Goal: Task Accomplishment & Management: Use online tool/utility

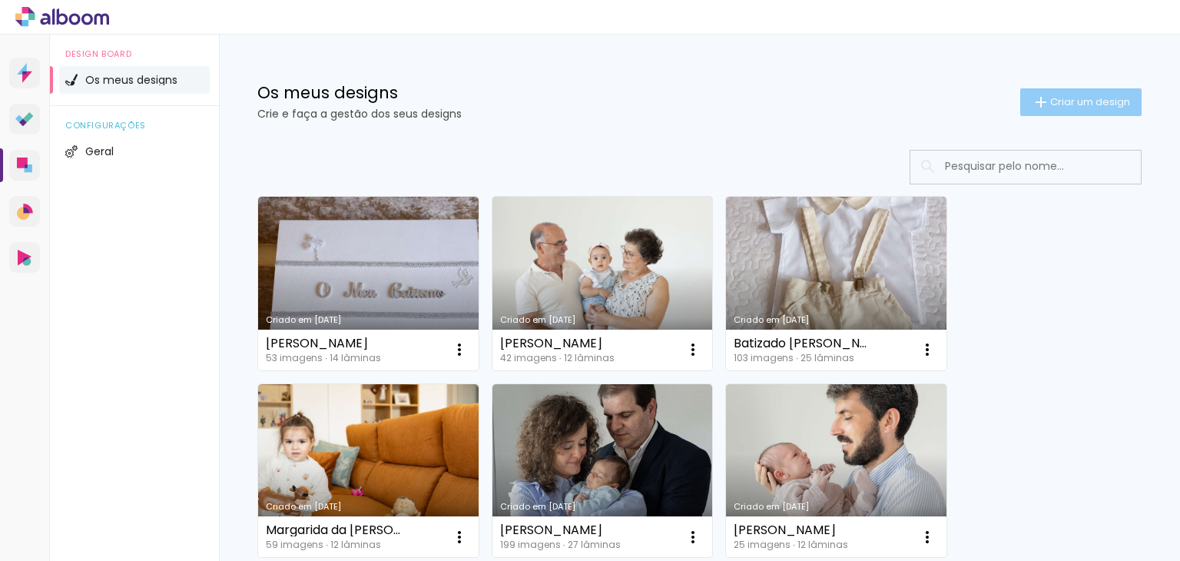
click at [1069, 101] on span "Criar um design" at bounding box center [1090, 102] width 80 height 10
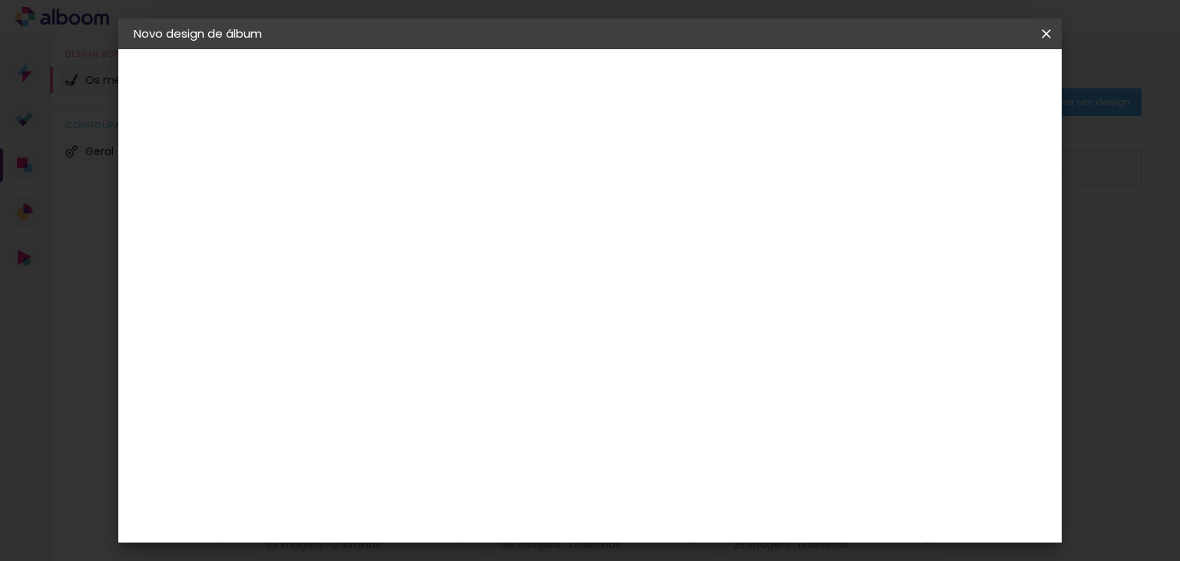
click at [385, 204] on input at bounding box center [385, 206] width 0 height 24
type input "[PERSON_NAME] e [PERSON_NAME]"
type paper-input "[PERSON_NAME] e [PERSON_NAME]"
click at [0, 0] on slot "Avançar" at bounding box center [0, 0] width 0 height 0
click at [462, 350] on div "DreambooksPro" at bounding box center [424, 347] width 100 height 12
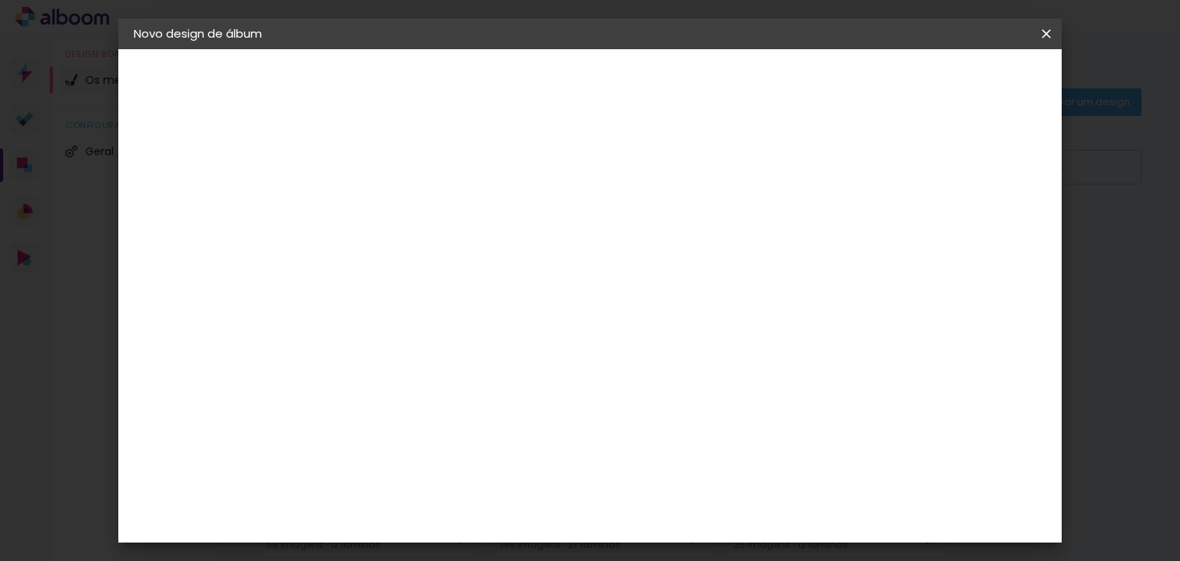
click at [610, 80] on paper-button "Avançar" at bounding box center [572, 81] width 75 height 26
click at [445, 260] on input "text" at bounding box center [415, 268] width 60 height 24
click at [636, 257] on paper-item "Álbum" at bounding box center [689, 255] width 307 height 31
type input "Álbum"
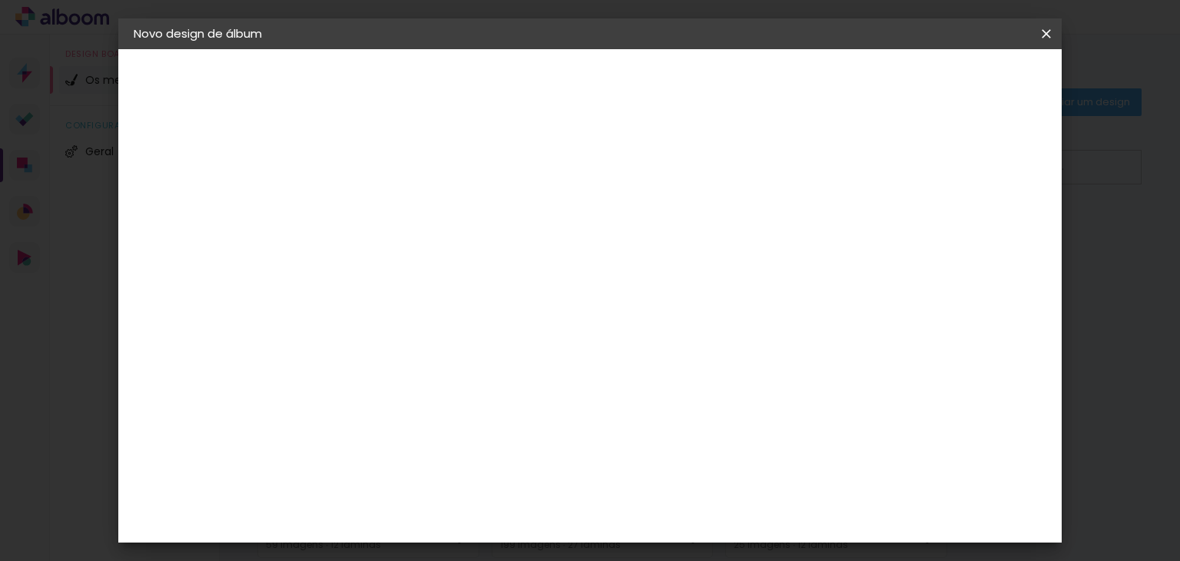
click at [489, 373] on span "30 × 25" at bounding box center [452, 388] width 71 height 31
click at [0, 0] on slot "Avançar" at bounding box center [0, 0] width 0 height 0
click at [906, 157] on paper-checkbox "Mostrar margem" at bounding box center [903, 166] width 124 height 19
type paper-checkbox "on"
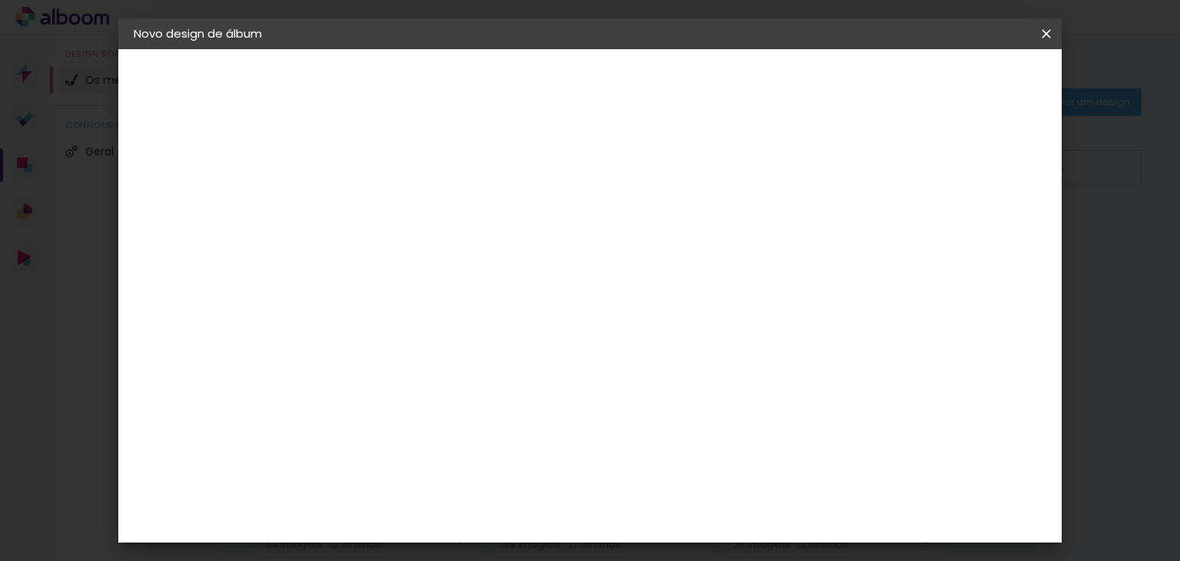
click at [950, 87] on span "Iniciar design" at bounding box center [915, 81] width 70 height 11
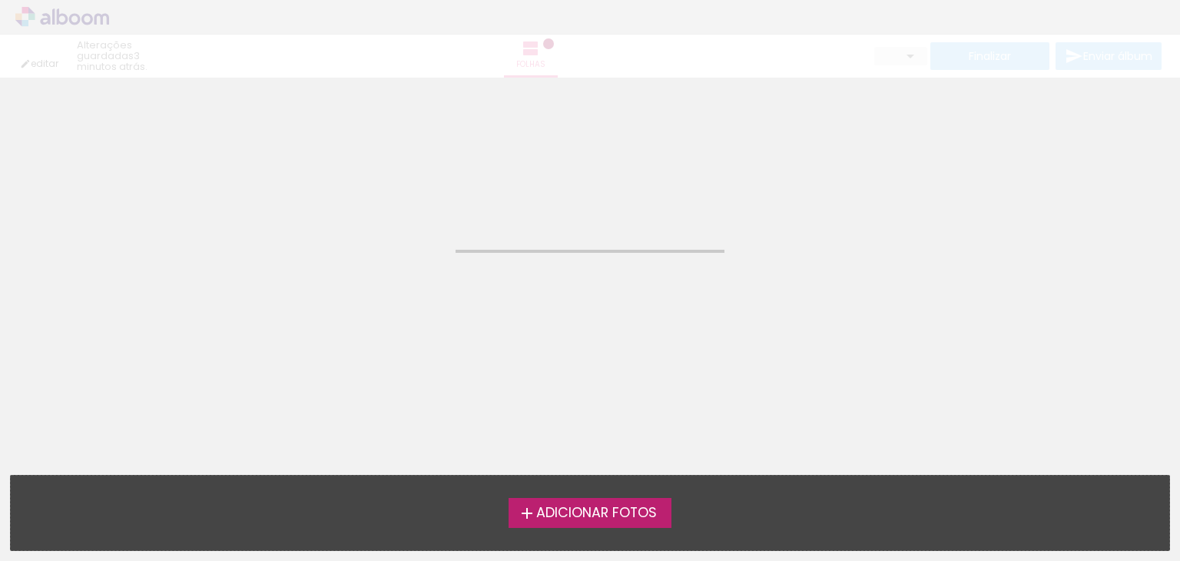
click at [590, 519] on span "Adicionar Fotos" at bounding box center [596, 513] width 121 height 14
click at [0, 0] on input "file" at bounding box center [0, 0] width 0 height 0
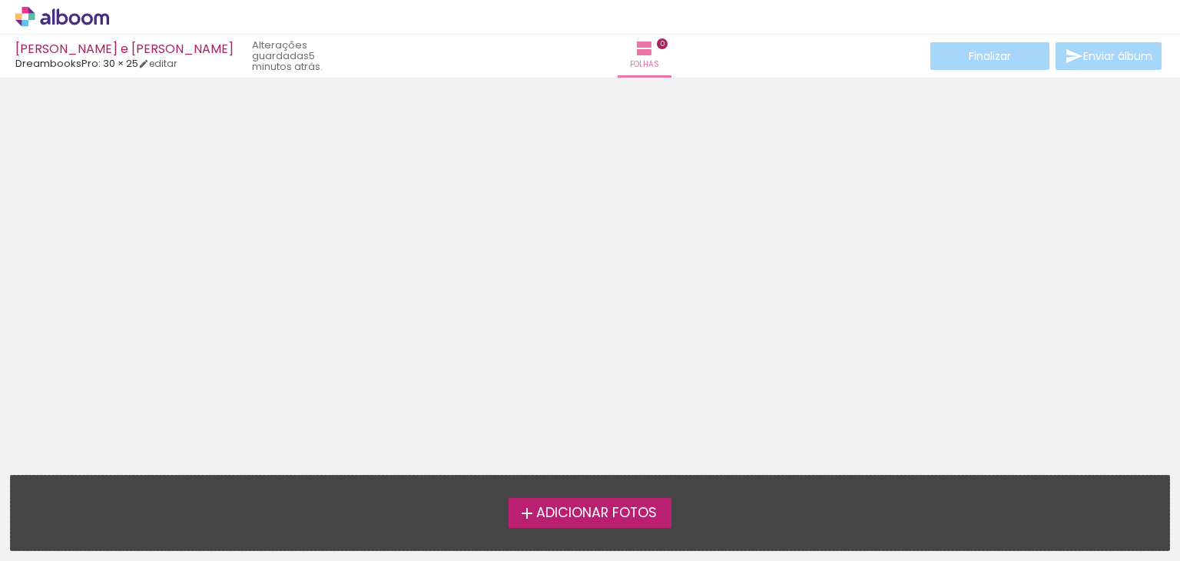
click at [589, 517] on span "Adicionar Fotos" at bounding box center [596, 513] width 121 height 14
click at [0, 0] on input "file" at bounding box center [0, 0] width 0 height 0
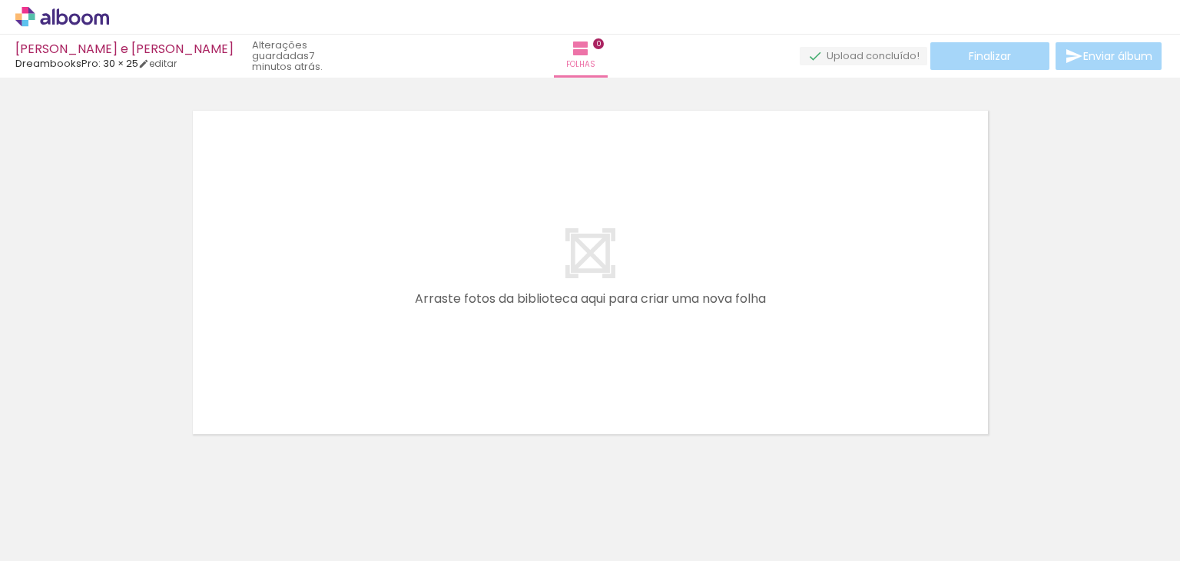
scroll to position [19, 0]
click at [43, 542] on span "Adicionar Fotos" at bounding box center [54, 540] width 46 height 17
click at [0, 0] on input "file" at bounding box center [0, 0] width 0 height 0
click at [57, 532] on span "Adicionar Fotos" at bounding box center [54, 540] width 46 height 17
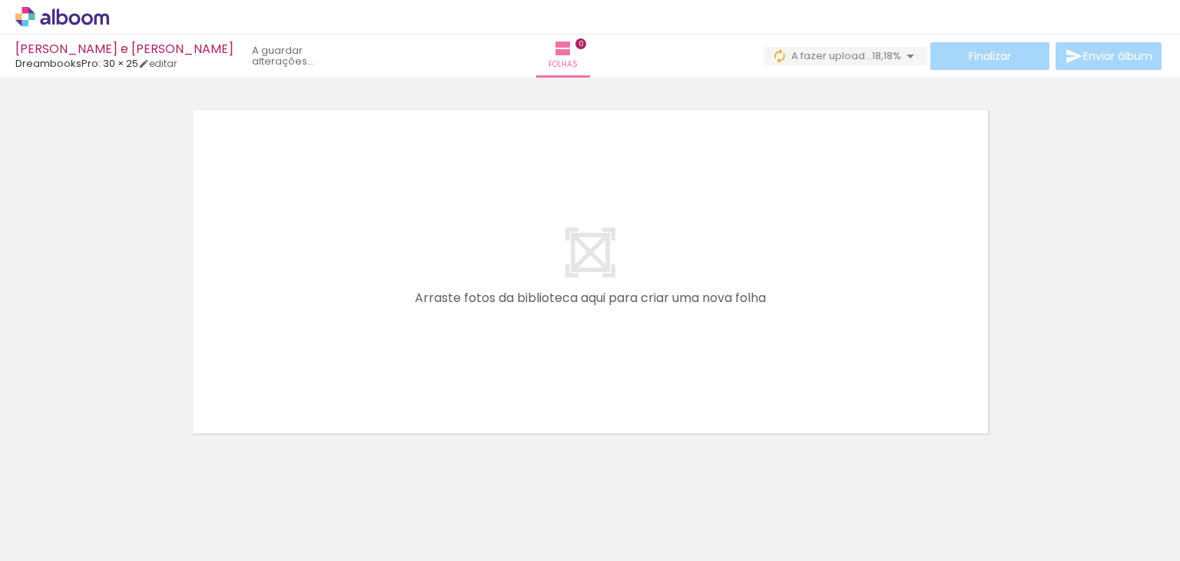
click at [0, 0] on input "file" at bounding box center [0, 0] width 0 height 0
click at [39, 532] on span "Adicionar Fotos" at bounding box center [54, 540] width 46 height 17
click at [0, 0] on input "file" at bounding box center [0, 0] width 0 height 0
click at [60, 539] on span "Adicionar Fotos" at bounding box center [54, 540] width 46 height 17
click at [0, 0] on input "file" at bounding box center [0, 0] width 0 height 0
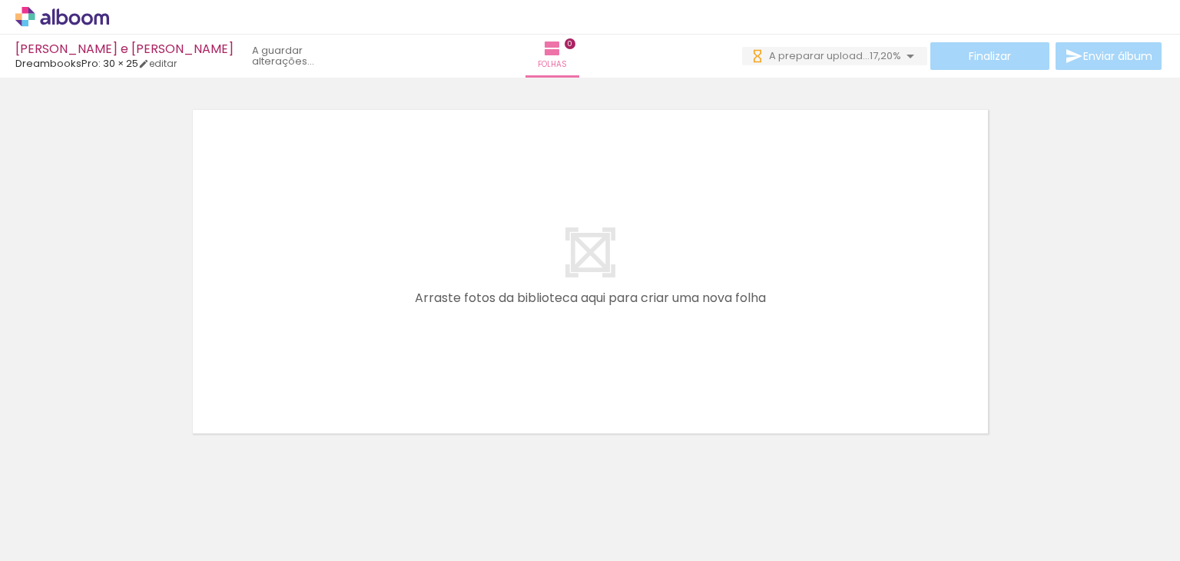
click at [50, 544] on span "Adicionar Fotos" at bounding box center [54, 540] width 46 height 17
click at [0, 0] on input "file" at bounding box center [0, 0] width 0 height 0
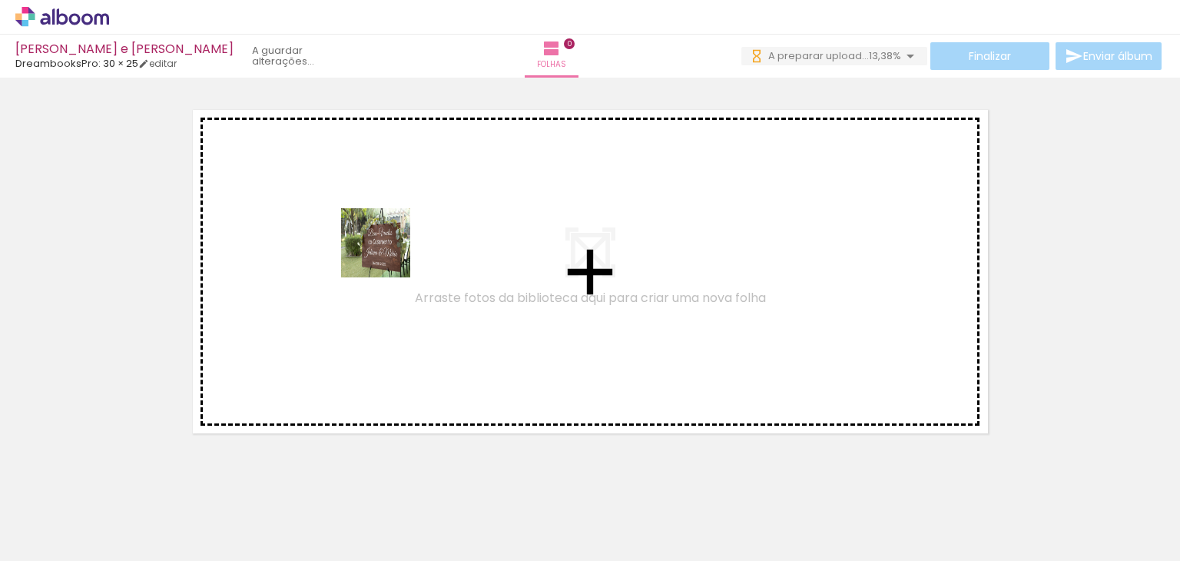
drag, startPoint x: 171, startPoint y: 513, endPoint x: 387, endPoint y: 254, distance: 337.6
click at [387, 254] on quentale-workspace at bounding box center [590, 280] width 1180 height 561
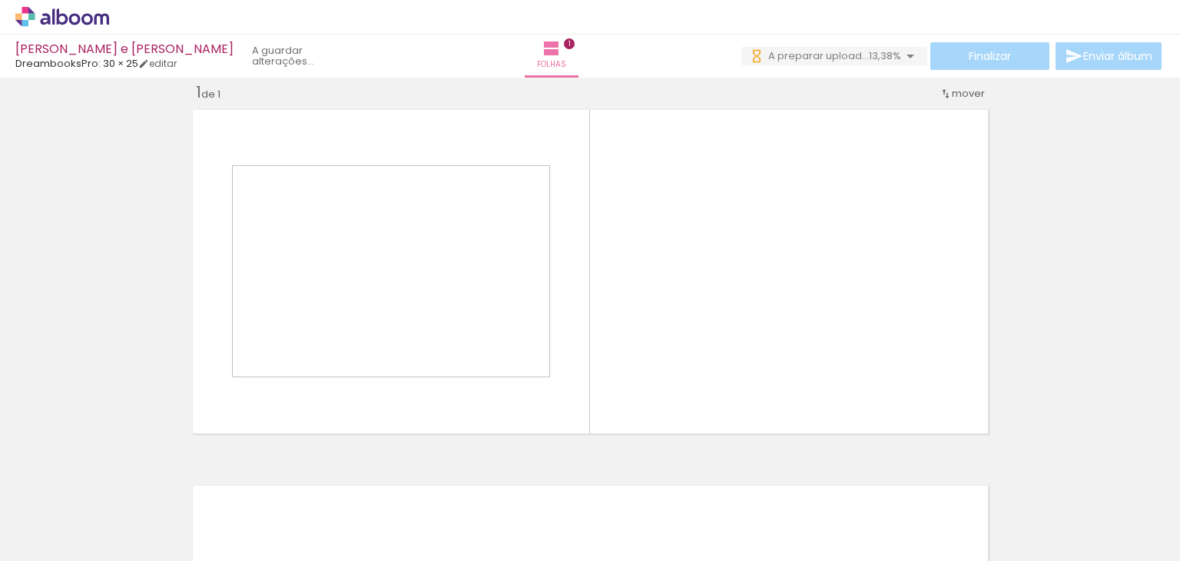
scroll to position [19, 0]
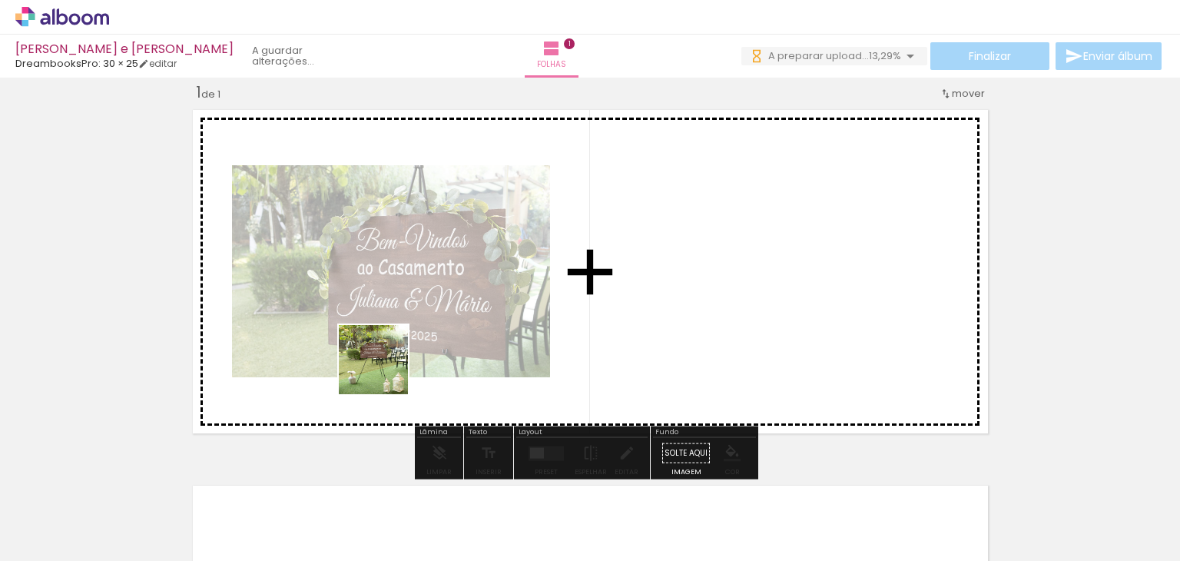
drag, startPoint x: 249, startPoint y: 508, endPoint x: 292, endPoint y: 535, distance: 51.1
click at [433, 308] on quentale-workspace at bounding box center [590, 280] width 1180 height 561
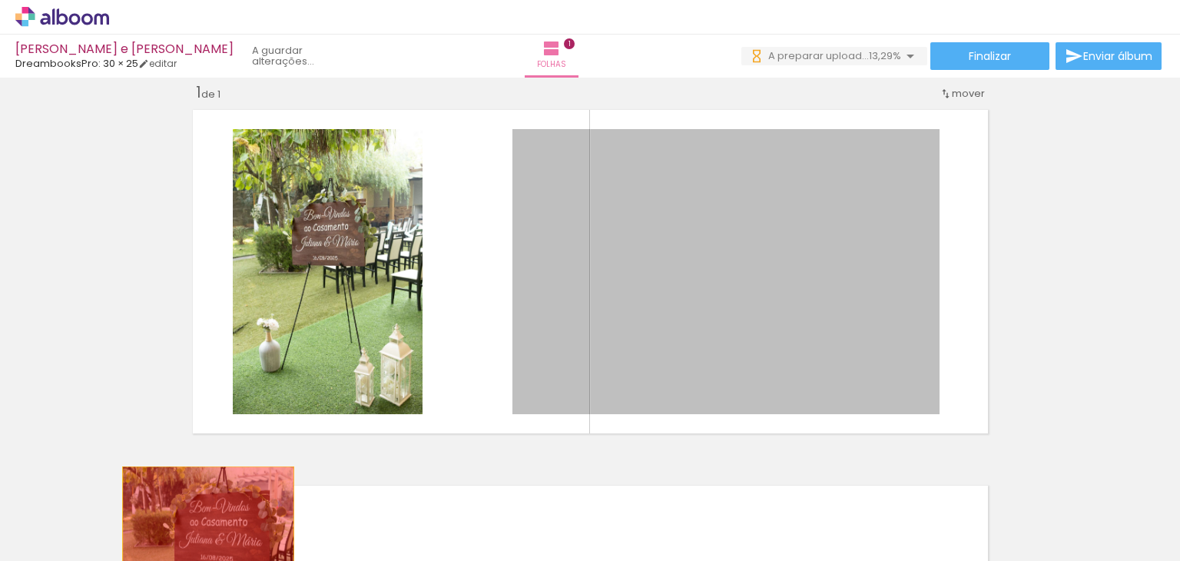
drag, startPoint x: 751, startPoint y: 303, endPoint x: 315, endPoint y: 510, distance: 482.5
click at [198, 525] on quentale-workspace at bounding box center [590, 280] width 1180 height 561
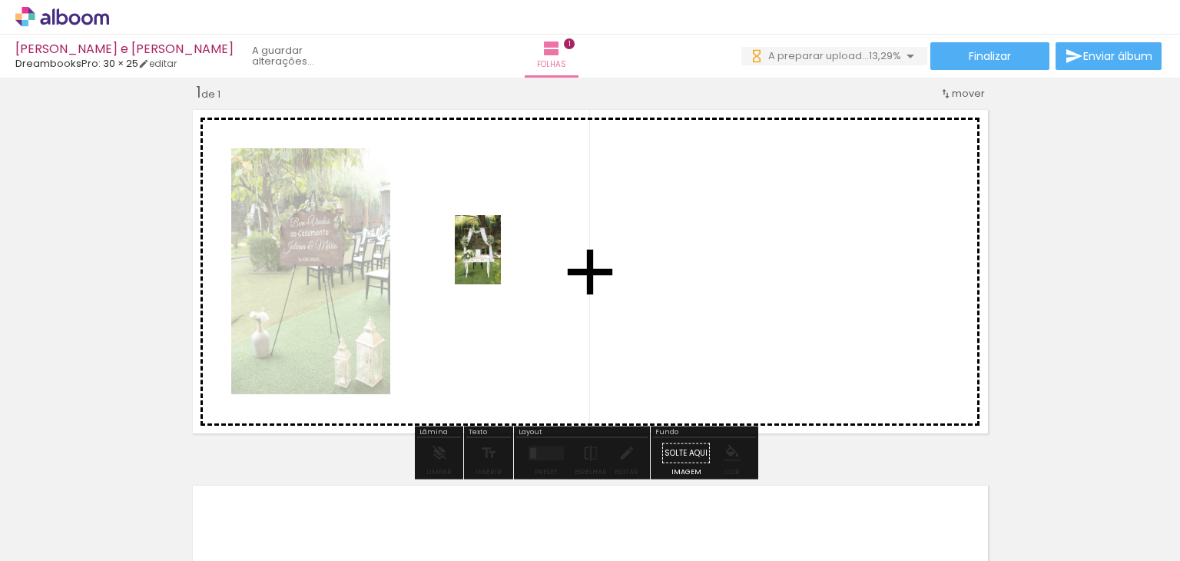
drag, startPoint x: 332, startPoint y: 513, endPoint x: 501, endPoint y: 261, distance: 303.4
click at [501, 261] on quentale-workspace at bounding box center [590, 280] width 1180 height 561
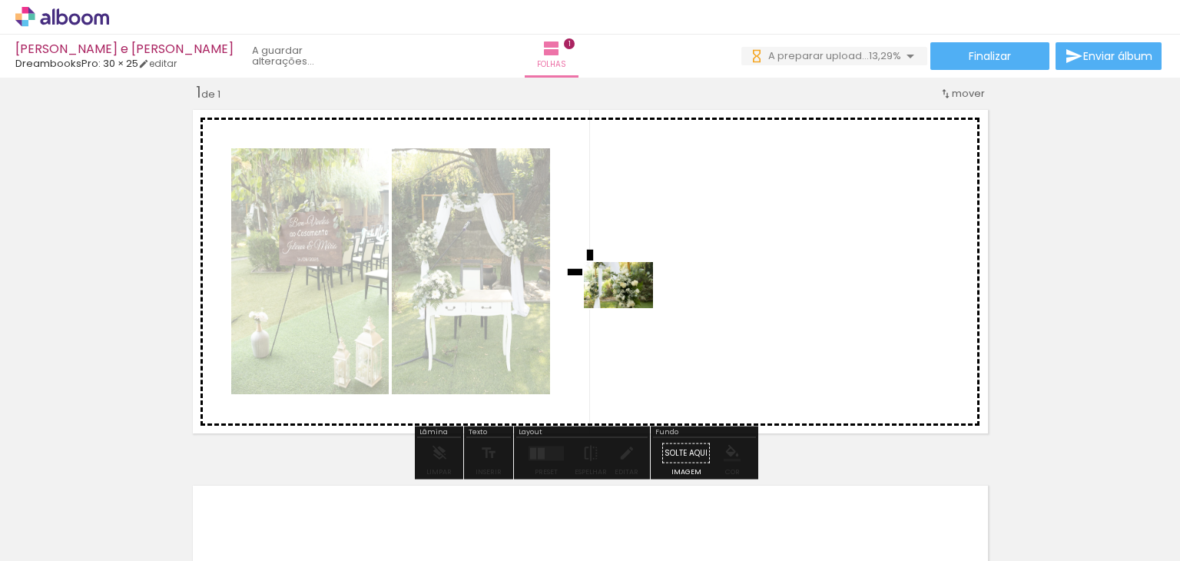
drag, startPoint x: 414, startPoint y: 523, endPoint x: 592, endPoint y: 420, distance: 205.8
click at [630, 308] on quentale-workspace at bounding box center [590, 280] width 1180 height 561
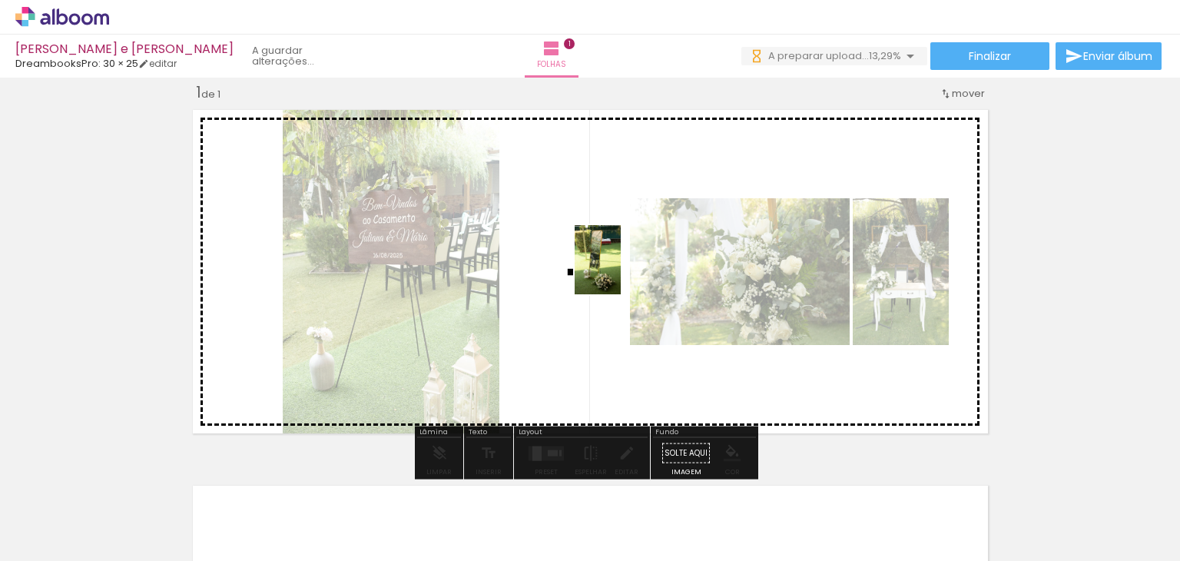
drag, startPoint x: 512, startPoint y: 522, endPoint x: 621, endPoint y: 271, distance: 273.2
click at [621, 271] on quentale-workspace at bounding box center [590, 280] width 1180 height 561
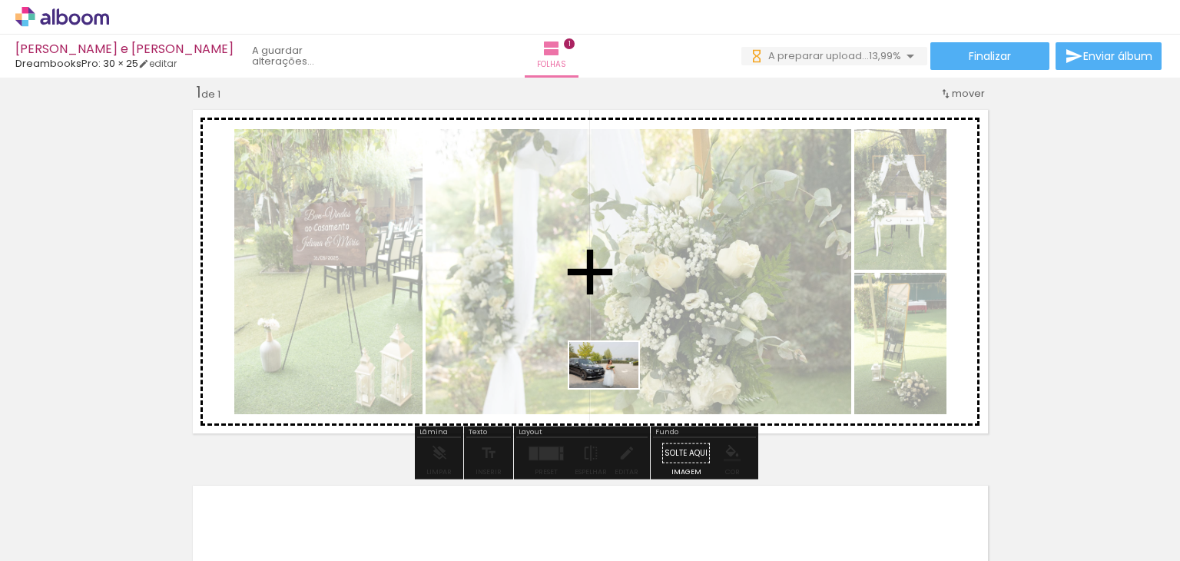
drag, startPoint x: 585, startPoint y: 505, endPoint x: 721, endPoint y: 521, distance: 137.7
click at [615, 387] on quentale-workspace at bounding box center [590, 280] width 1180 height 561
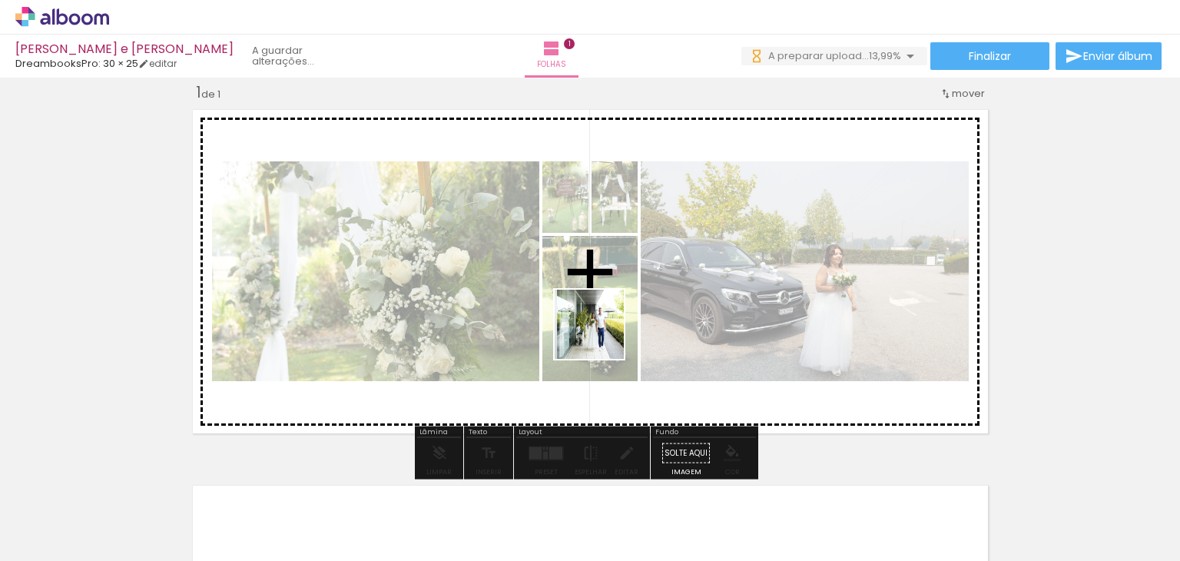
drag, startPoint x: 667, startPoint y: 517, endPoint x: 601, endPoint y: 336, distance: 193.0
click at [601, 336] on quentale-workspace at bounding box center [590, 280] width 1180 height 561
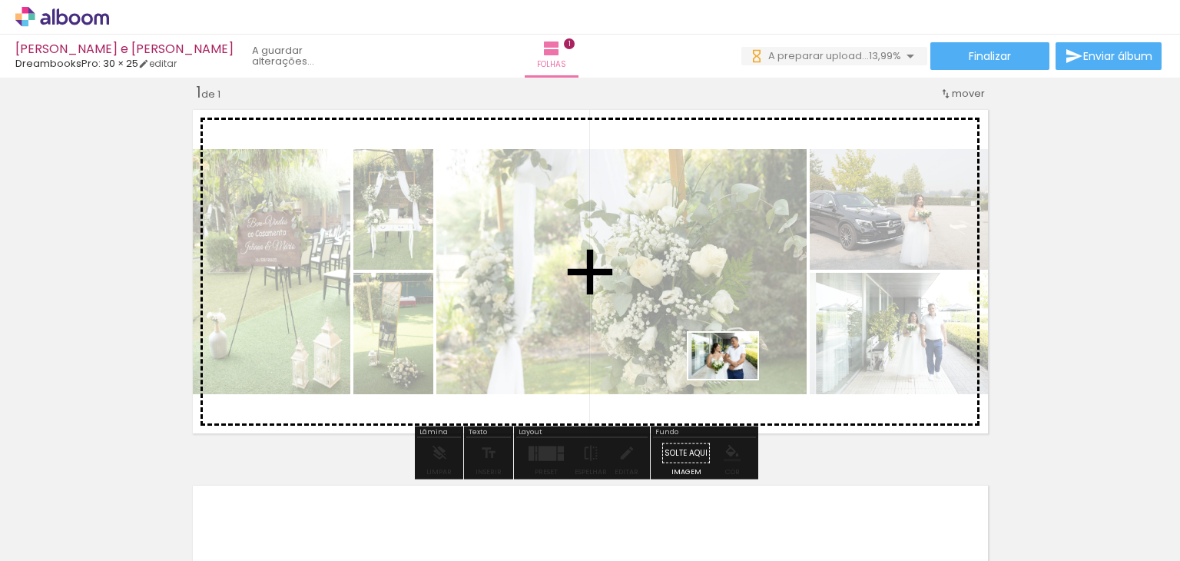
drag, startPoint x: 751, startPoint y: 515, endPoint x: 734, endPoint y: 379, distance: 137.0
click at [734, 379] on quentale-workspace at bounding box center [590, 280] width 1180 height 561
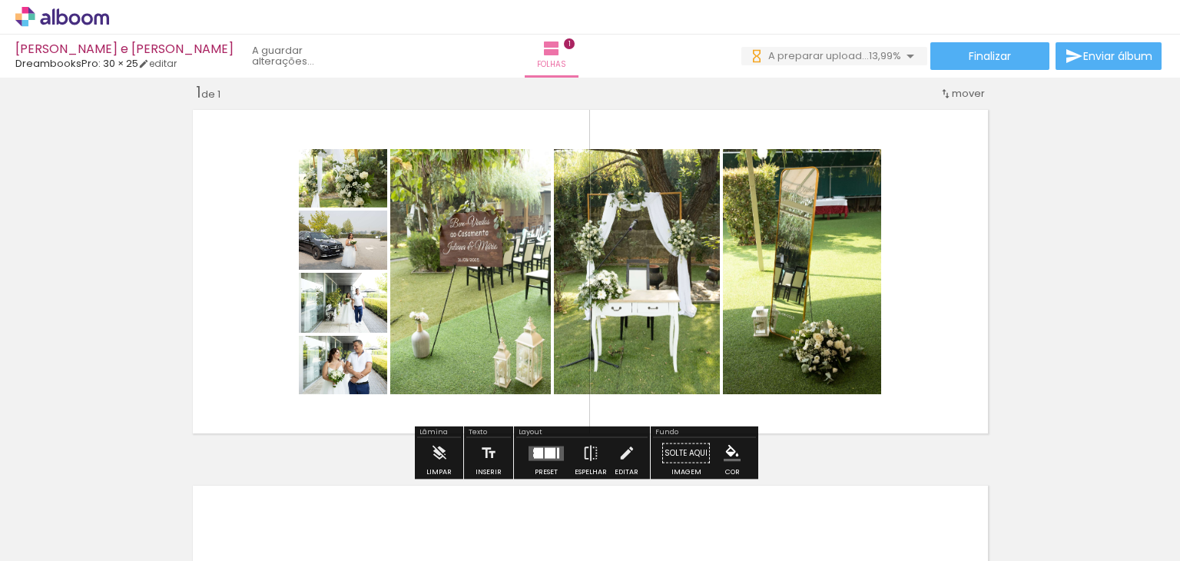
click at [549, 450] on div at bounding box center [550, 452] width 11 height 11
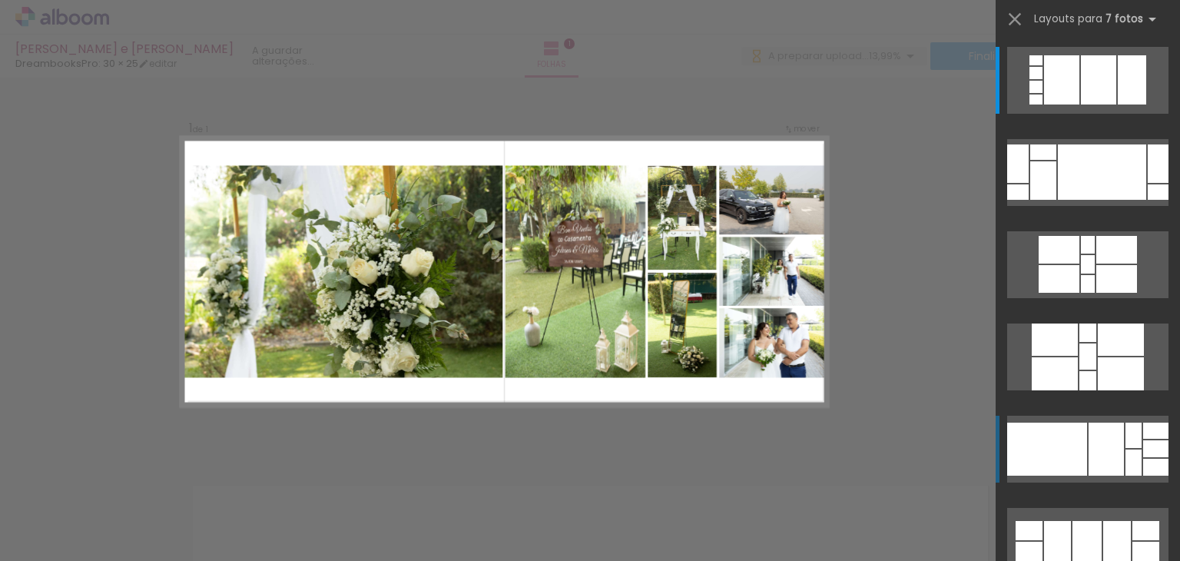
click at [1107, 444] on div at bounding box center [1106, 449] width 35 height 53
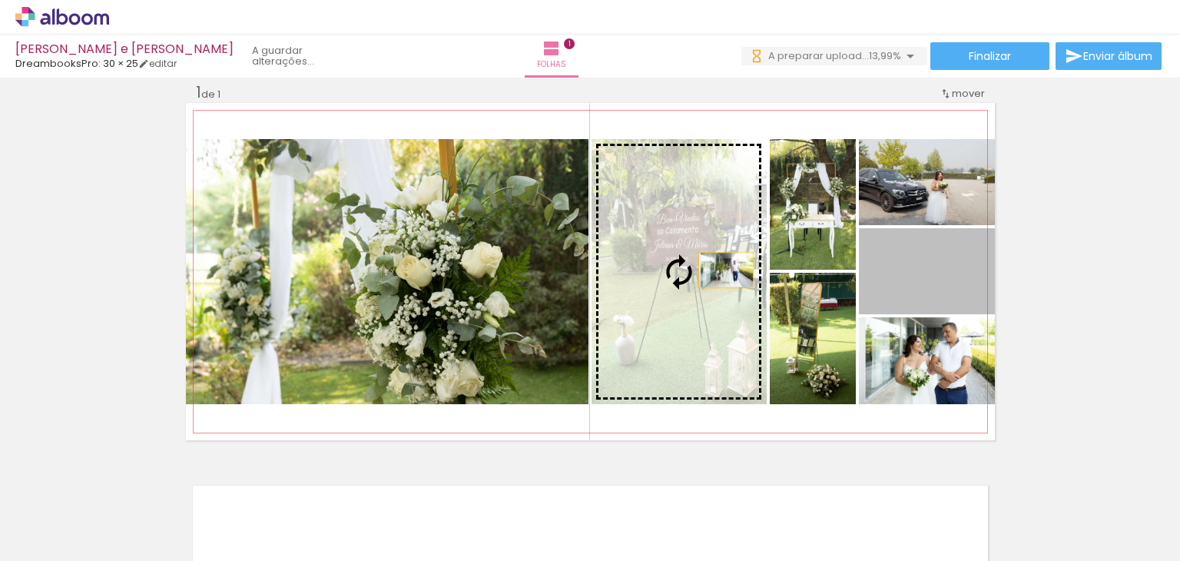
drag, startPoint x: 953, startPoint y: 282, endPoint x: 720, endPoint y: 270, distance: 233.9
click at [0, 0] on slot at bounding box center [0, 0] width 0 height 0
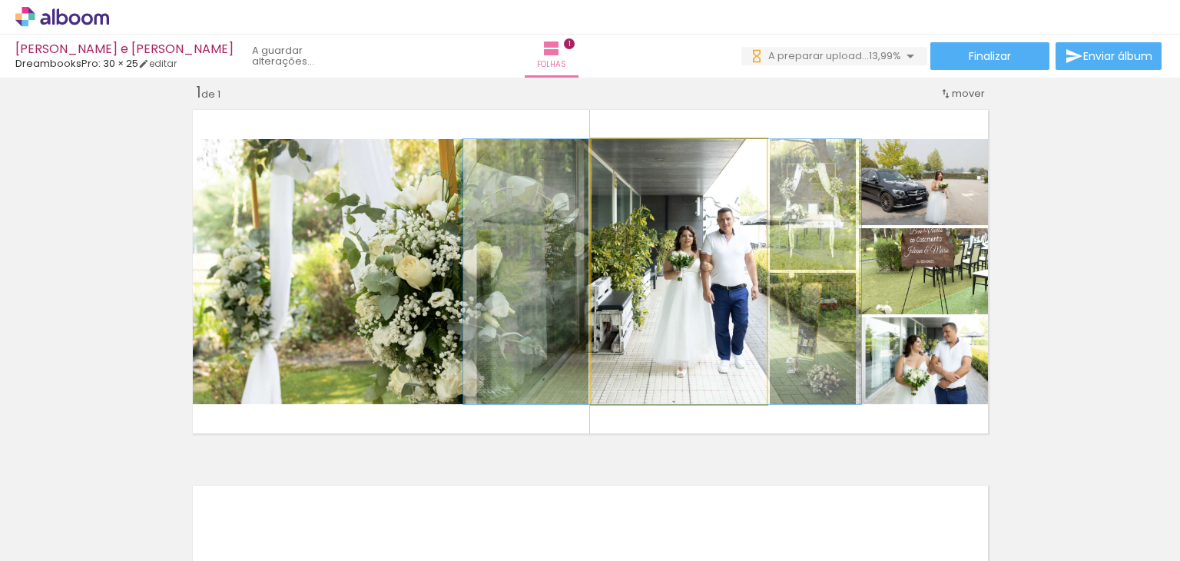
drag, startPoint x: 718, startPoint y: 273, endPoint x: 701, endPoint y: 273, distance: 16.9
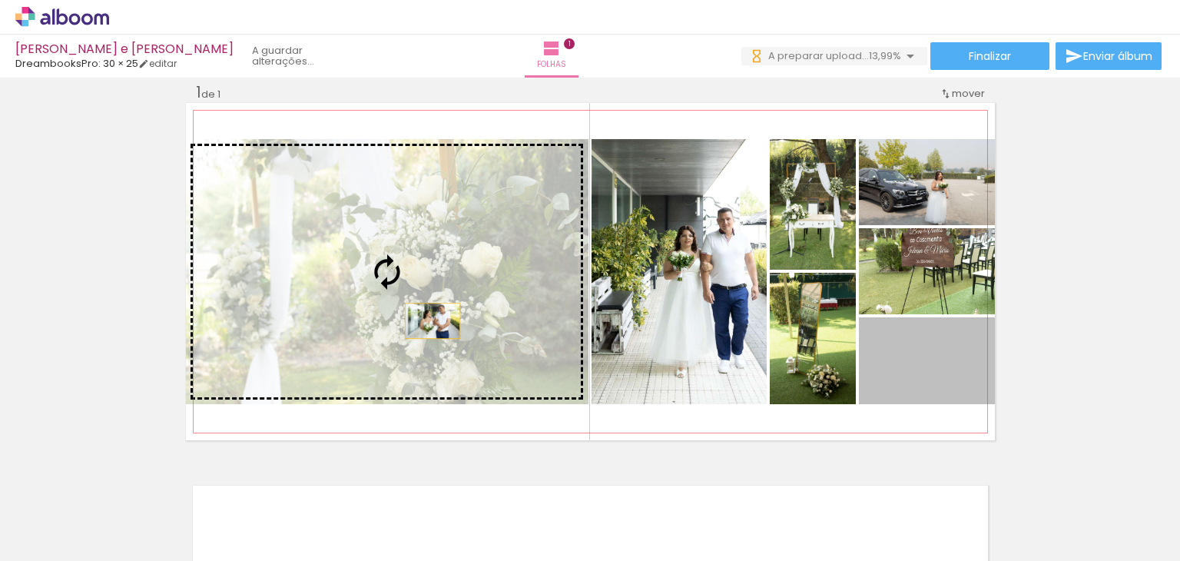
drag, startPoint x: 933, startPoint y: 370, endPoint x: 388, endPoint y: 318, distance: 547.9
click at [0, 0] on slot at bounding box center [0, 0] width 0 height 0
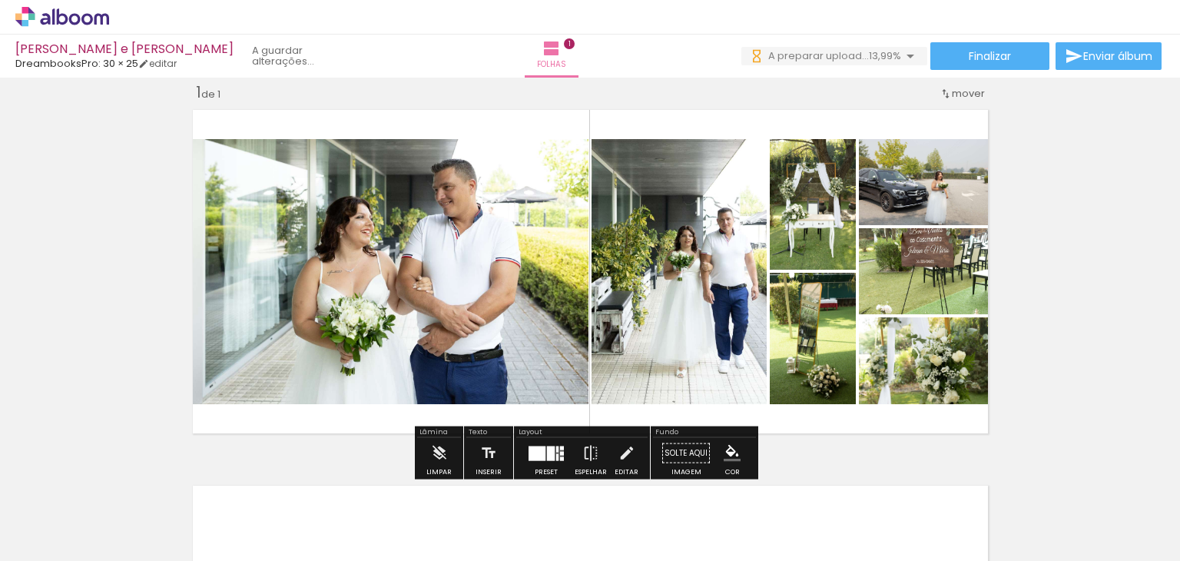
click at [811, 450] on div "Inserir folha 1 de 1" at bounding box center [590, 440] width 1180 height 752
click at [590, 452] on iron-icon at bounding box center [590, 453] width 17 height 31
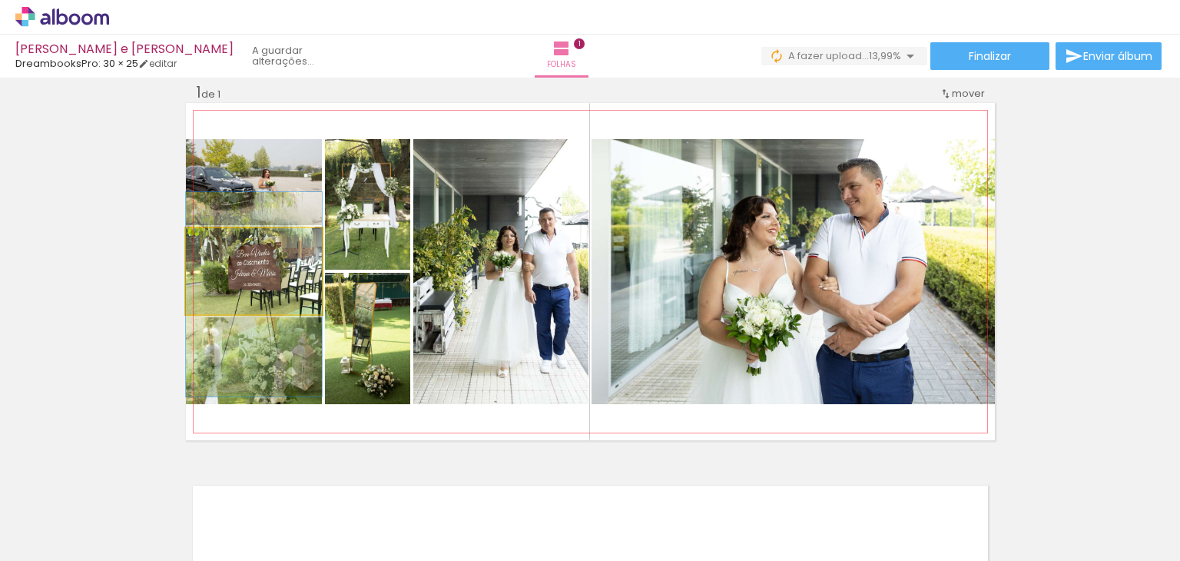
drag, startPoint x: 265, startPoint y: 273, endPoint x: 270, endPoint y: 296, distance: 23.5
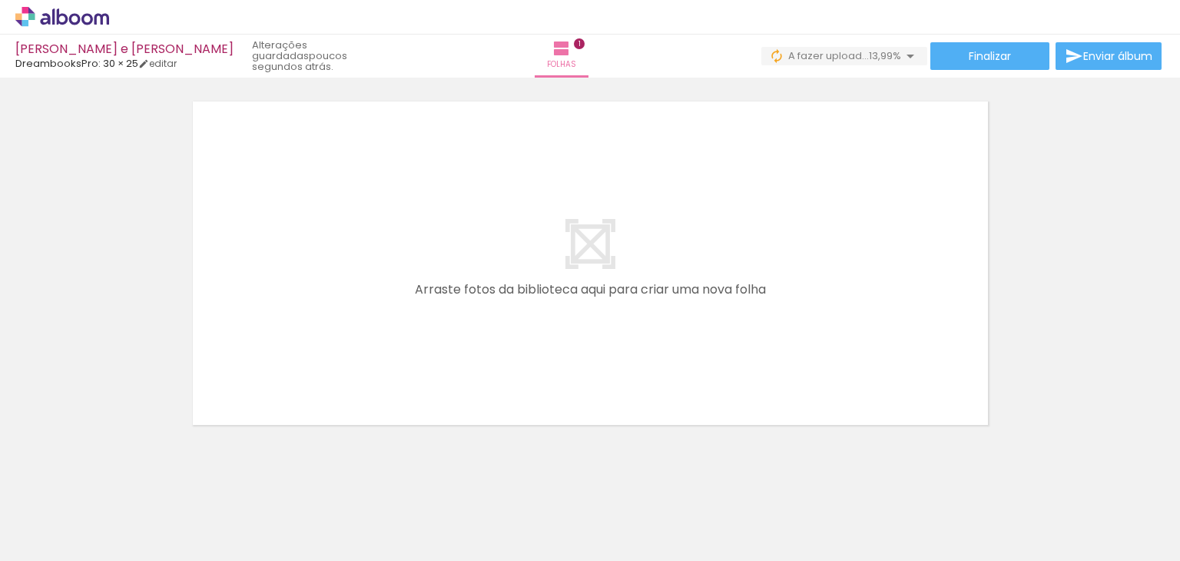
scroll to position [0, 456]
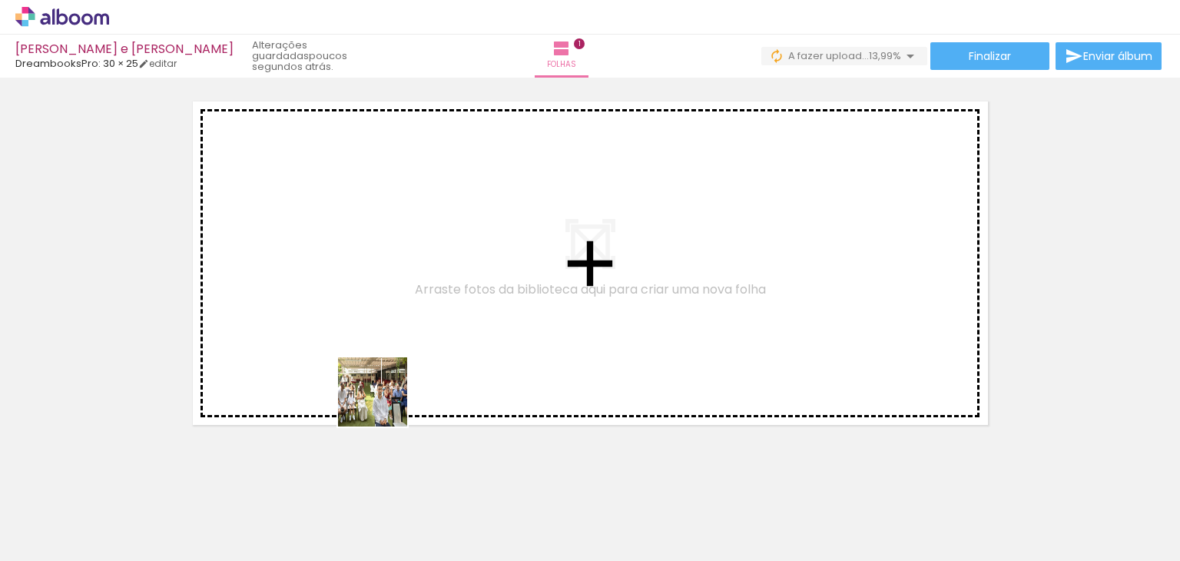
drag, startPoint x: 390, startPoint y: 506, endPoint x: 387, endPoint y: 223, distance: 283.5
click at [387, 223] on quentale-workspace at bounding box center [590, 280] width 1180 height 561
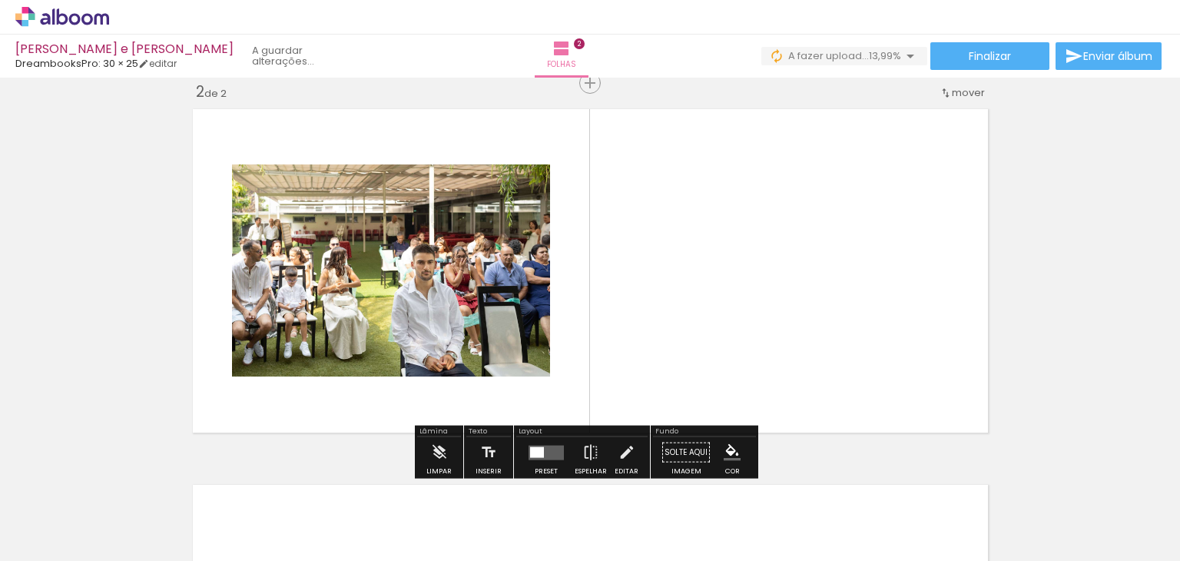
scroll to position [395, 0]
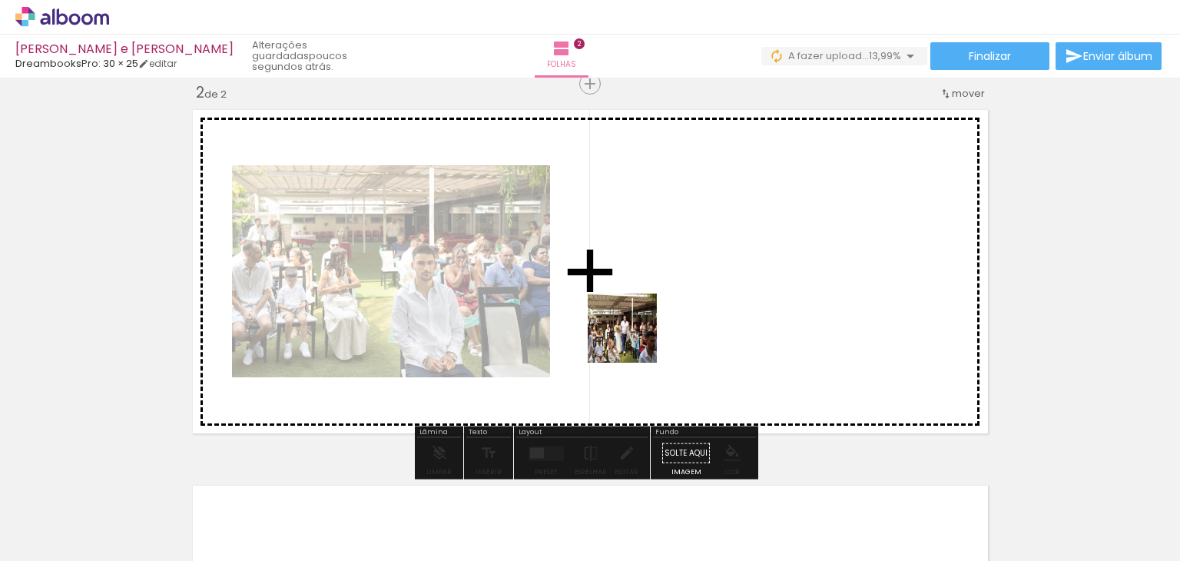
drag, startPoint x: 491, startPoint y: 517, endPoint x: 645, endPoint y: 324, distance: 247.0
click at [645, 324] on quentale-workspace at bounding box center [590, 280] width 1180 height 561
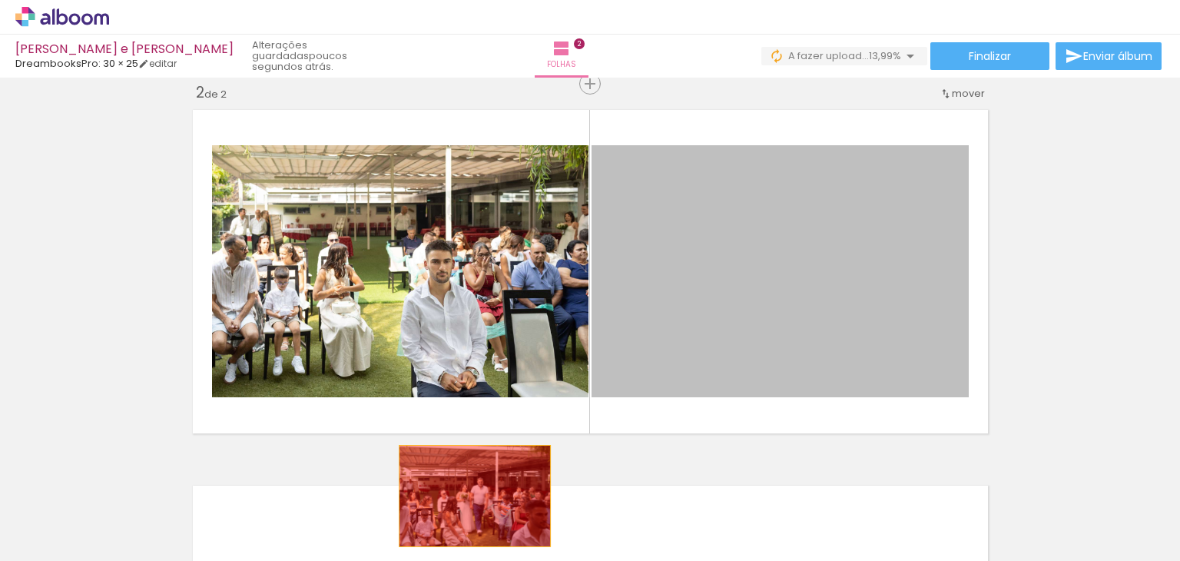
drag, startPoint x: 807, startPoint y: 293, endPoint x: 459, endPoint y: 513, distance: 412.0
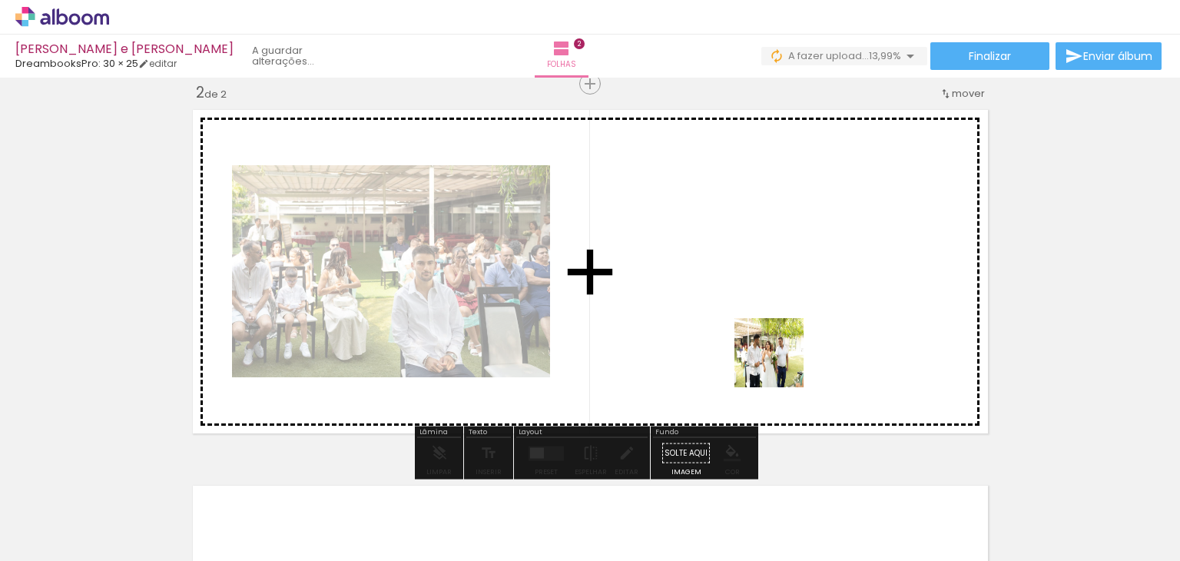
drag, startPoint x: 575, startPoint y: 523, endPoint x: 781, endPoint y: 363, distance: 260.0
click at [781, 363] on quentale-workspace at bounding box center [590, 280] width 1180 height 561
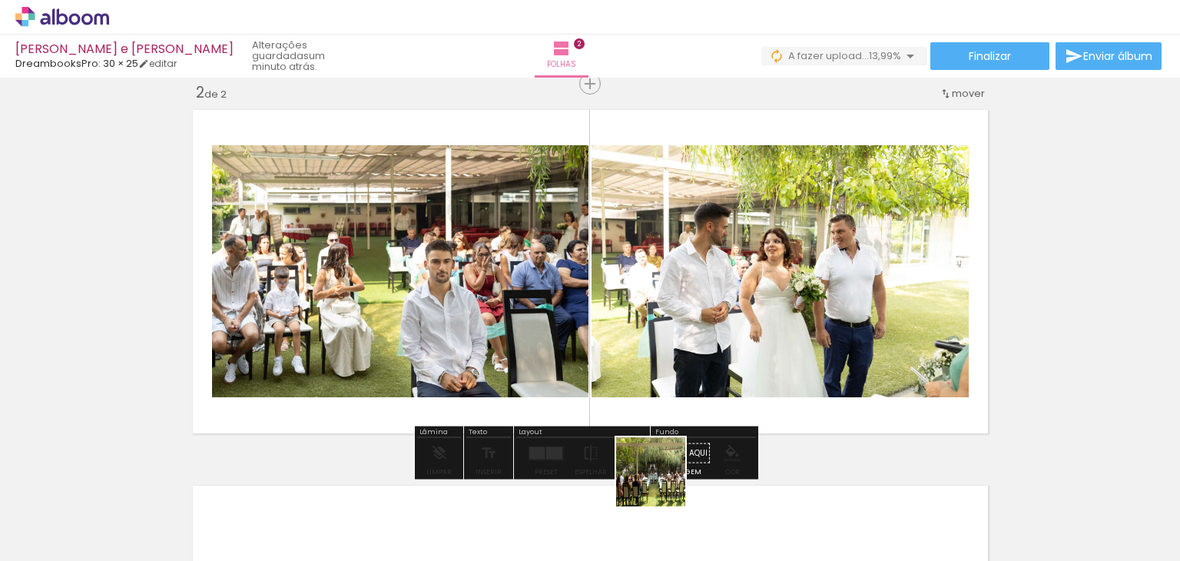
drag, startPoint x: 653, startPoint y: 525, endPoint x: 723, endPoint y: 469, distance: 89.6
click at [749, 311] on quentale-workspace at bounding box center [590, 280] width 1180 height 561
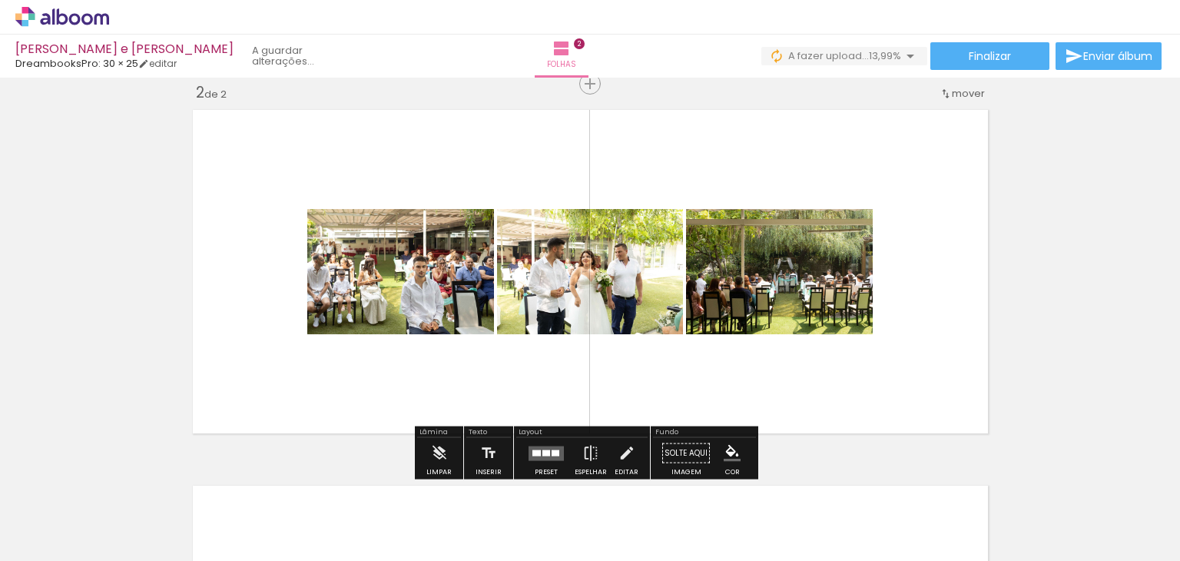
drag, startPoint x: 735, startPoint y: 509, endPoint x: 850, endPoint y: 425, distance: 142.4
click at [810, 290] on quentale-workspace at bounding box center [590, 280] width 1180 height 561
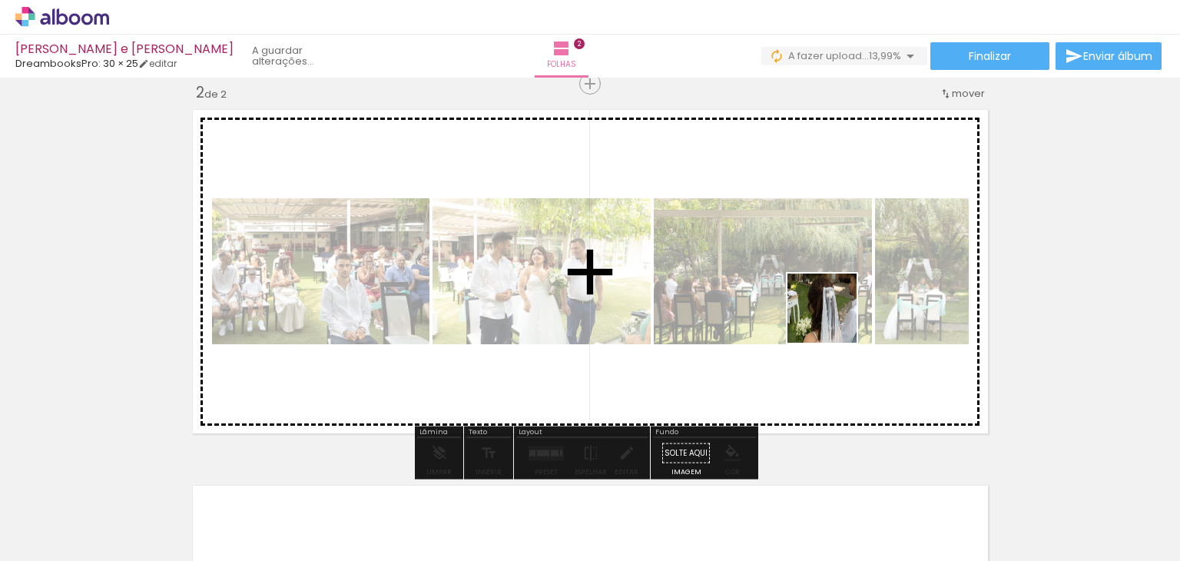
drag, startPoint x: 840, startPoint y: 510, endPoint x: 834, endPoint y: 320, distance: 190.6
click at [834, 320] on quentale-workspace at bounding box center [590, 280] width 1180 height 561
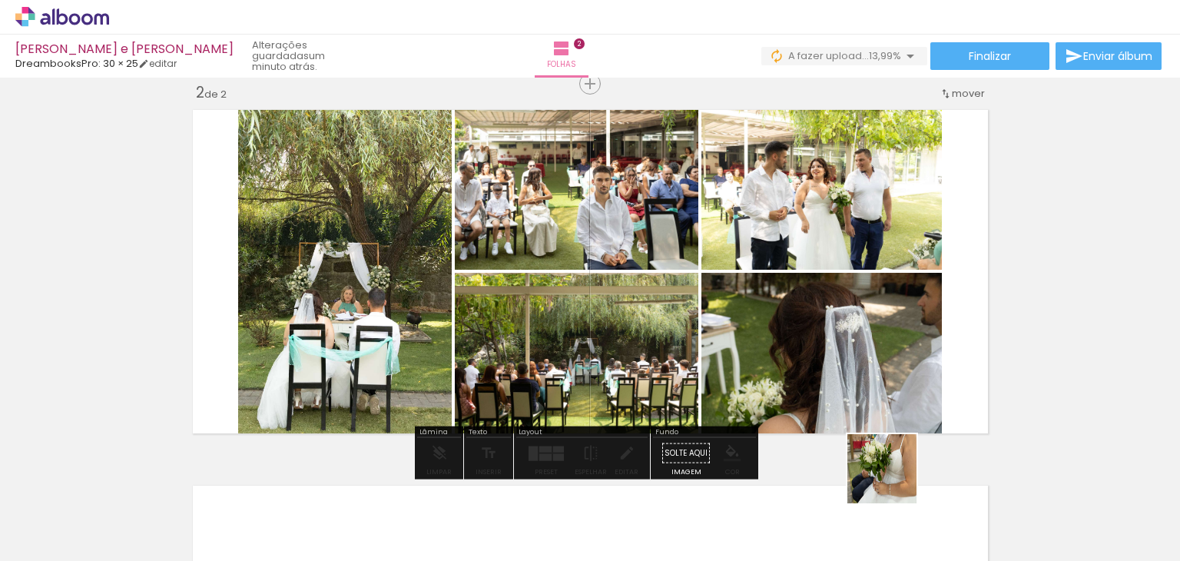
drag, startPoint x: 893, startPoint y: 520, endPoint x: 893, endPoint y: 306, distance: 214.3
click at [893, 306] on quentale-workspace at bounding box center [590, 280] width 1180 height 561
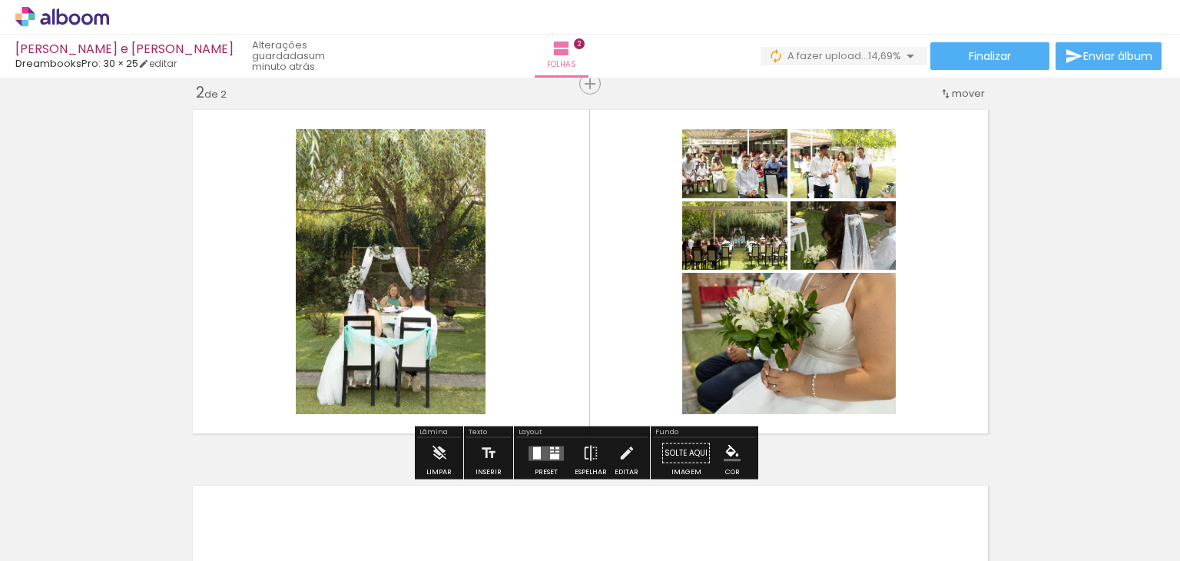
click at [555, 450] on div at bounding box center [557, 451] width 4 height 2
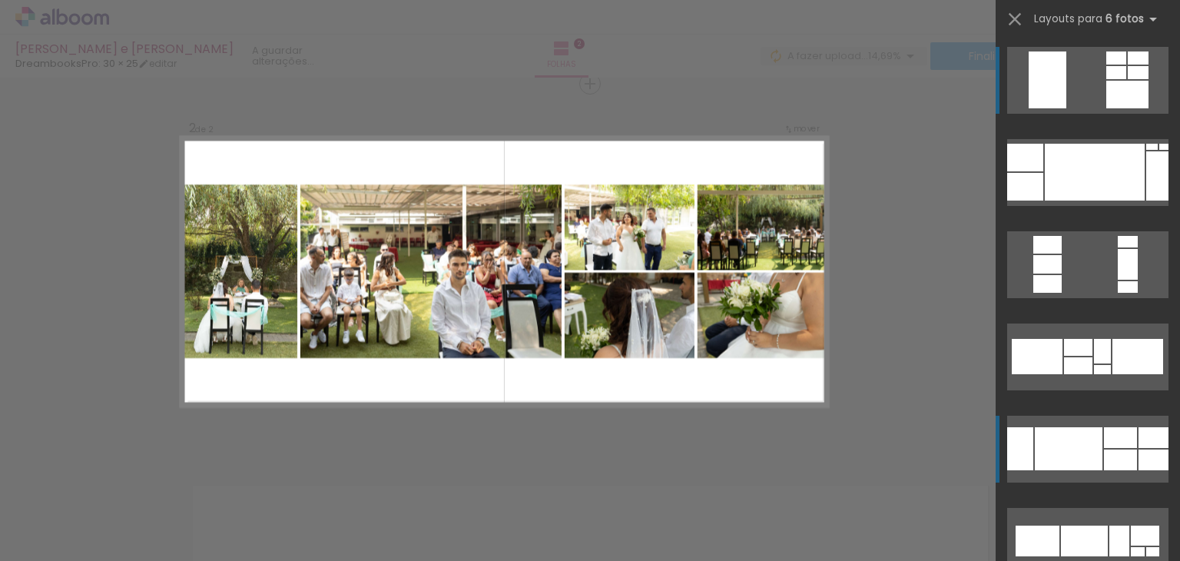
click at [1129, 449] on div at bounding box center [1120, 459] width 33 height 21
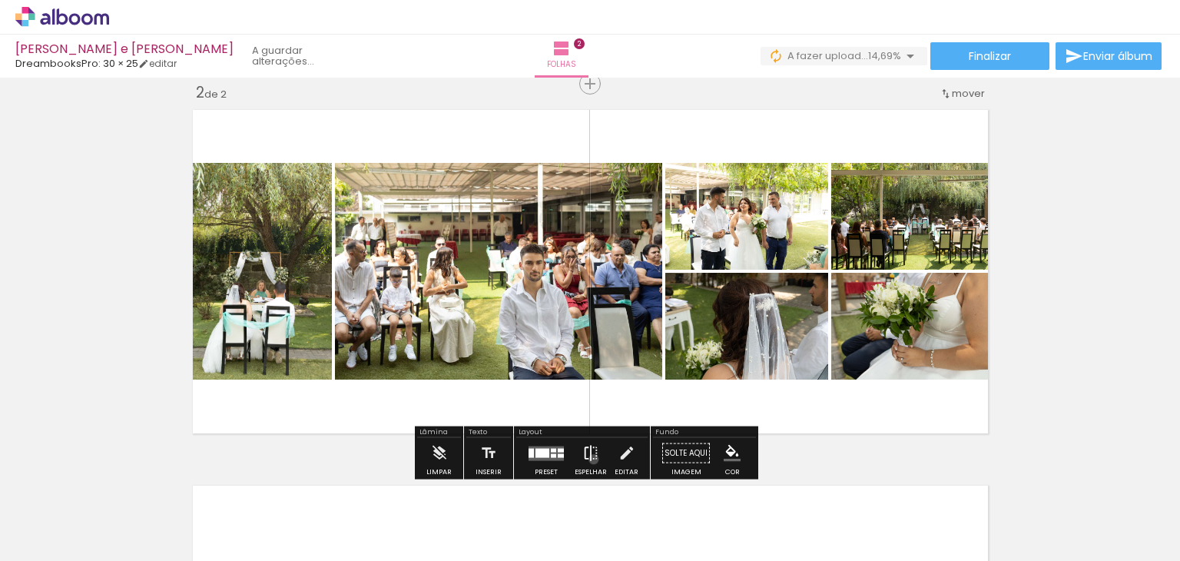
click at [590, 459] on iron-icon at bounding box center [590, 453] width 17 height 31
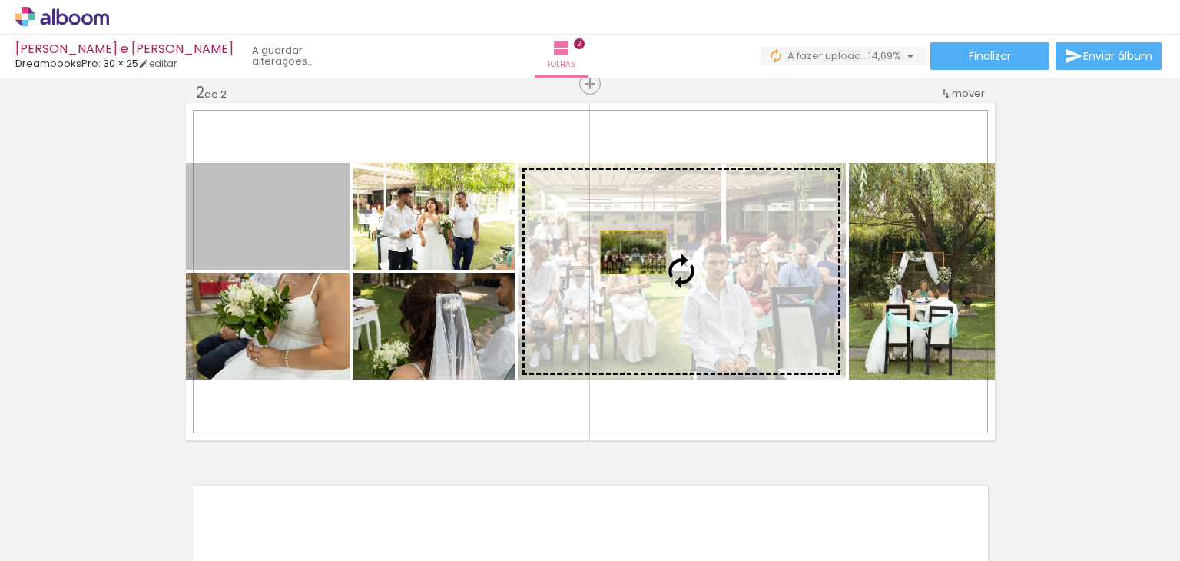
drag, startPoint x: 273, startPoint y: 237, endPoint x: 628, endPoint y: 253, distance: 355.3
click at [0, 0] on slot at bounding box center [0, 0] width 0 height 0
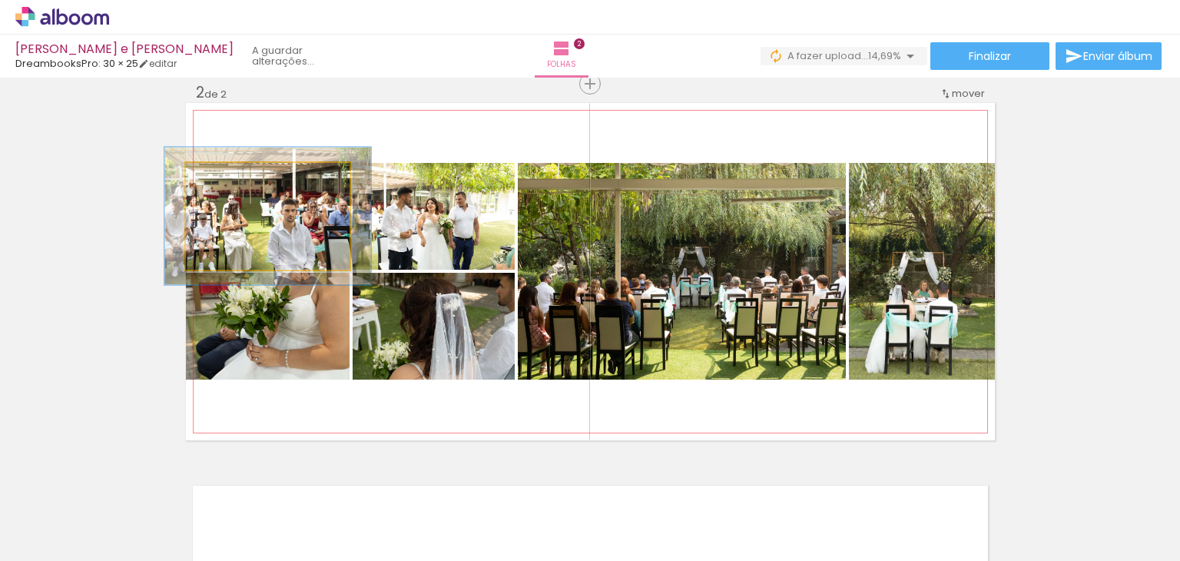
drag, startPoint x: 218, startPoint y: 180, endPoint x: 232, endPoint y: 179, distance: 13.8
type paper-slider "126"
click at [232, 179] on div at bounding box center [235, 179] width 14 height 14
click at [339, 244] on quentale-photo at bounding box center [268, 216] width 164 height 107
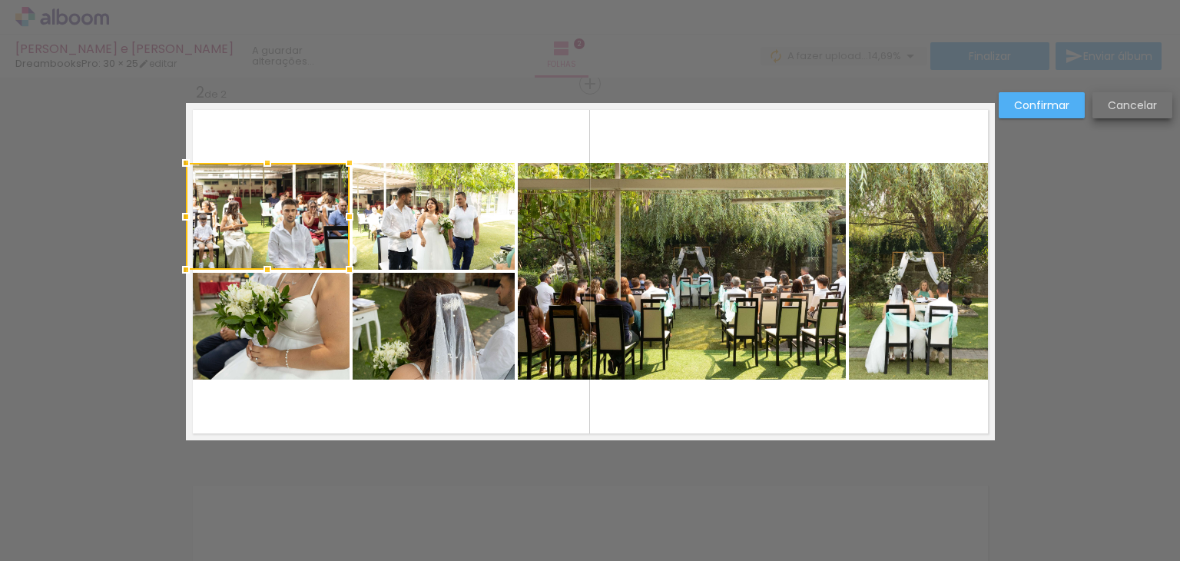
click at [0, 0] on slot "Cancelar" at bounding box center [0, 0] width 0 height 0
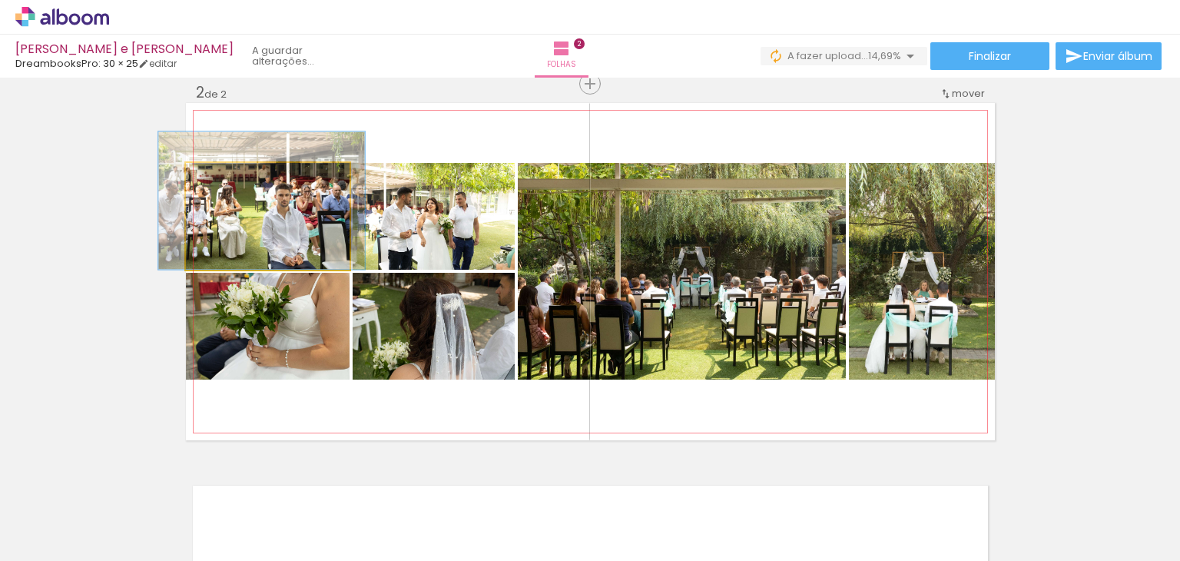
drag, startPoint x: 284, startPoint y: 214, endPoint x: 278, endPoint y: 191, distance: 23.1
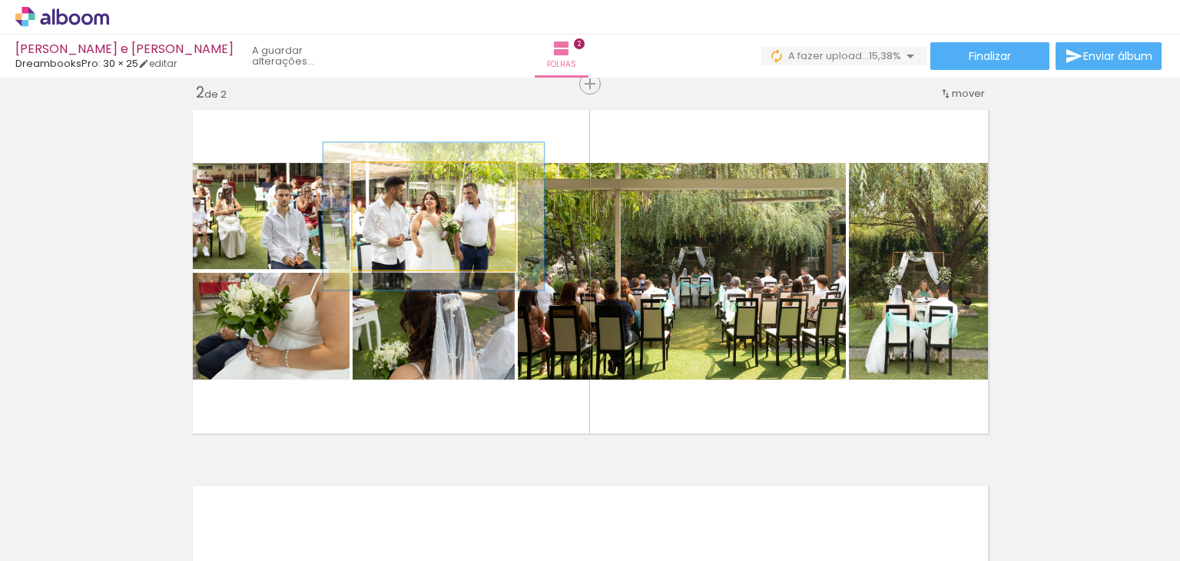
drag, startPoint x: 382, startPoint y: 179, endPoint x: 401, endPoint y: 176, distance: 19.5
type paper-slider "136"
click at [401, 176] on div at bounding box center [407, 179] width 14 height 14
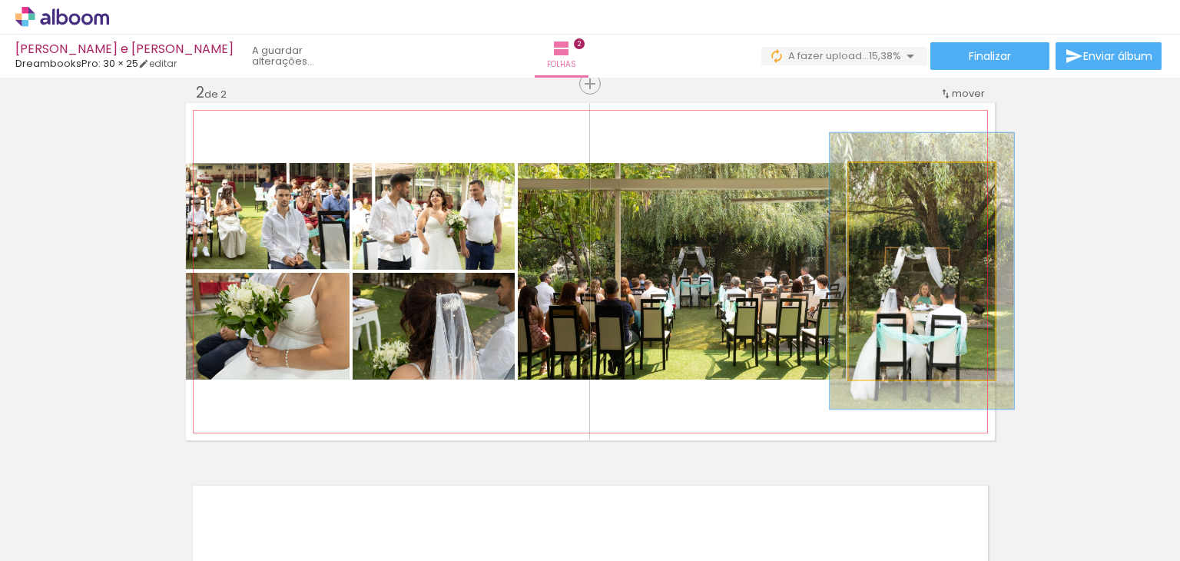
drag, startPoint x: 883, startPoint y: 181, endPoint x: 897, endPoint y: 178, distance: 14.0
type paper-slider "126"
click at [897, 178] on div at bounding box center [898, 179] width 25 height 25
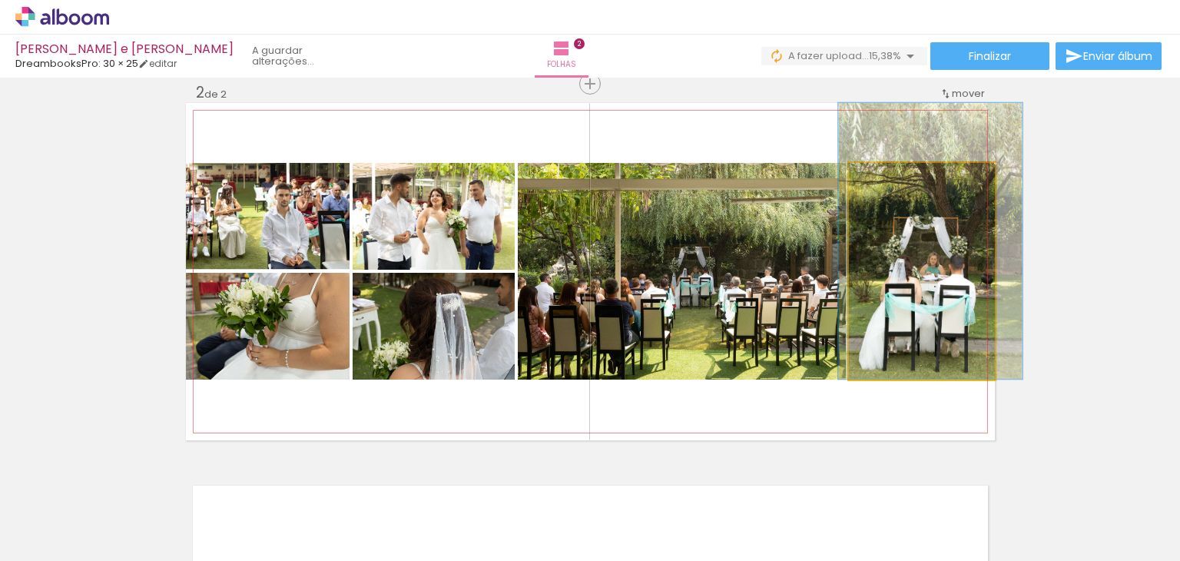
drag, startPoint x: 903, startPoint y: 274, endPoint x: 910, endPoint y: 240, distance: 34.5
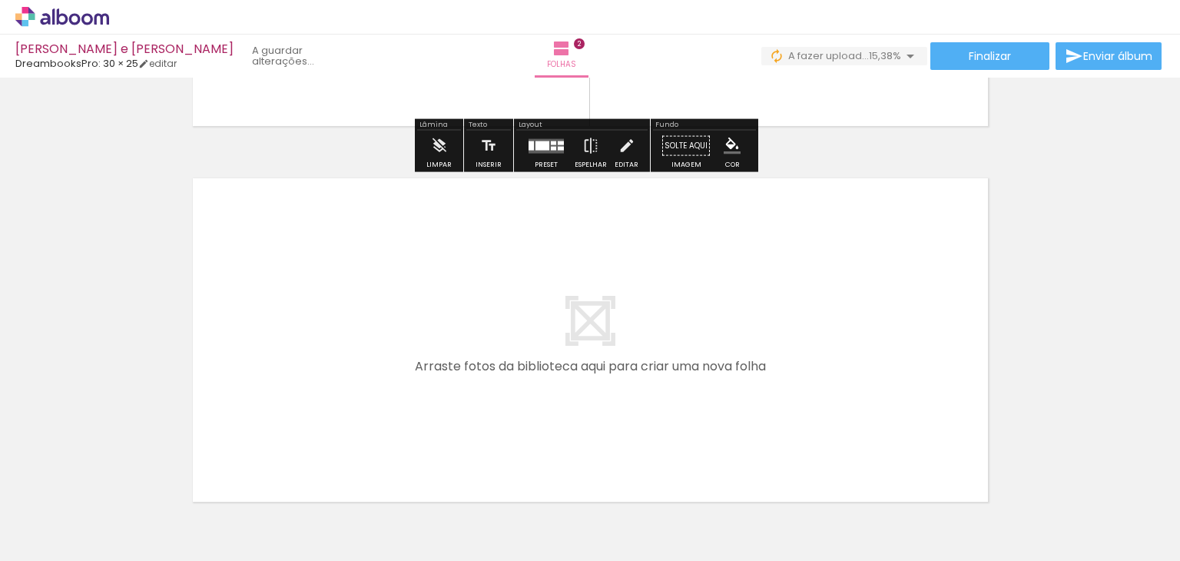
scroll to position [779, 0]
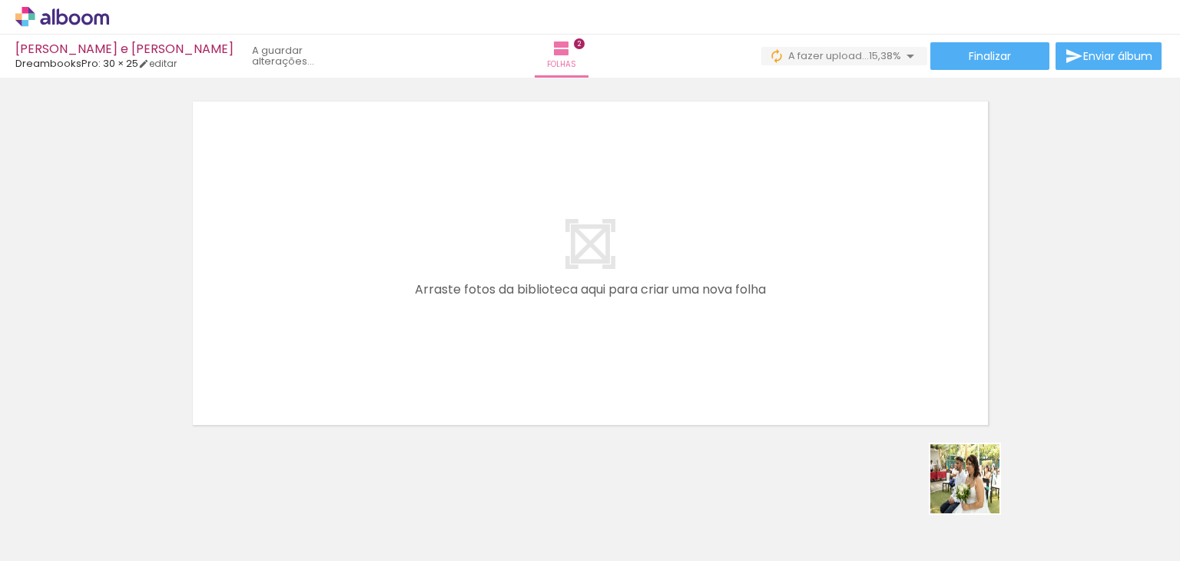
drag, startPoint x: 995, startPoint y: 514, endPoint x: 867, endPoint y: 426, distance: 155.3
click at [835, 301] on quentale-workspace at bounding box center [590, 280] width 1180 height 561
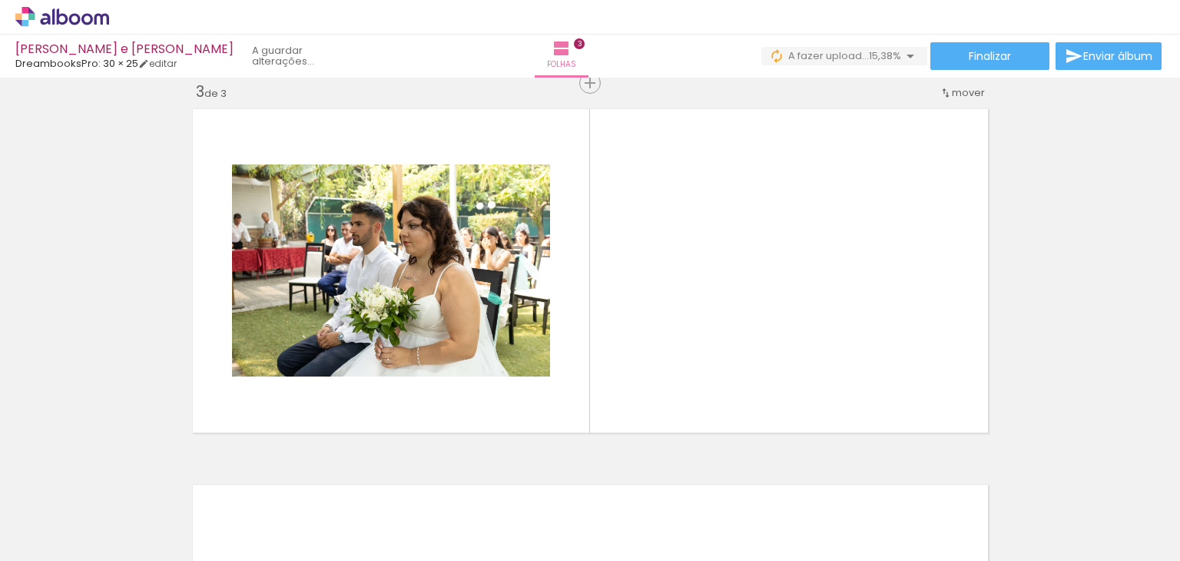
scroll to position [0, 1059]
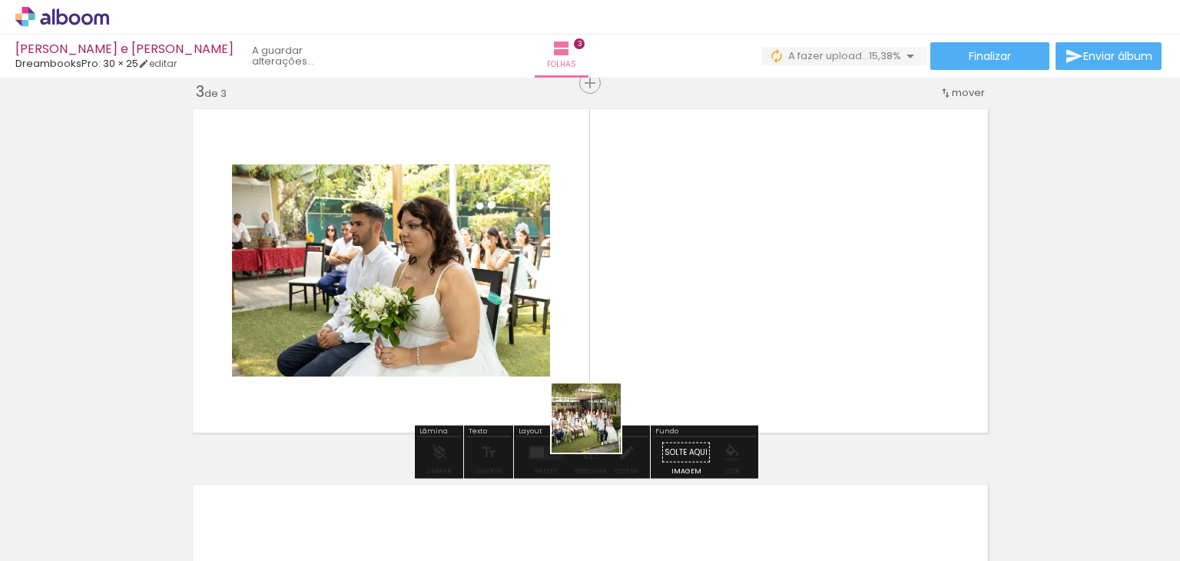
drag, startPoint x: 487, startPoint y: 508, endPoint x: 598, endPoint y: 429, distance: 135.6
click at [598, 429] on quentale-workspace at bounding box center [590, 280] width 1180 height 561
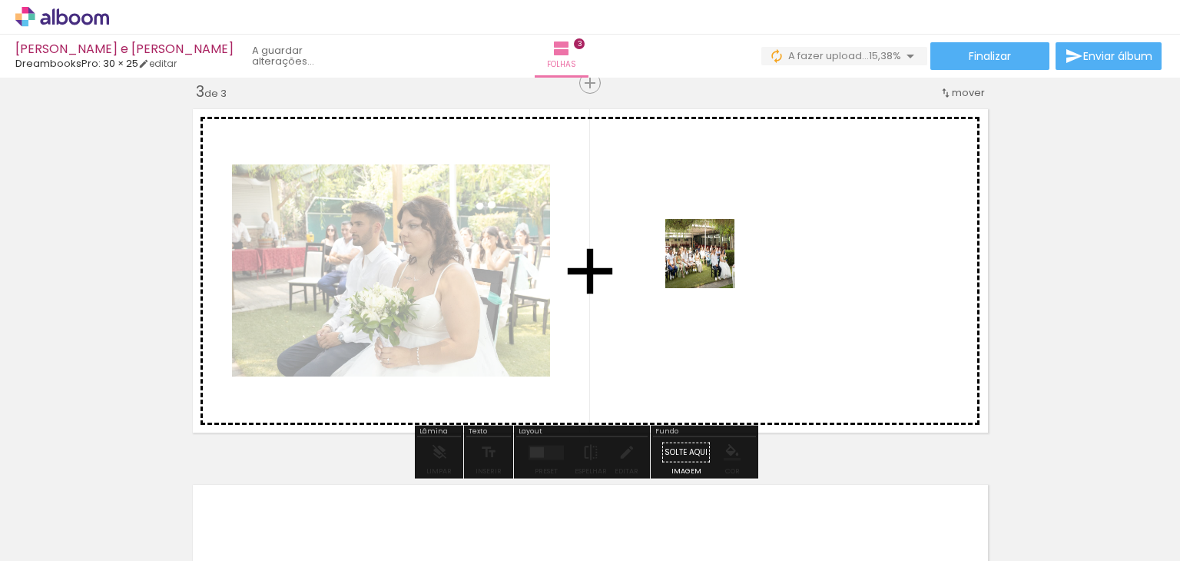
drag, startPoint x: 489, startPoint y: 519, endPoint x: 711, endPoint y: 265, distance: 337.5
click at [711, 265] on quentale-workspace at bounding box center [590, 280] width 1180 height 561
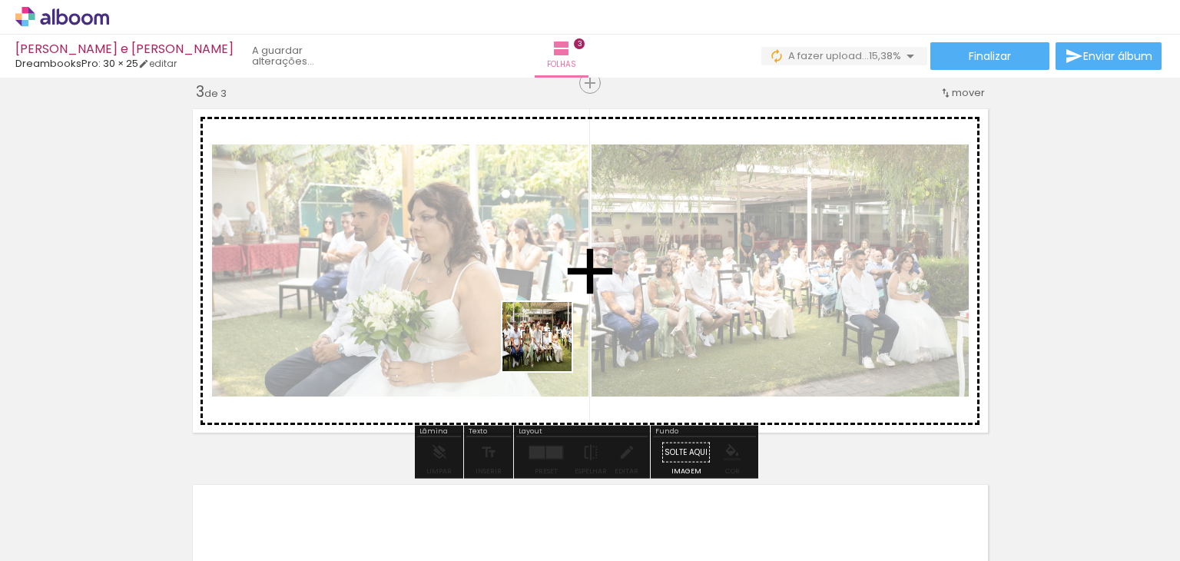
drag, startPoint x: 578, startPoint y: 525, endPoint x: 588, endPoint y: 471, distance: 54.8
click at [549, 296] on quentale-workspace at bounding box center [590, 280] width 1180 height 561
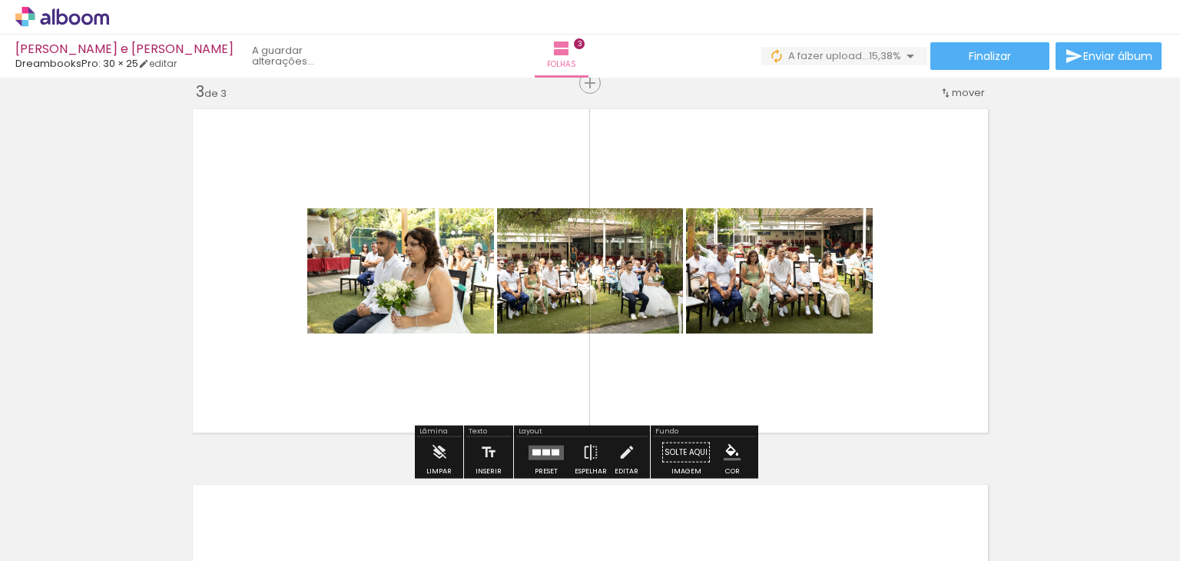
drag, startPoint x: 653, startPoint y: 520, endPoint x: 674, endPoint y: 275, distance: 245.9
click at [674, 275] on quentale-workspace at bounding box center [590, 280] width 1180 height 561
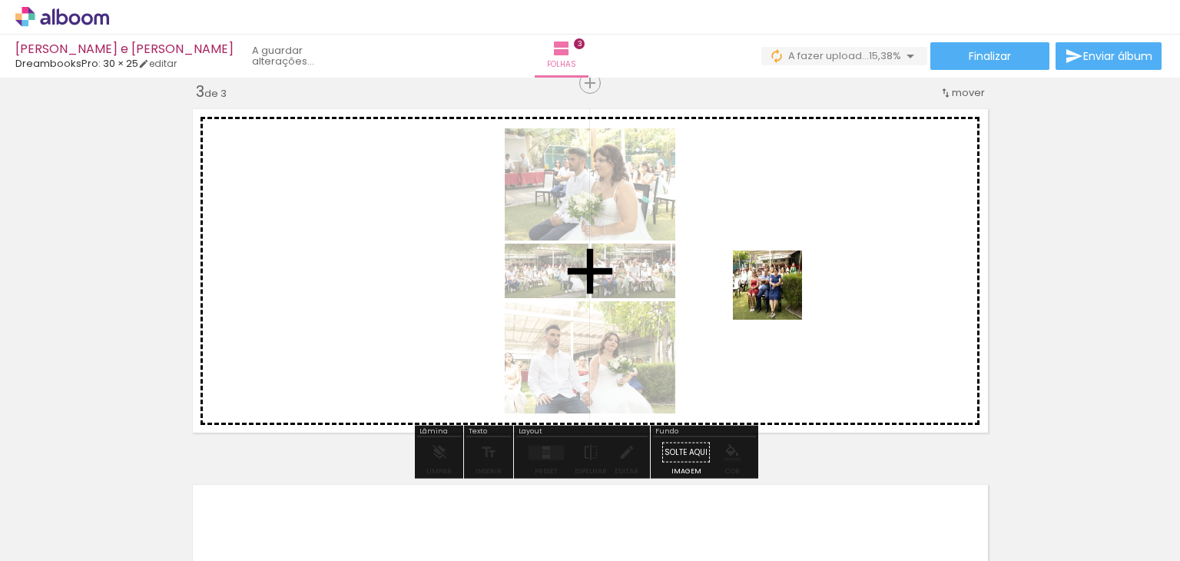
drag, startPoint x: 750, startPoint y: 519, endPoint x: 784, endPoint y: 283, distance: 237.6
click at [786, 262] on quentale-workspace at bounding box center [590, 280] width 1180 height 561
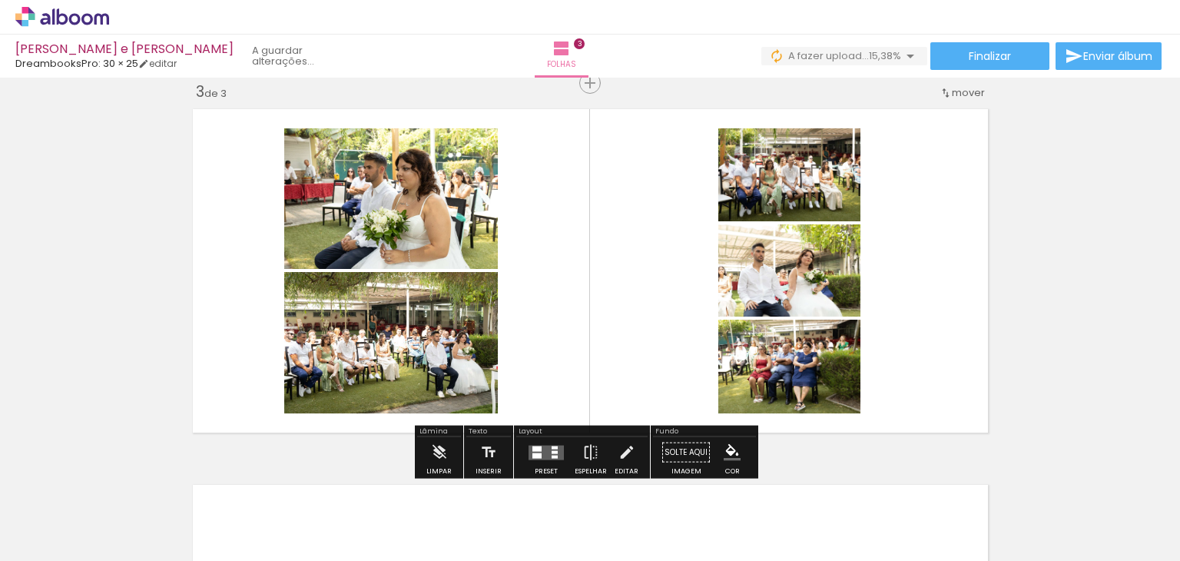
click at [542, 458] on quentale-layouter at bounding box center [546, 452] width 35 height 15
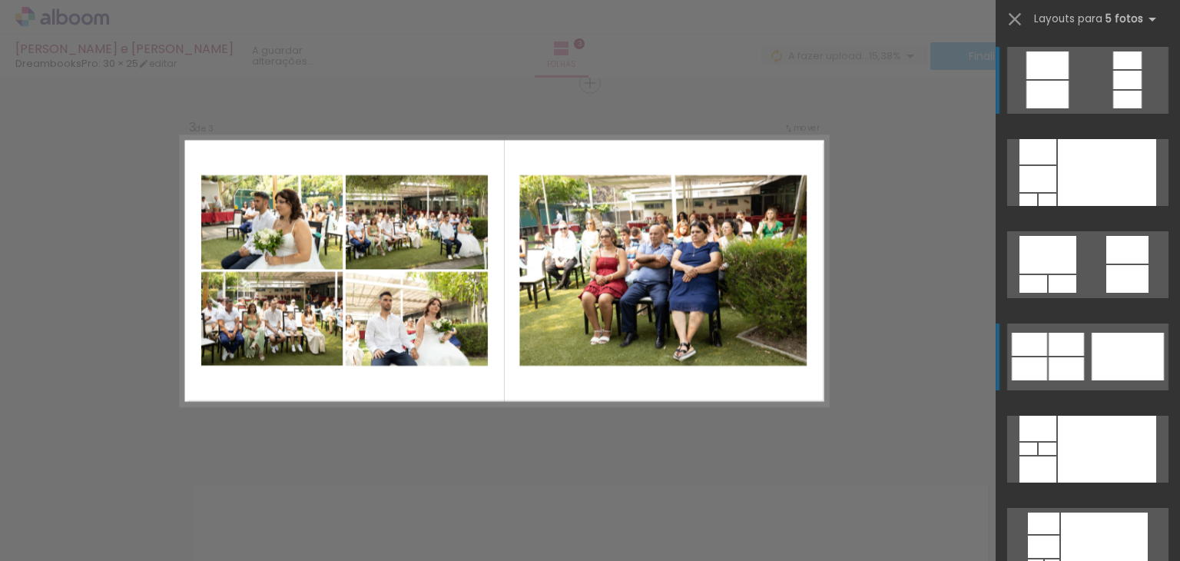
click at [1108, 363] on div at bounding box center [1128, 357] width 72 height 48
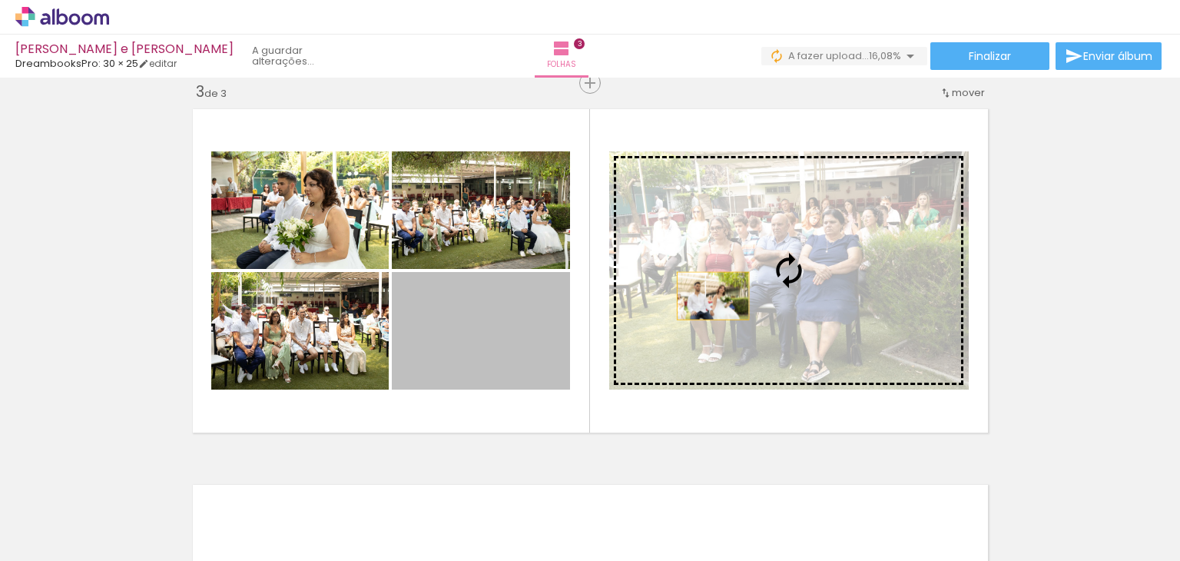
drag, startPoint x: 454, startPoint y: 350, endPoint x: 708, endPoint y: 296, distance: 260.1
click at [0, 0] on slot at bounding box center [0, 0] width 0 height 0
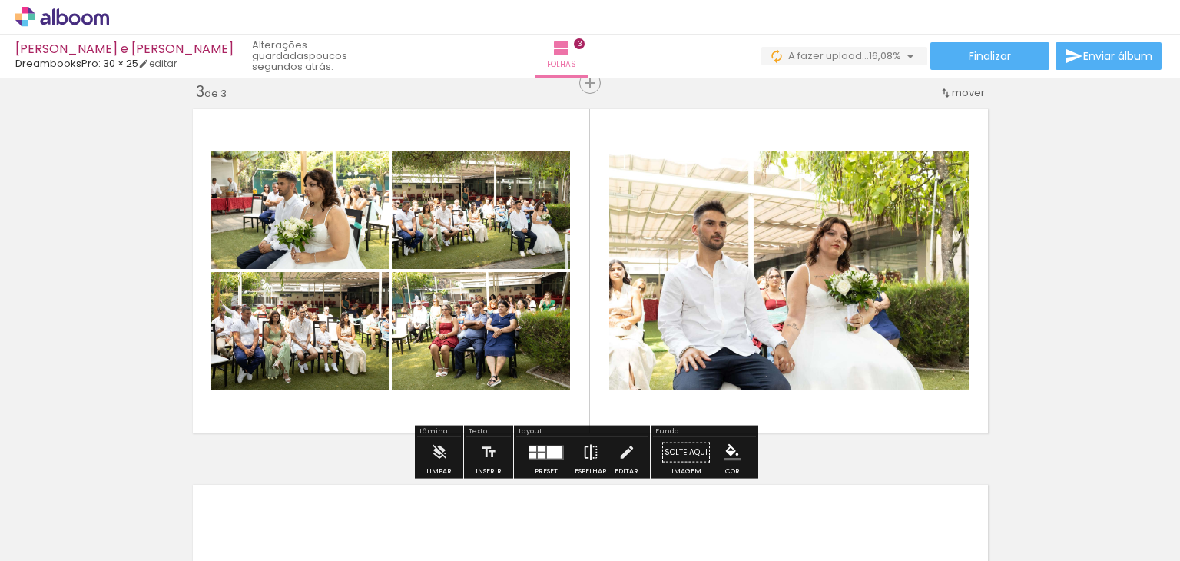
click at [588, 452] on iron-icon at bounding box center [590, 452] width 17 height 31
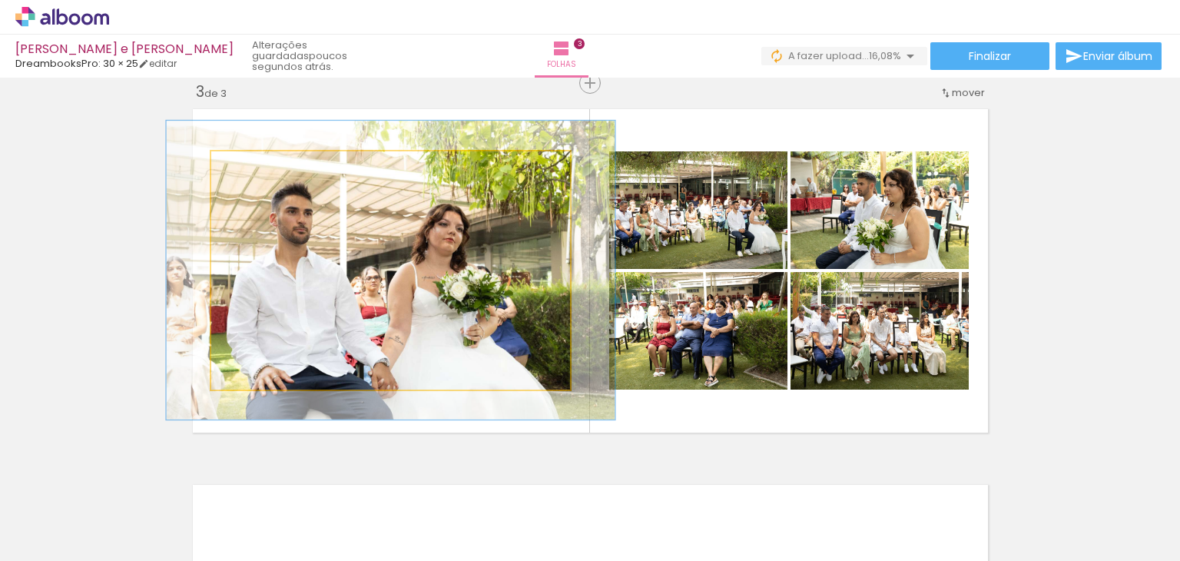
drag, startPoint x: 248, startPoint y: 167, endPoint x: 261, endPoint y: 164, distance: 13.3
click at [261, 164] on div at bounding box center [260, 167] width 25 height 25
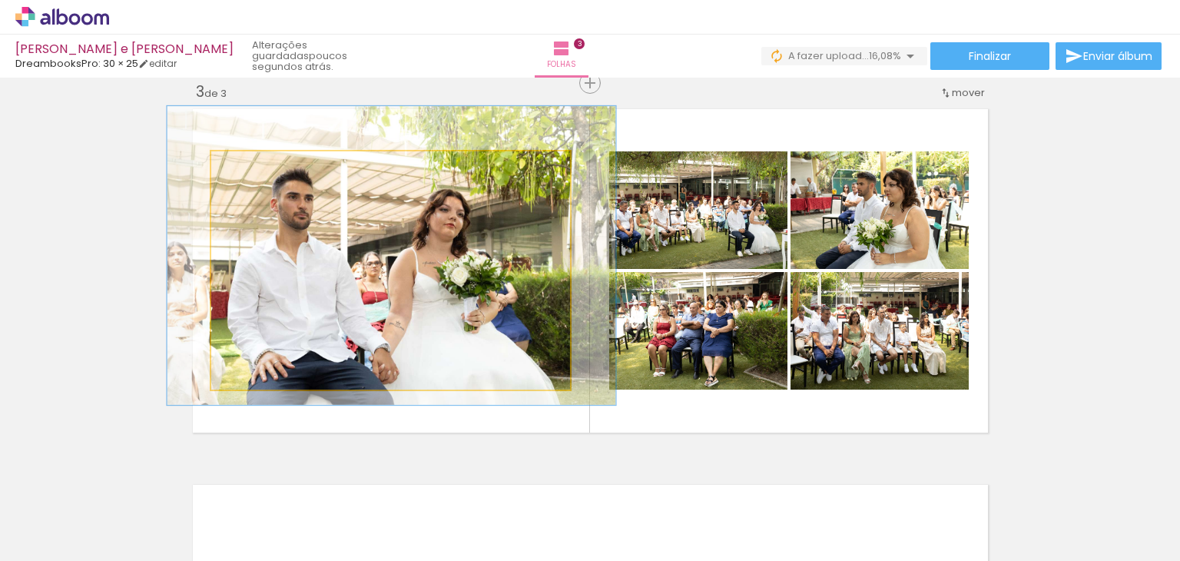
drag, startPoint x: 350, startPoint y: 250, endPoint x: 351, endPoint y: 235, distance: 14.6
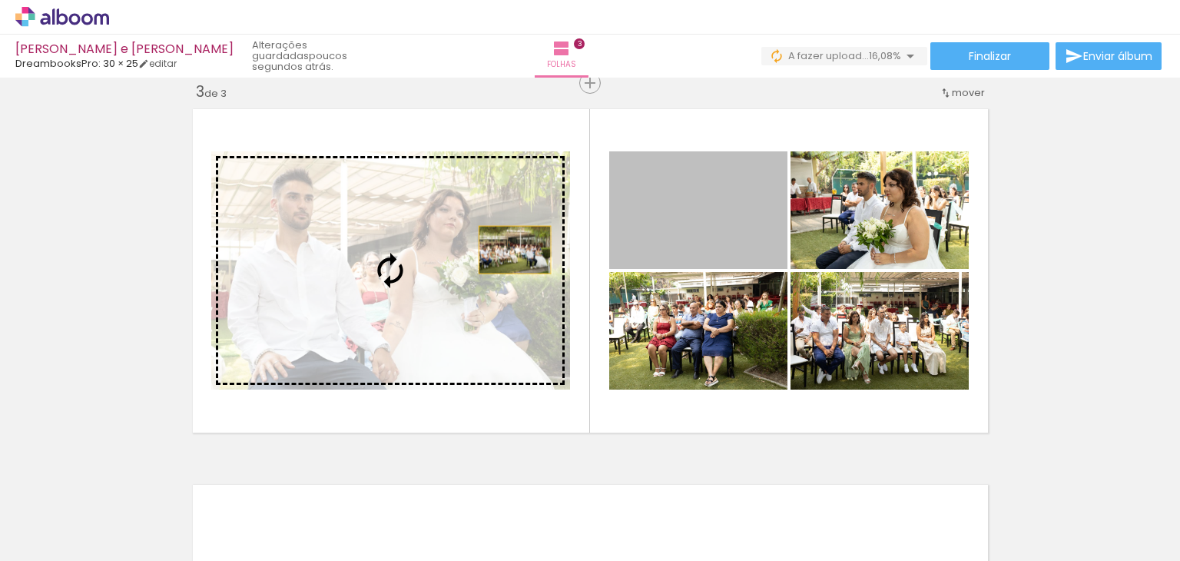
drag, startPoint x: 690, startPoint y: 222, endPoint x: 507, endPoint y: 250, distance: 185.0
click at [0, 0] on slot at bounding box center [0, 0] width 0 height 0
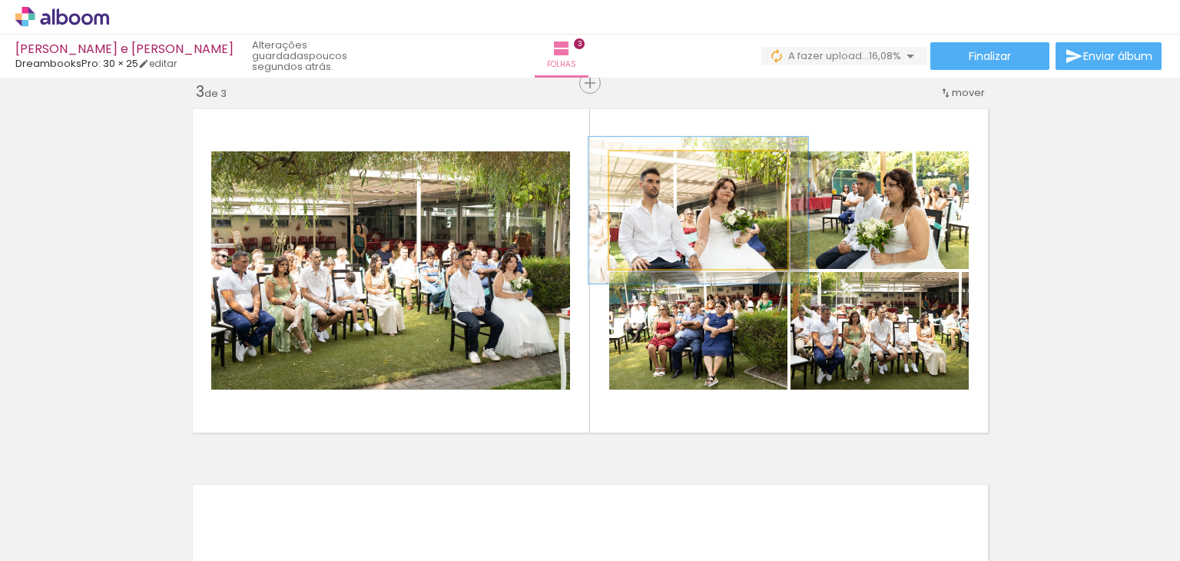
drag, startPoint x: 634, startPoint y: 167, endPoint x: 646, endPoint y: 163, distance: 12.9
type paper-slider "123"
click at [650, 163] on div at bounding box center [657, 168] width 14 height 14
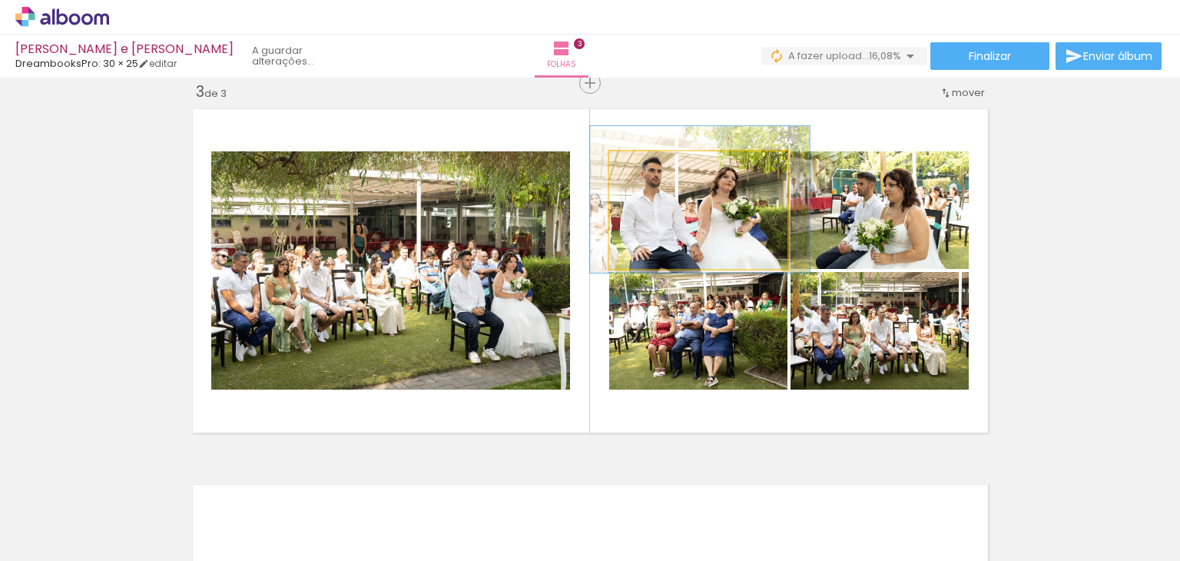
drag, startPoint x: 671, startPoint y: 204, endPoint x: 672, endPoint y: 194, distance: 10.9
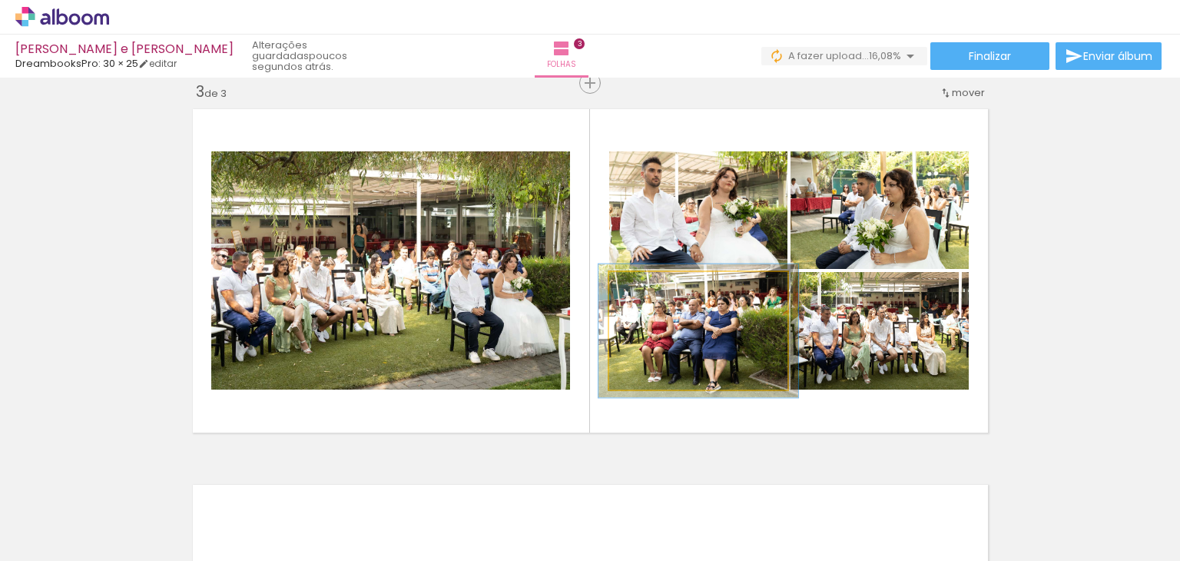
click at [648, 290] on div at bounding box center [651, 288] width 25 height 25
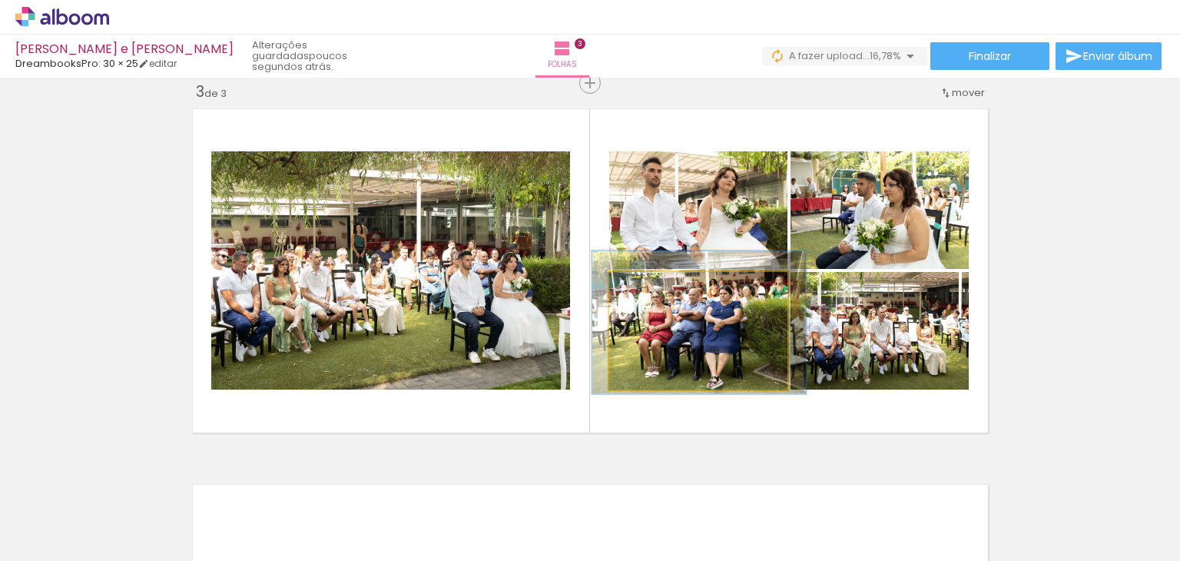
type paper-slider "120"
click at [654, 290] on div at bounding box center [657, 288] width 14 height 14
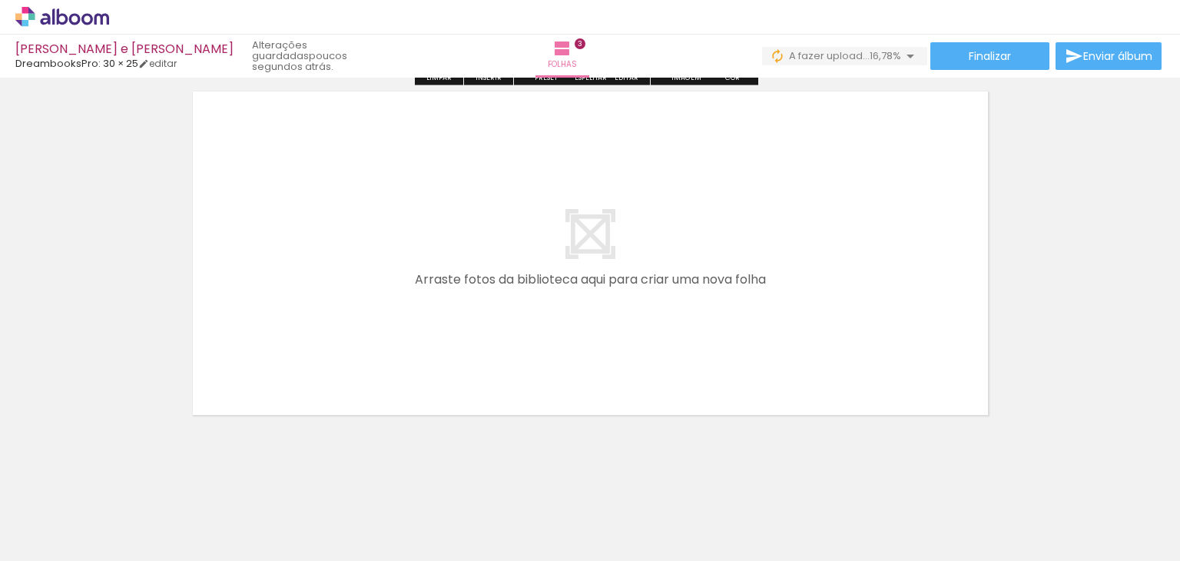
scroll to position [1175, 0]
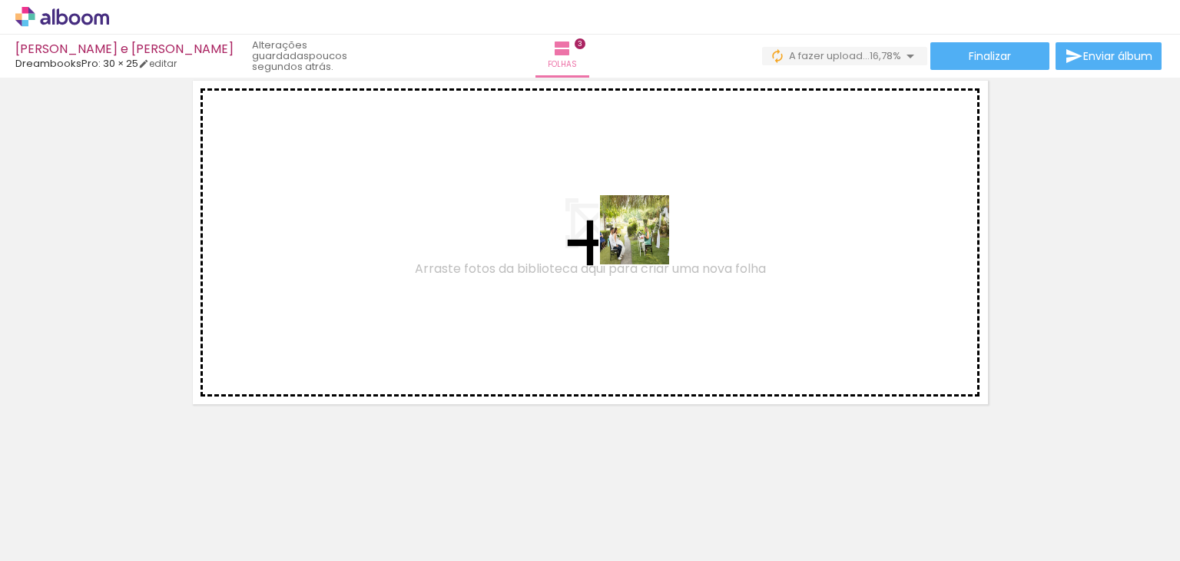
drag, startPoint x: 824, startPoint y: 511, endPoint x: 646, endPoint y: 241, distance: 322.8
click at [646, 241] on quentale-workspace at bounding box center [590, 280] width 1180 height 561
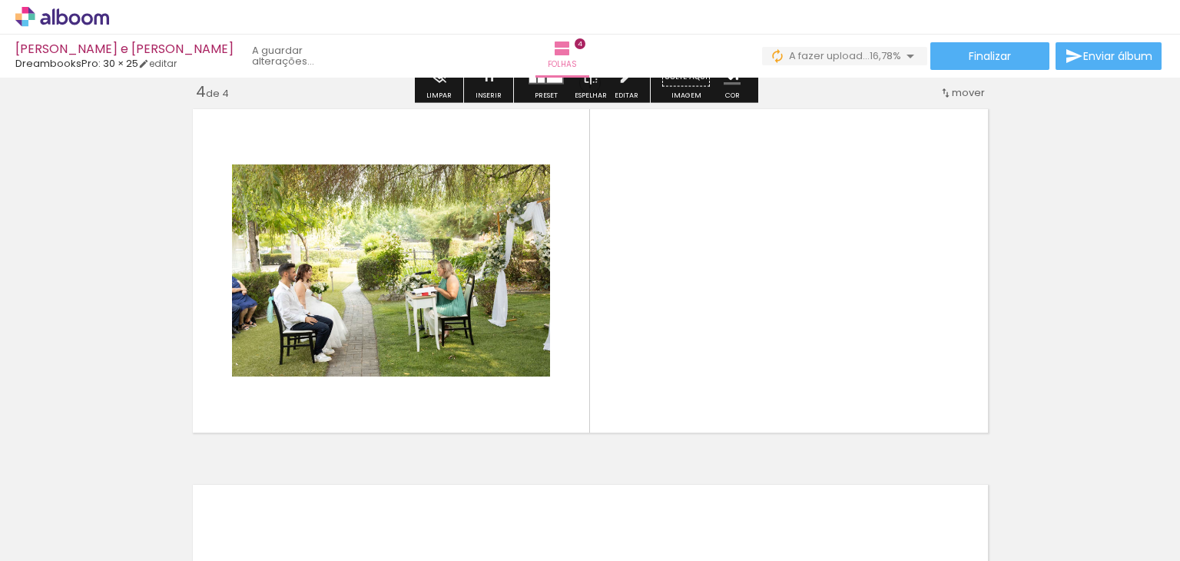
scroll to position [1146, 0]
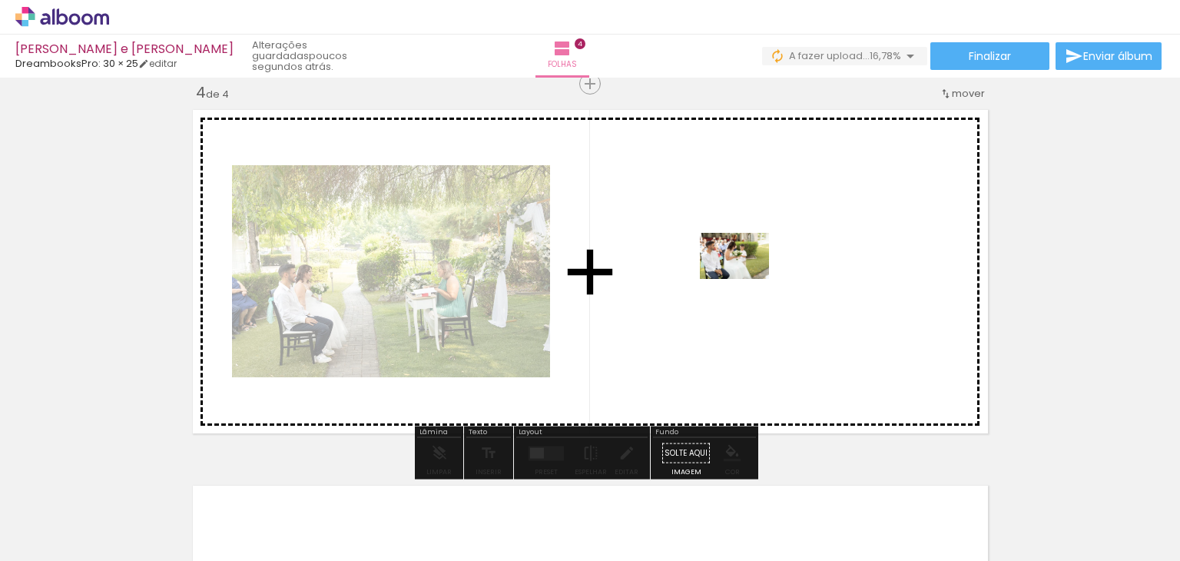
drag, startPoint x: 908, startPoint y: 519, endPoint x: 746, endPoint y: 279, distance: 290.0
click at [746, 279] on quentale-workspace at bounding box center [590, 280] width 1180 height 561
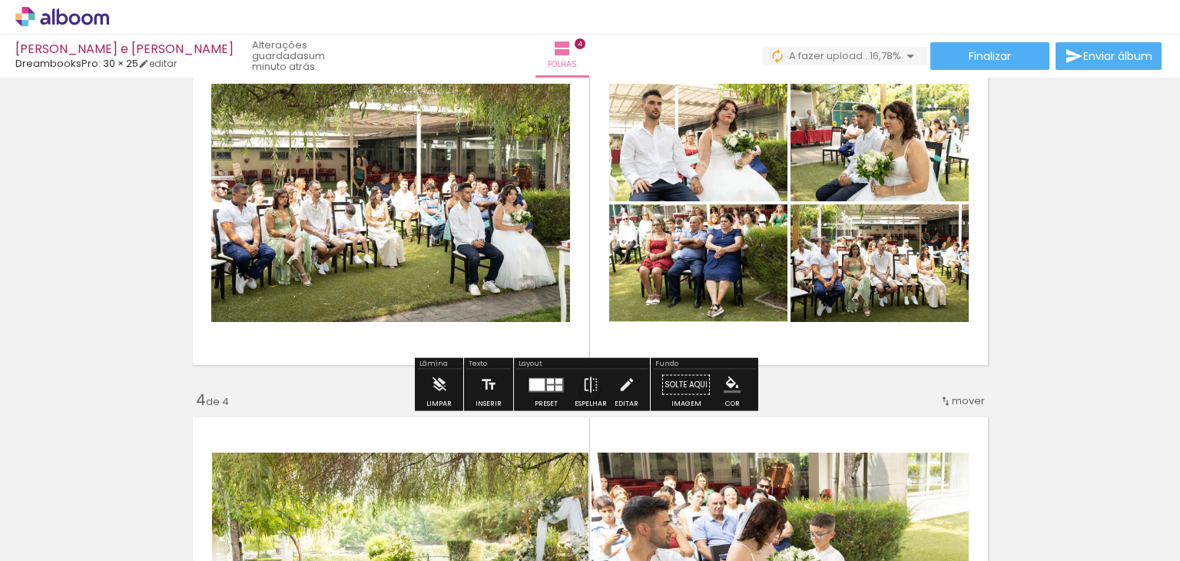
scroll to position [916, 0]
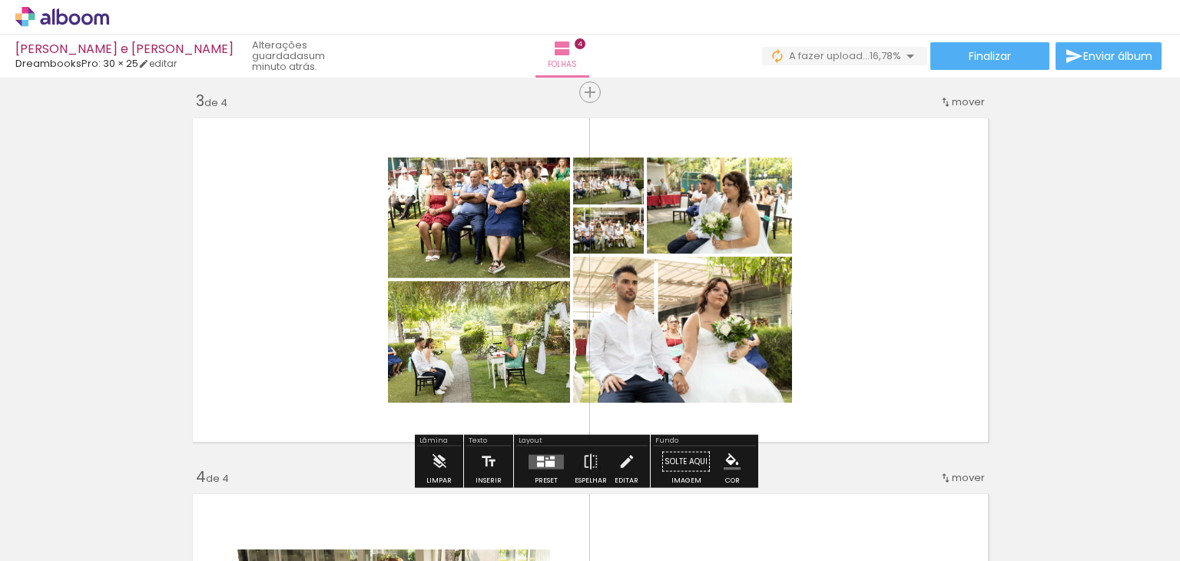
scroll to position [0, 1609]
click at [549, 459] on quentale-layouter at bounding box center [546, 461] width 35 height 15
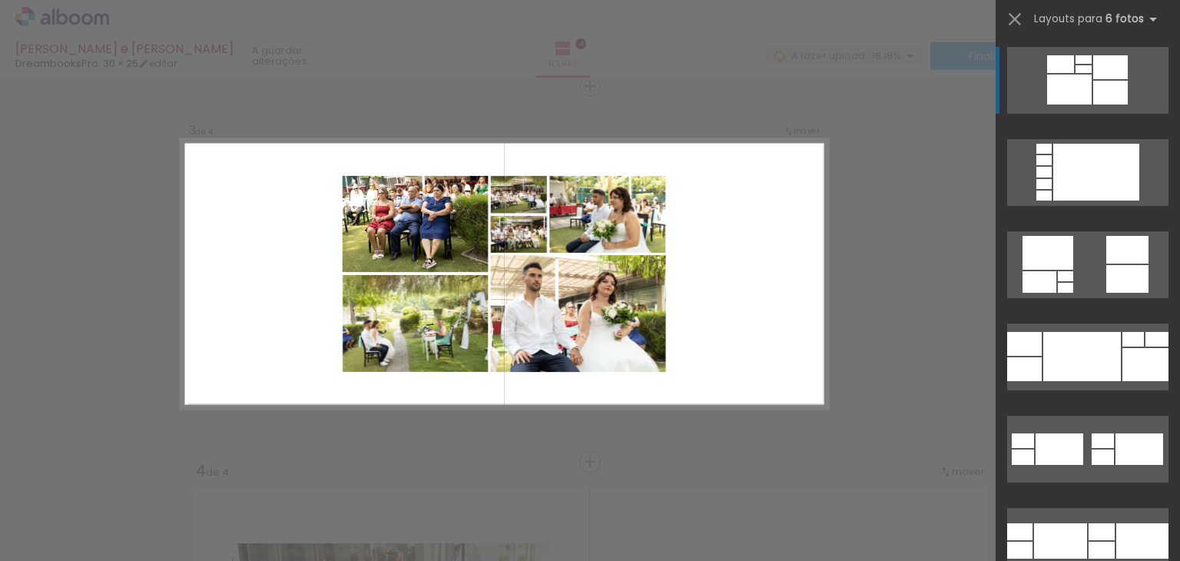
scroll to position [771, 0]
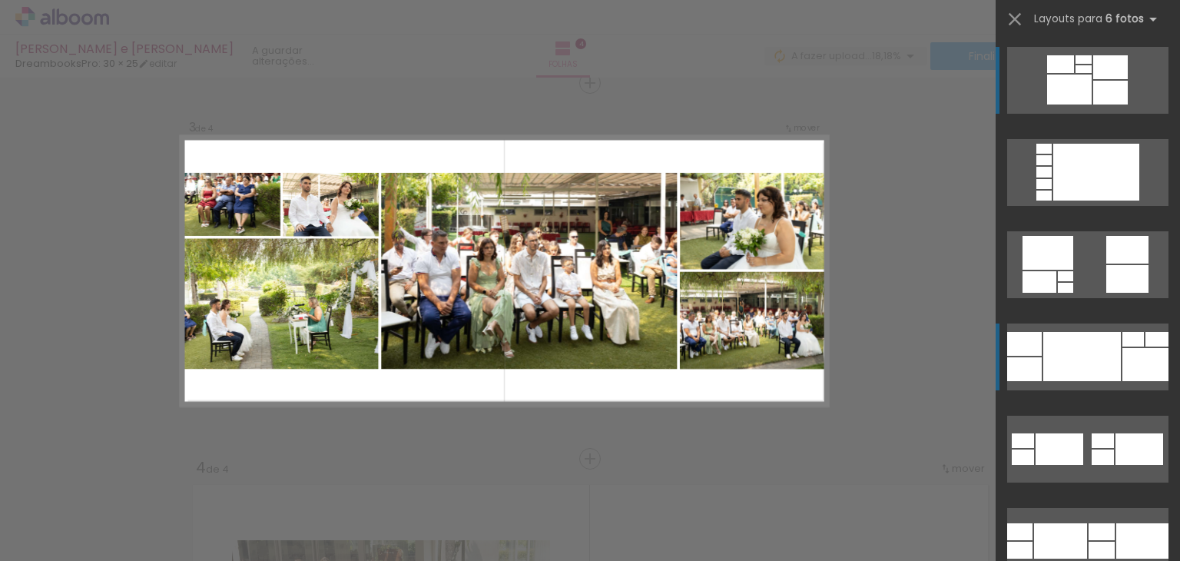
click at [1112, 369] on div at bounding box center [1082, 356] width 78 height 49
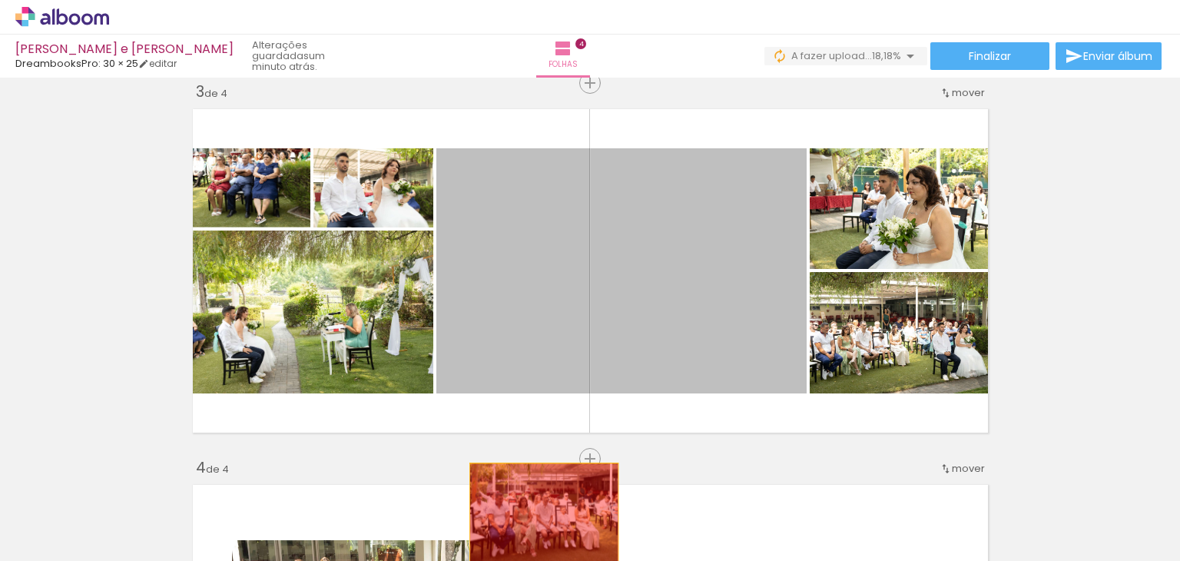
drag, startPoint x: 640, startPoint y: 278, endPoint x: 538, endPoint y: 516, distance: 259.2
click at [538, 516] on quentale-workspace at bounding box center [590, 280] width 1180 height 561
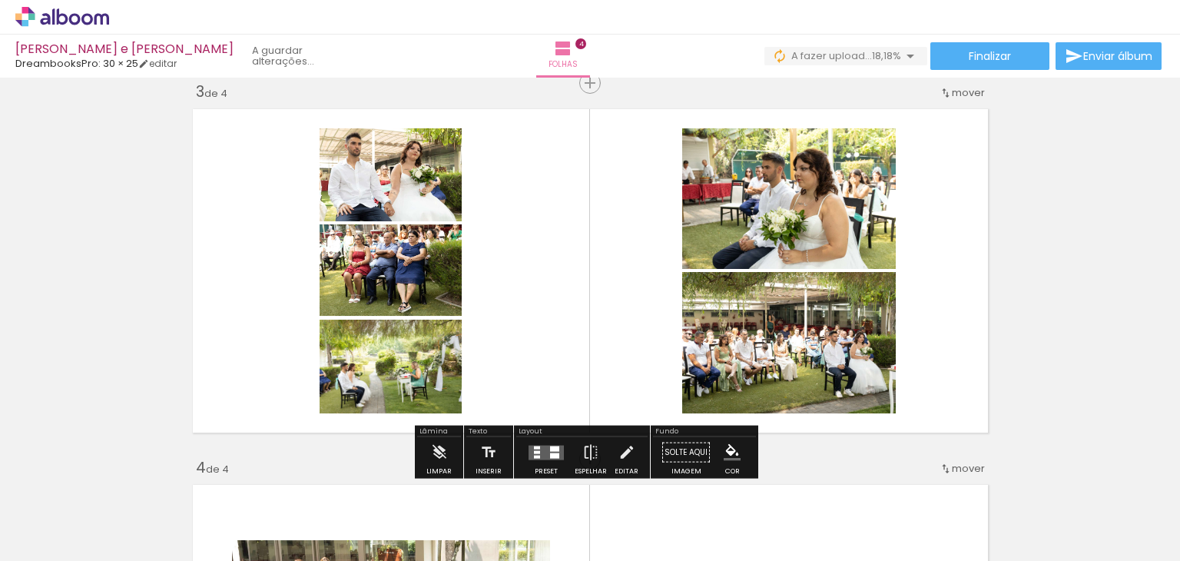
click at [535, 455] on div at bounding box center [537, 456] width 6 height 3
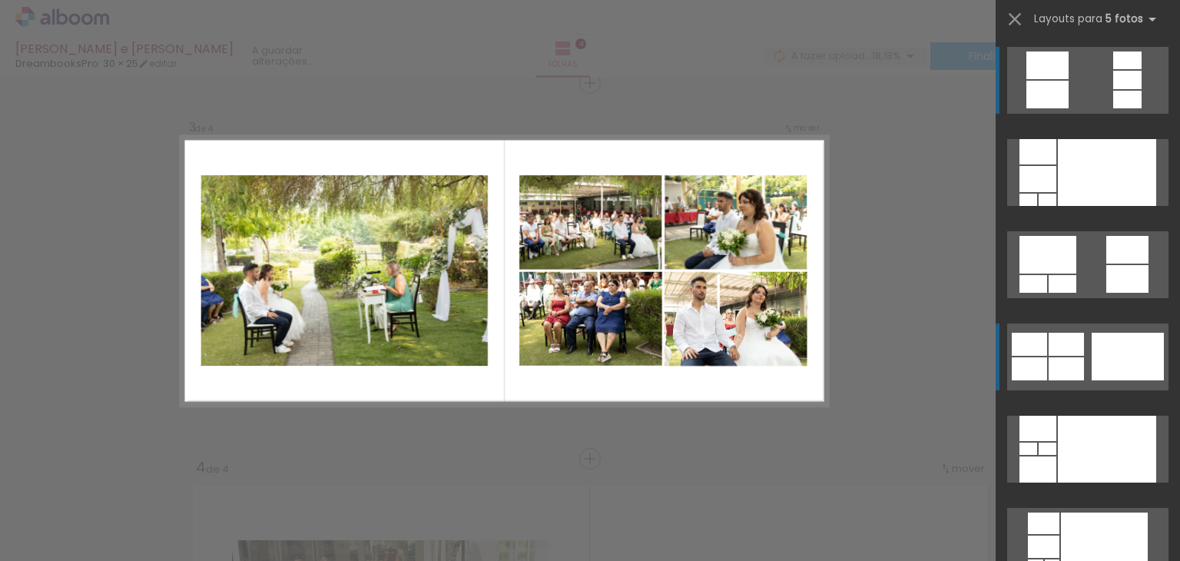
click at [1098, 356] on div at bounding box center [1128, 357] width 72 height 48
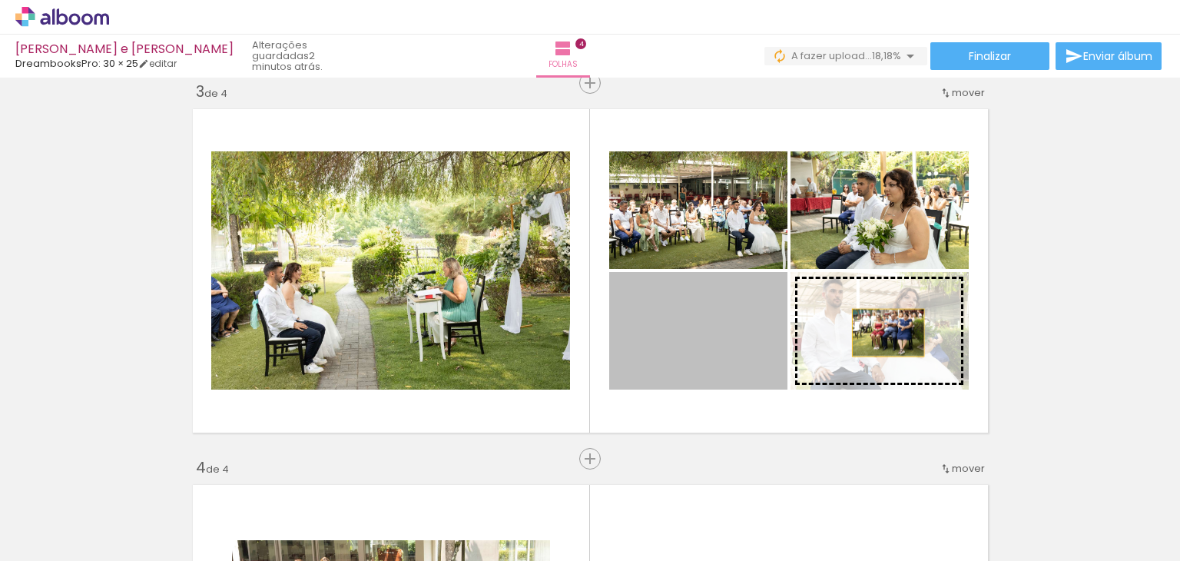
drag, startPoint x: 727, startPoint y: 333, endPoint x: 882, endPoint y: 333, distance: 155.2
click at [0, 0] on slot at bounding box center [0, 0] width 0 height 0
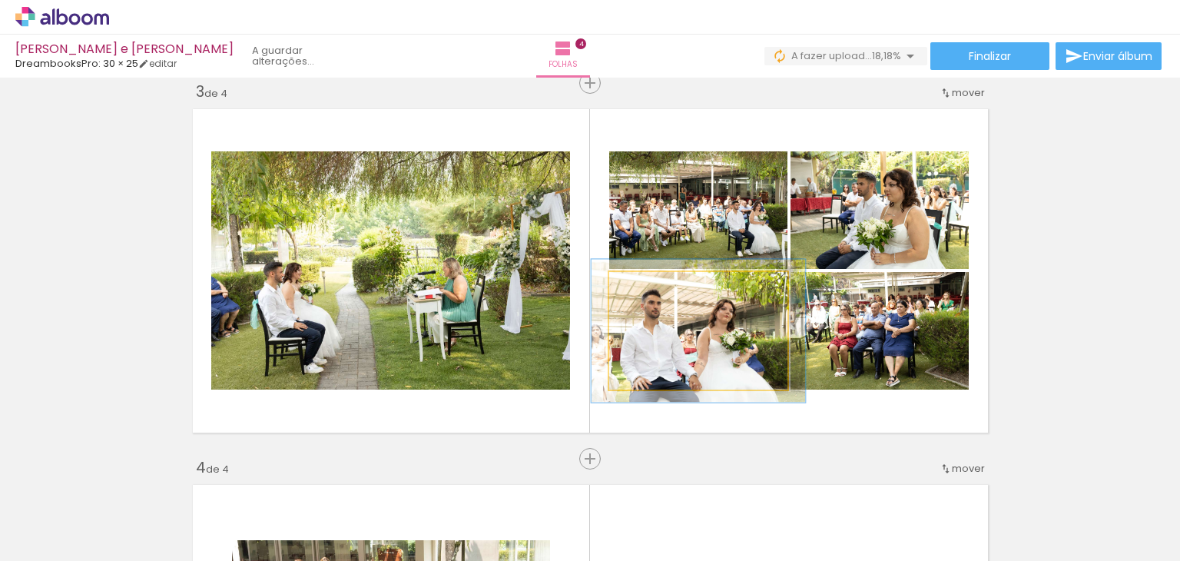
drag, startPoint x: 642, startPoint y: 291, endPoint x: 653, endPoint y: 287, distance: 11.7
type paper-slider "120"
click at [653, 287] on div at bounding box center [655, 288] width 25 height 25
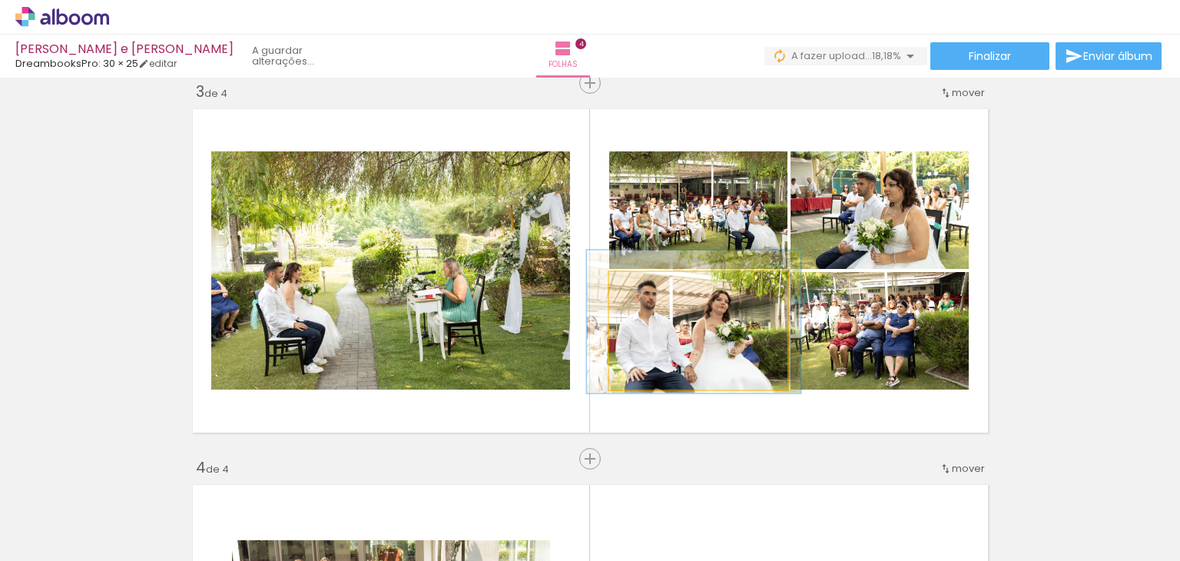
drag, startPoint x: 711, startPoint y: 361, endPoint x: 707, endPoint y: 352, distance: 10.3
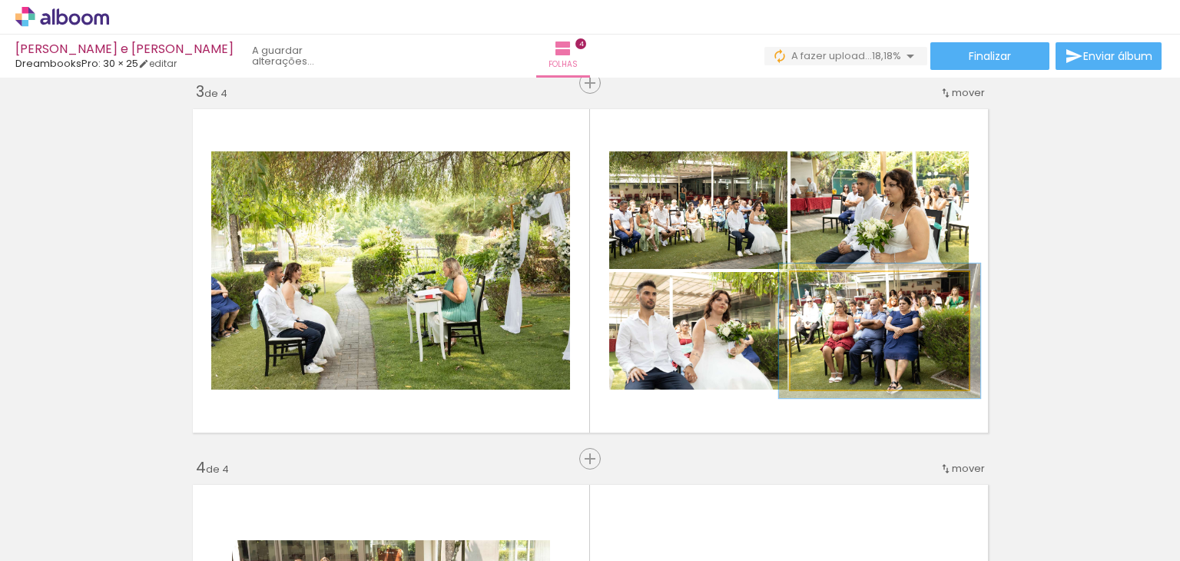
drag, startPoint x: 822, startPoint y: 294, endPoint x: 829, endPoint y: 290, distance: 7.9
type paper-slider "113"
click at [829, 290] on div at bounding box center [832, 288] width 25 height 25
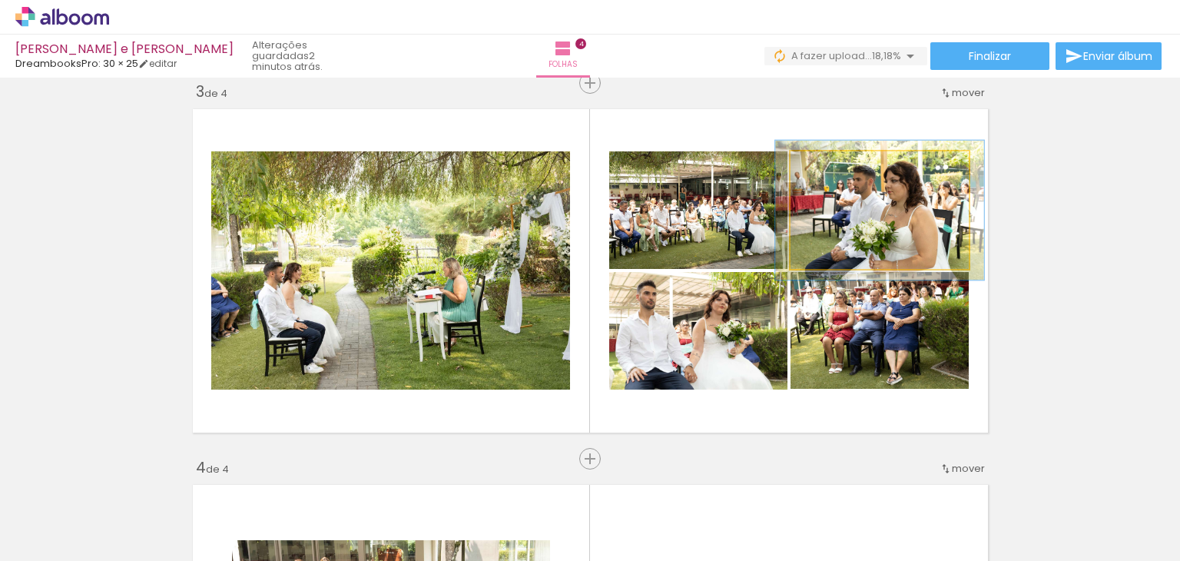
drag, startPoint x: 814, startPoint y: 169, endPoint x: 824, endPoint y: 166, distance: 9.7
type paper-slider "117"
click at [824, 166] on div at bounding box center [835, 167] width 25 height 25
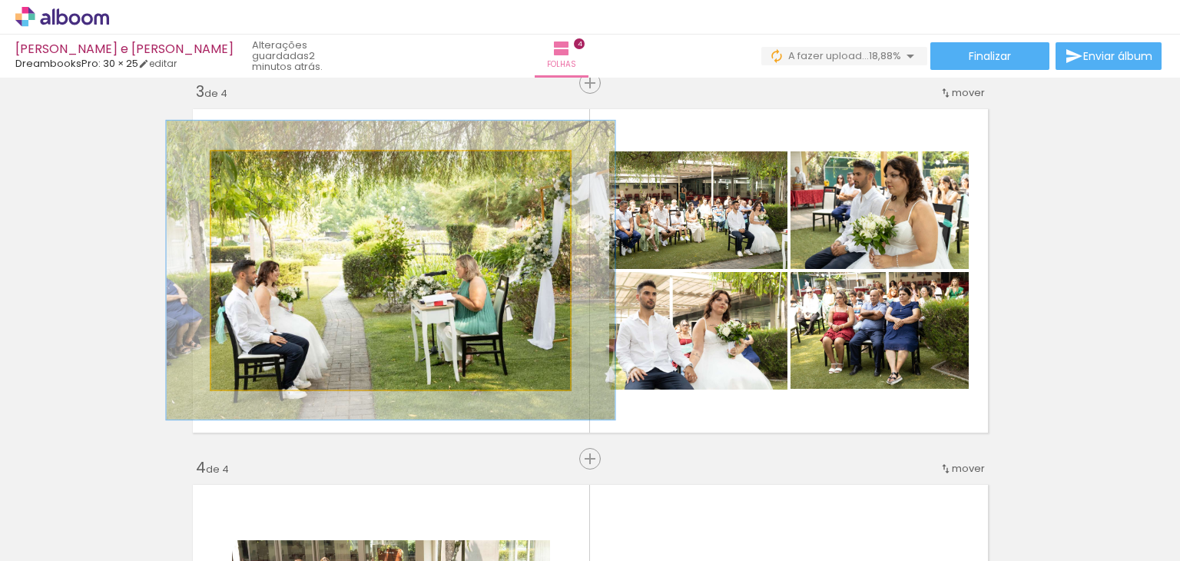
drag, startPoint x: 238, startPoint y: 171, endPoint x: 251, endPoint y: 166, distance: 14.1
type paper-slider "125"
click at [254, 166] on div at bounding box center [261, 168] width 14 height 14
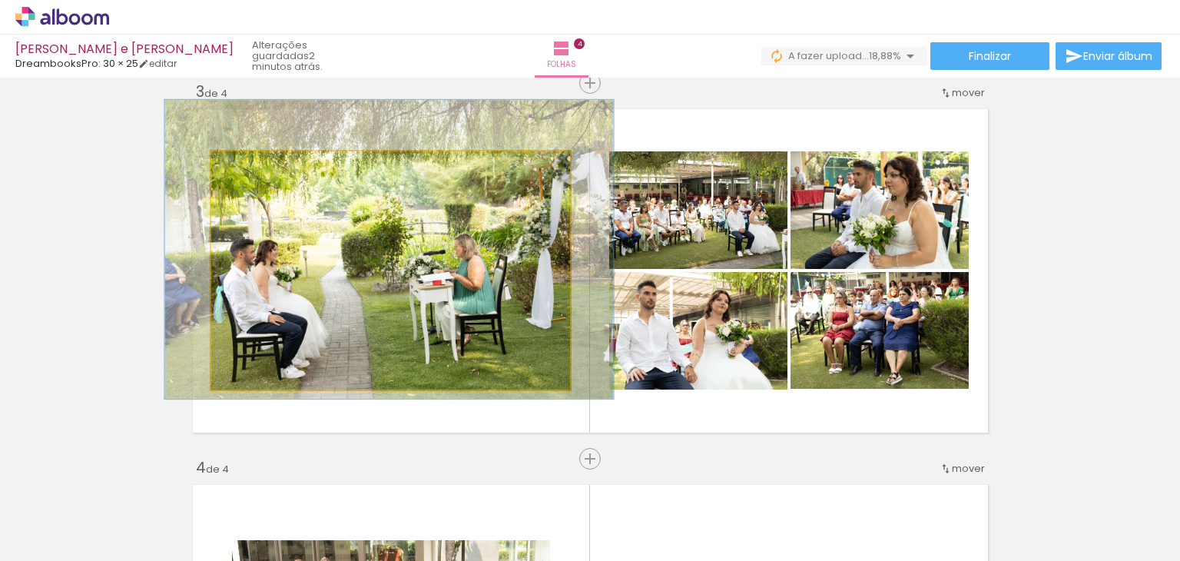
drag, startPoint x: 329, startPoint y: 271, endPoint x: 327, endPoint y: 250, distance: 20.8
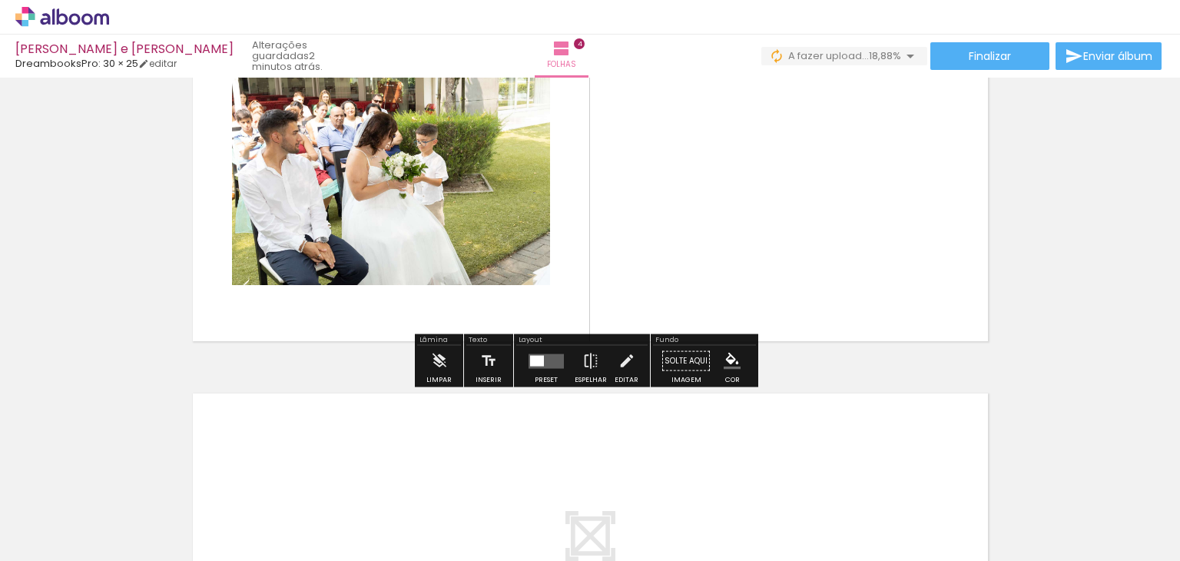
scroll to position [1155, 0]
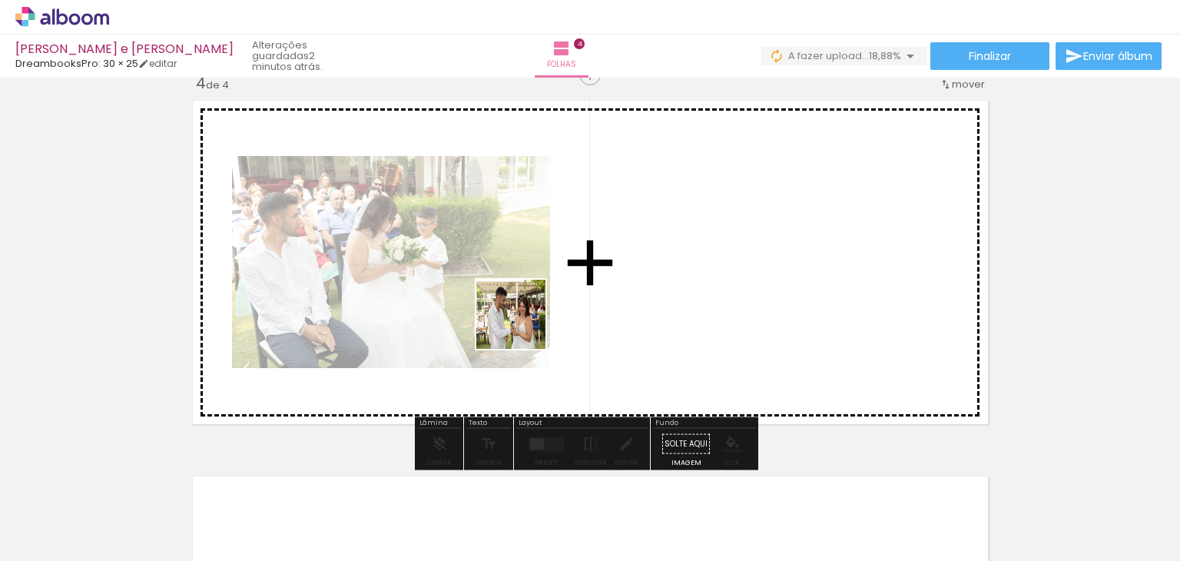
drag, startPoint x: 454, startPoint y: 522, endPoint x: 555, endPoint y: 513, distance: 101.1
click at [557, 268] on quentale-workspace at bounding box center [590, 280] width 1180 height 561
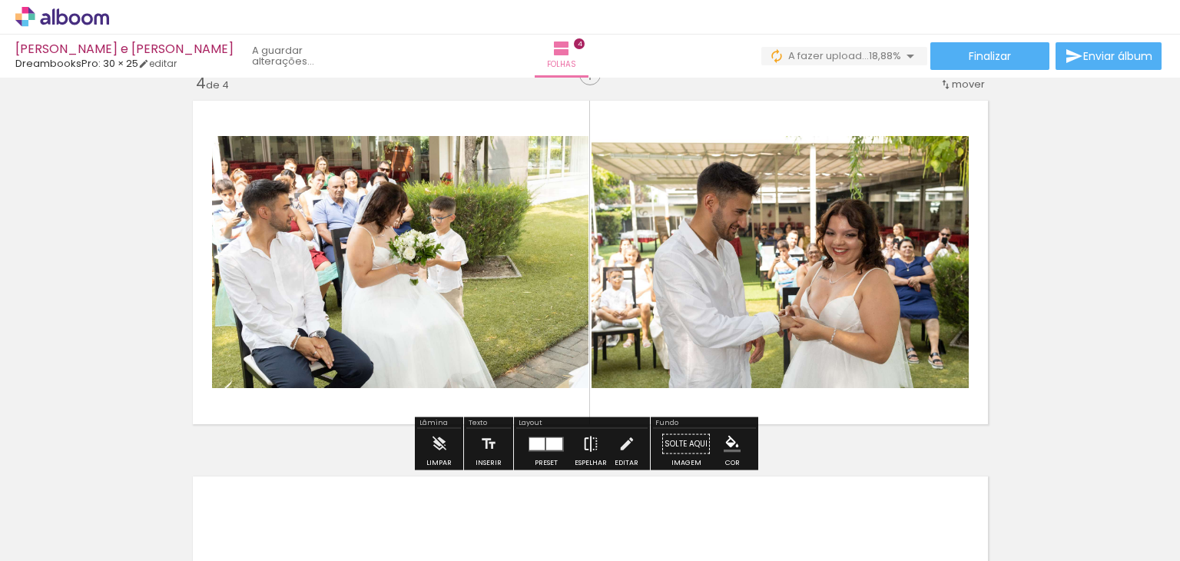
drag, startPoint x: 538, startPoint y: 503, endPoint x: 597, endPoint y: 434, distance: 91.0
click at [563, 253] on quentale-workspace at bounding box center [590, 280] width 1180 height 561
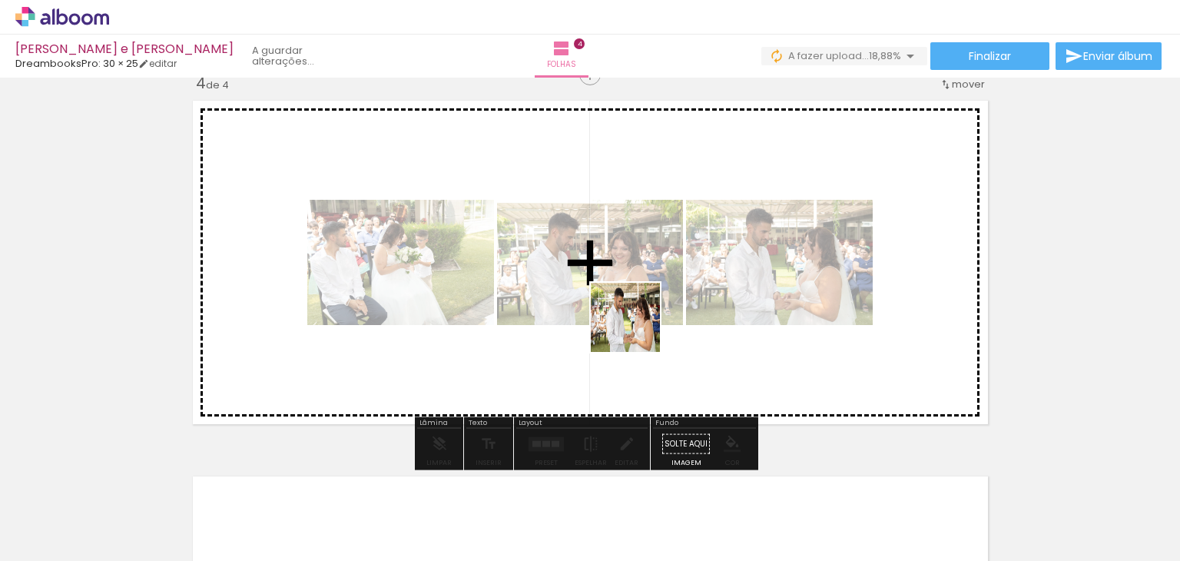
drag, startPoint x: 614, startPoint y: 511, endPoint x: 637, endPoint y: 329, distance: 183.5
click at [637, 329] on quentale-workspace at bounding box center [590, 280] width 1180 height 561
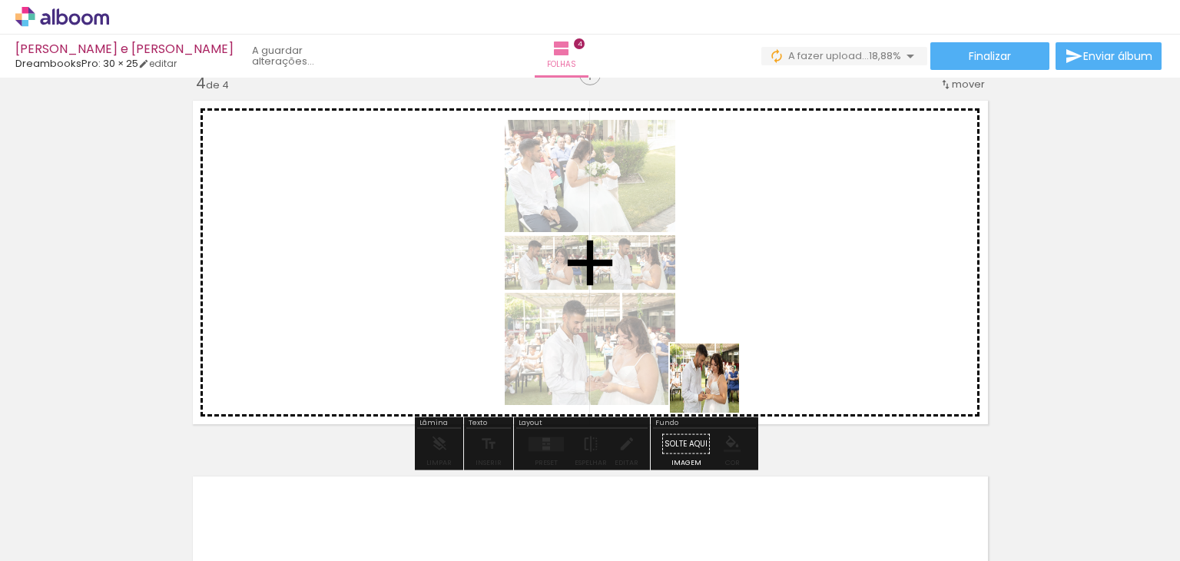
drag, startPoint x: 694, startPoint y: 503, endPoint x: 767, endPoint y: 489, distance: 74.3
click at [748, 270] on quentale-workspace at bounding box center [590, 280] width 1180 height 561
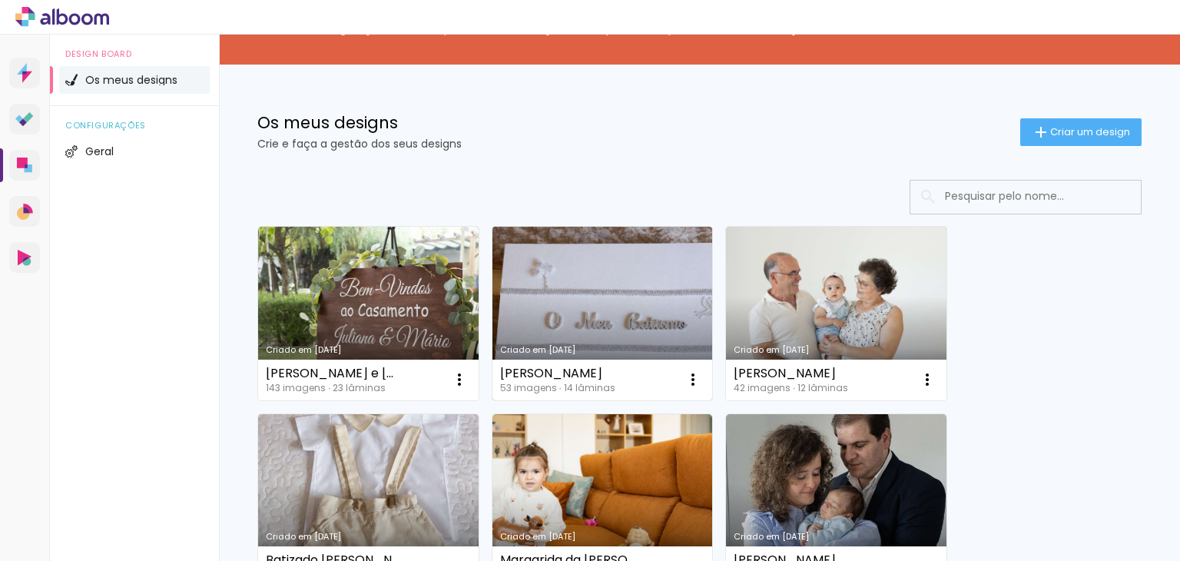
scroll to position [77, 0]
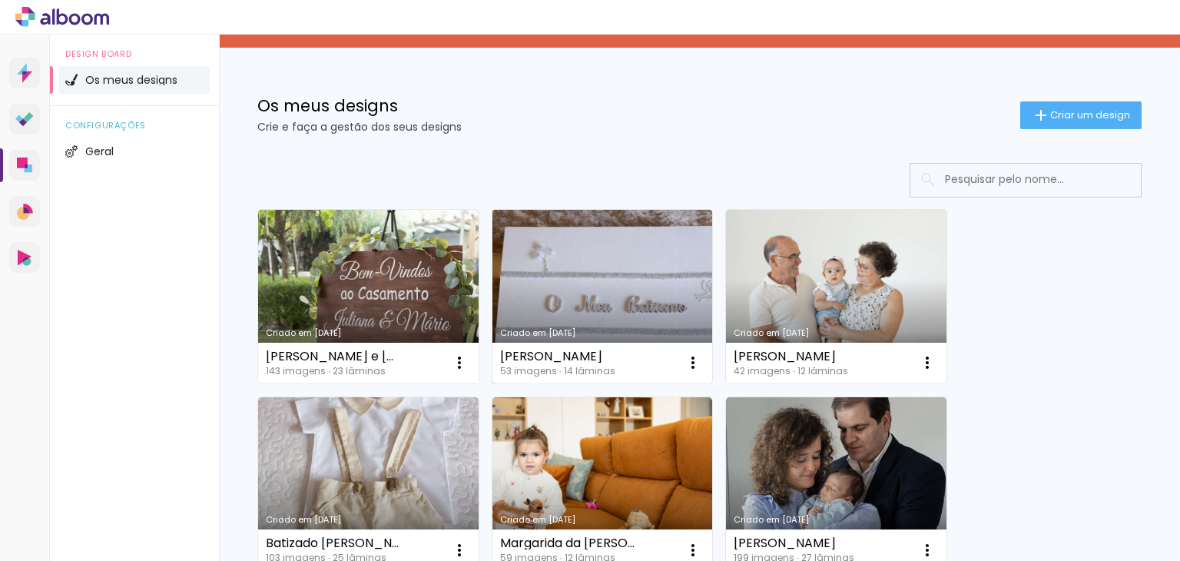
click at [621, 323] on link "Criado em [DATE]" at bounding box center [602, 297] width 220 height 174
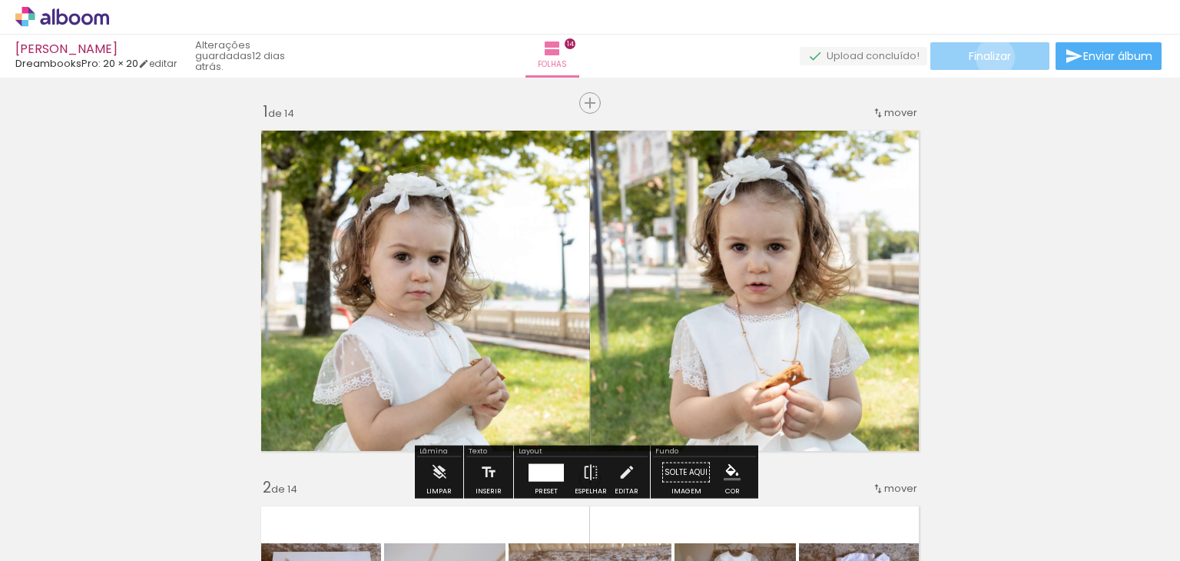
click at [990, 57] on span "Finalizar" at bounding box center [990, 56] width 42 height 11
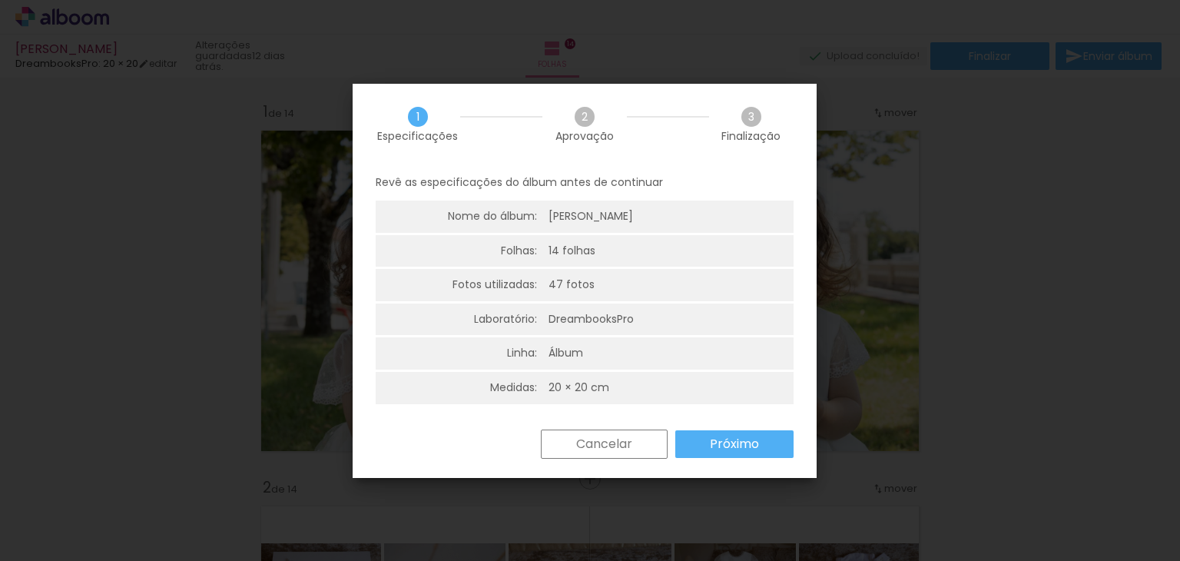
click at [604, 452] on paper-button "Cancelar" at bounding box center [604, 443] width 127 height 29
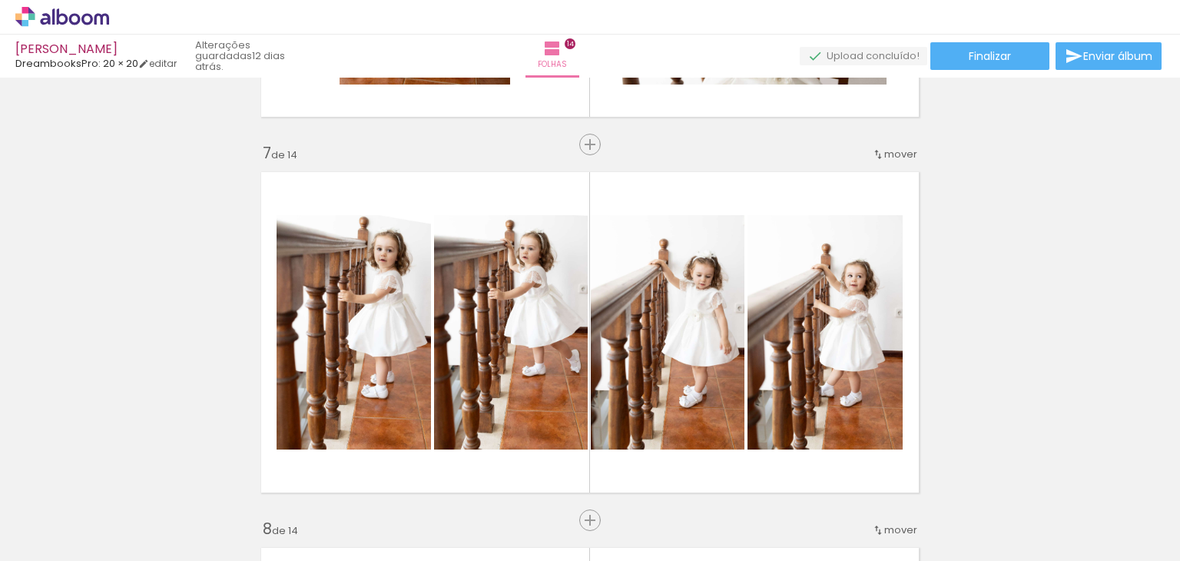
scroll to position [2228, 0]
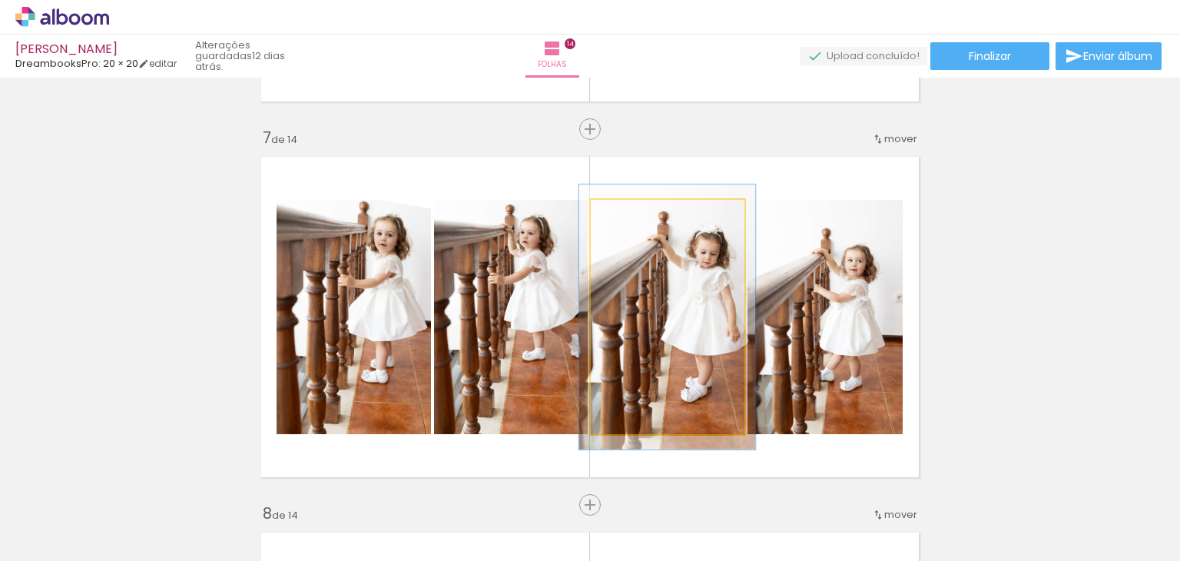
type paper-slider "113"
click at [635, 220] on div at bounding box center [634, 216] width 25 height 25
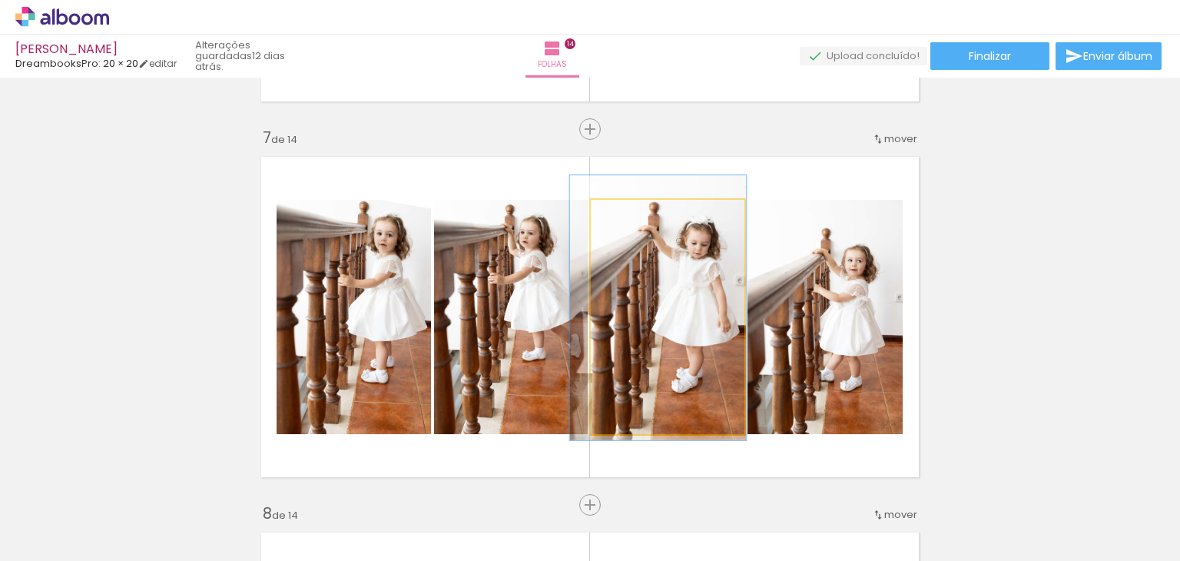
drag, startPoint x: 685, startPoint y: 323, endPoint x: 675, endPoint y: 313, distance: 13.0
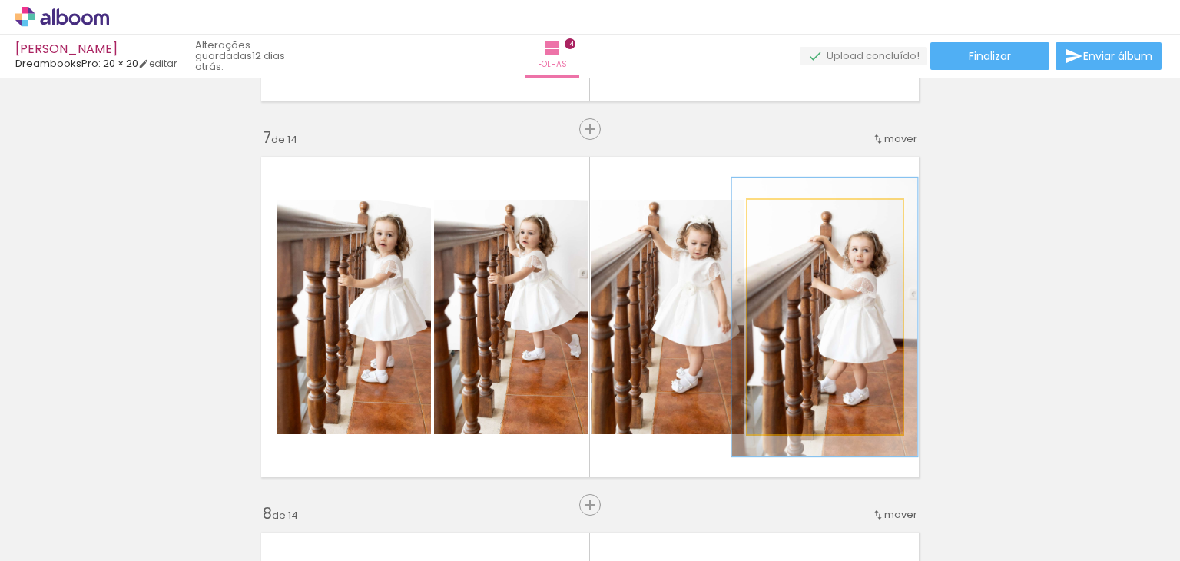
drag, startPoint x: 775, startPoint y: 216, endPoint x: 785, endPoint y: 216, distance: 10.0
type paper-slider "119"
click at [787, 216] on div at bounding box center [794, 216] width 14 height 14
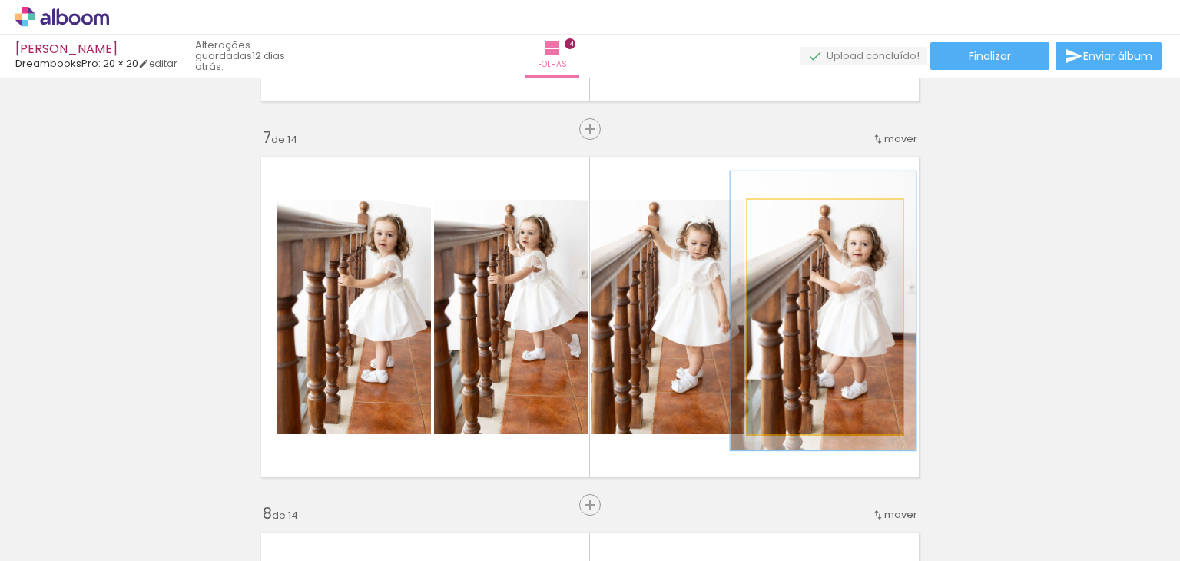
drag, startPoint x: 850, startPoint y: 298, endPoint x: 848, endPoint y: 287, distance: 10.9
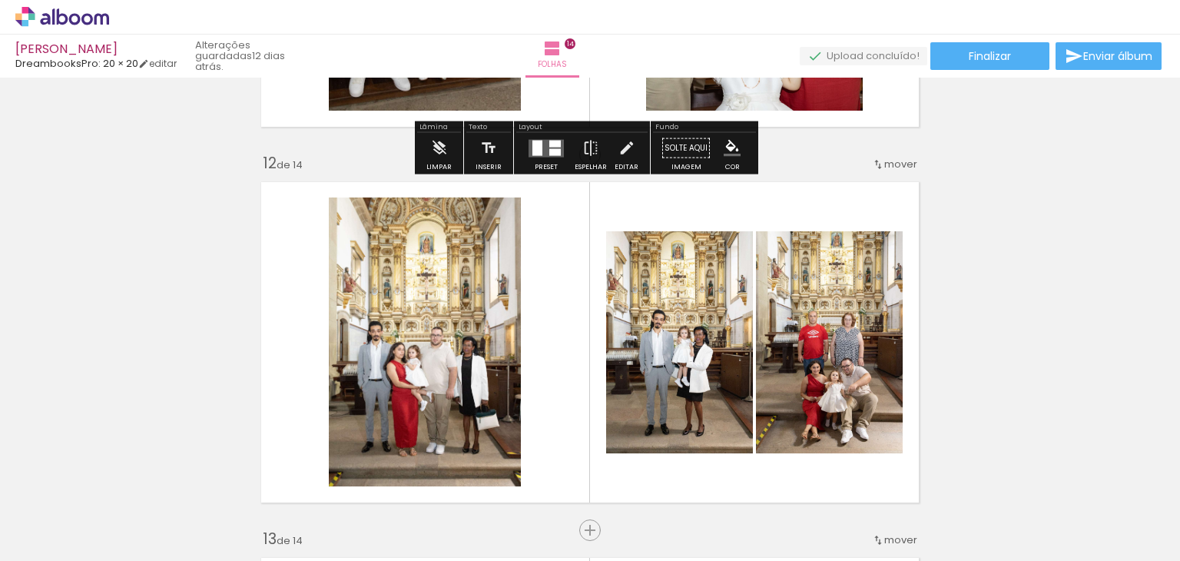
scroll to position [4149, 0]
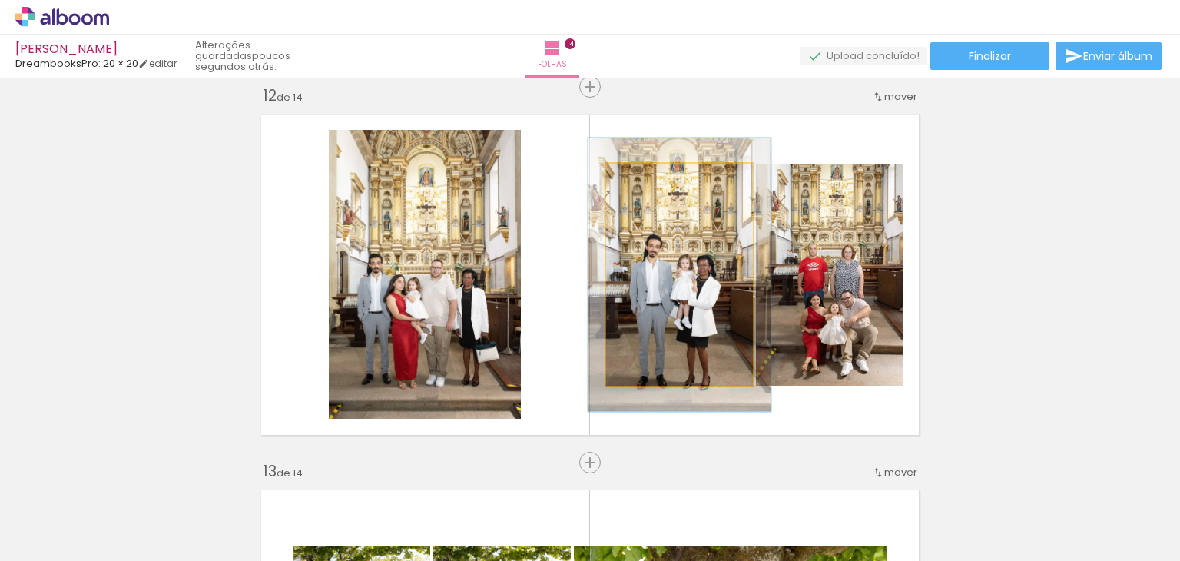
drag, startPoint x: 639, startPoint y: 181, endPoint x: 651, endPoint y: 181, distance: 12.3
type paper-slider "123"
click at [651, 181] on div at bounding box center [655, 180] width 14 height 14
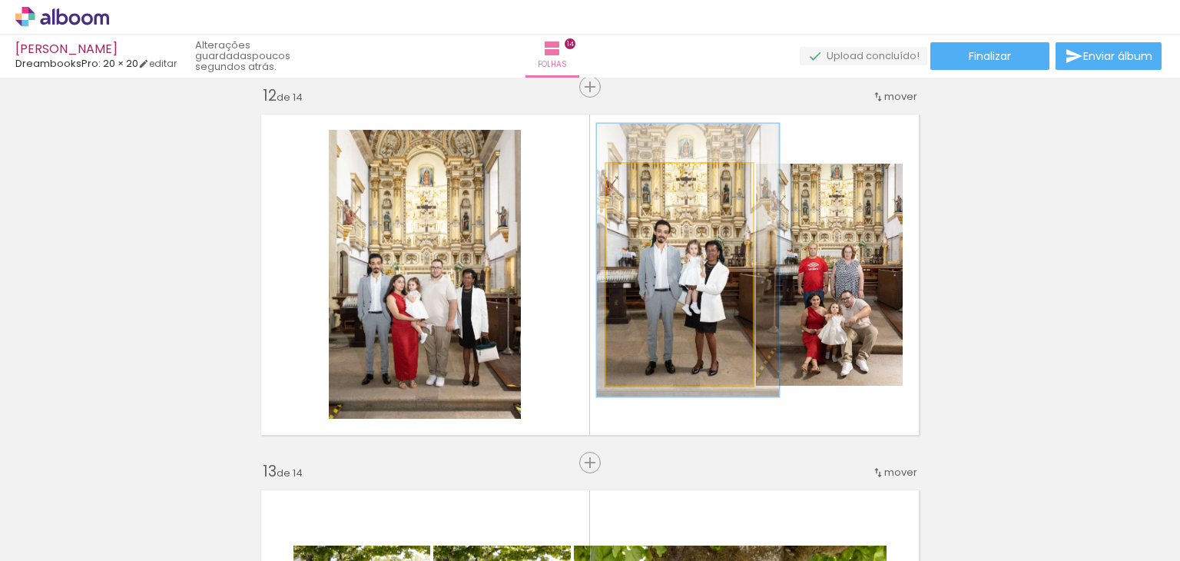
drag, startPoint x: 678, startPoint y: 281, endPoint x: 686, endPoint y: 267, distance: 16.9
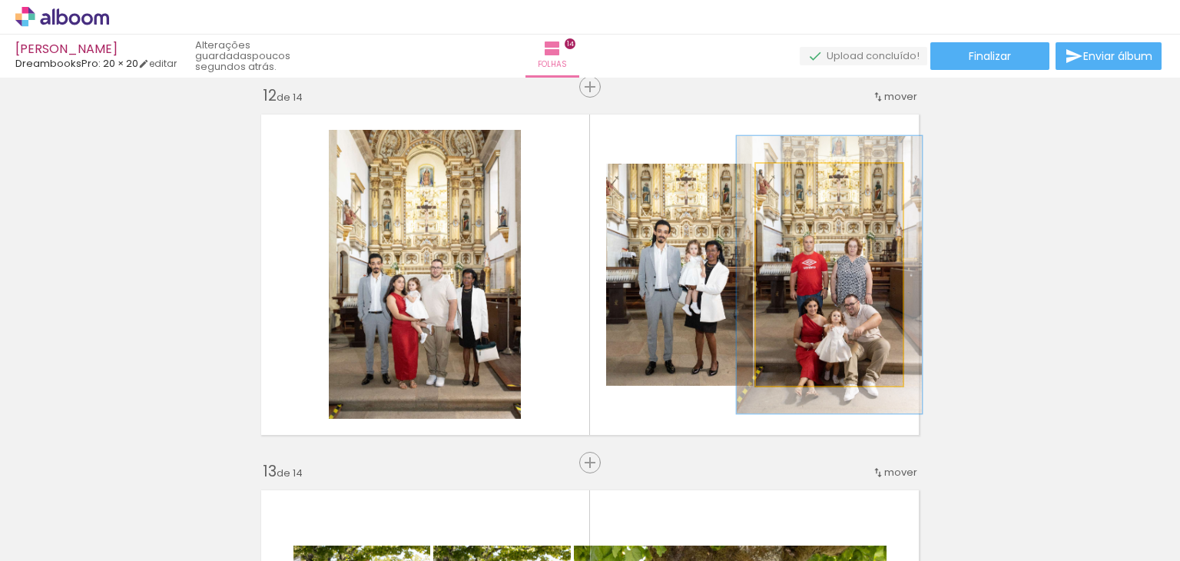
type paper-slider "125"
click at [805, 185] on div at bounding box center [822, 179] width 60 height 25
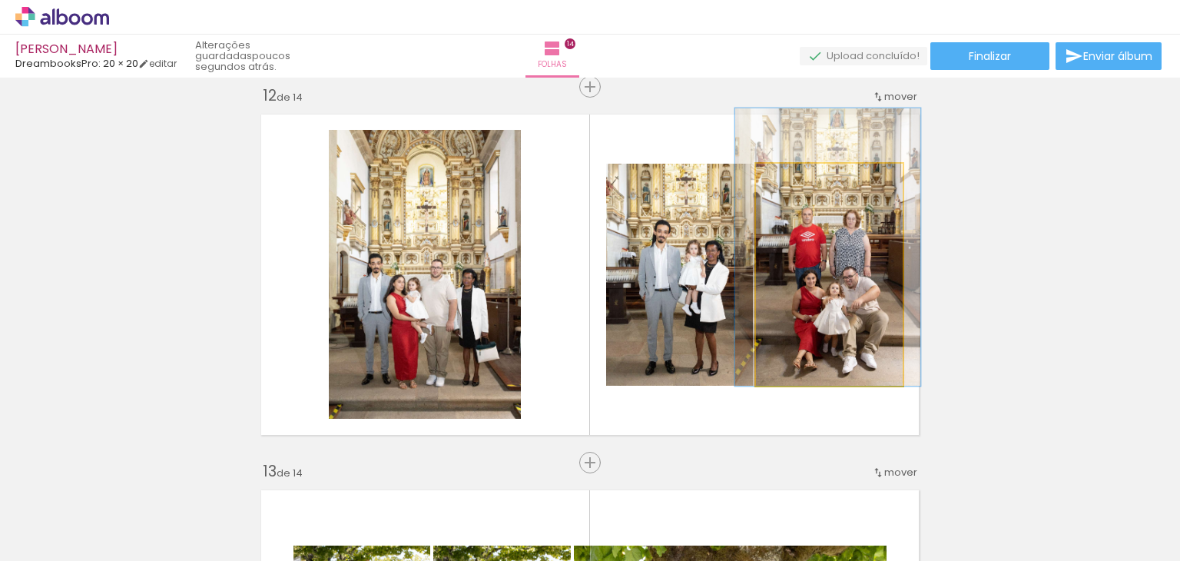
drag, startPoint x: 827, startPoint y: 290, endPoint x: 826, endPoint y: 263, distance: 27.7
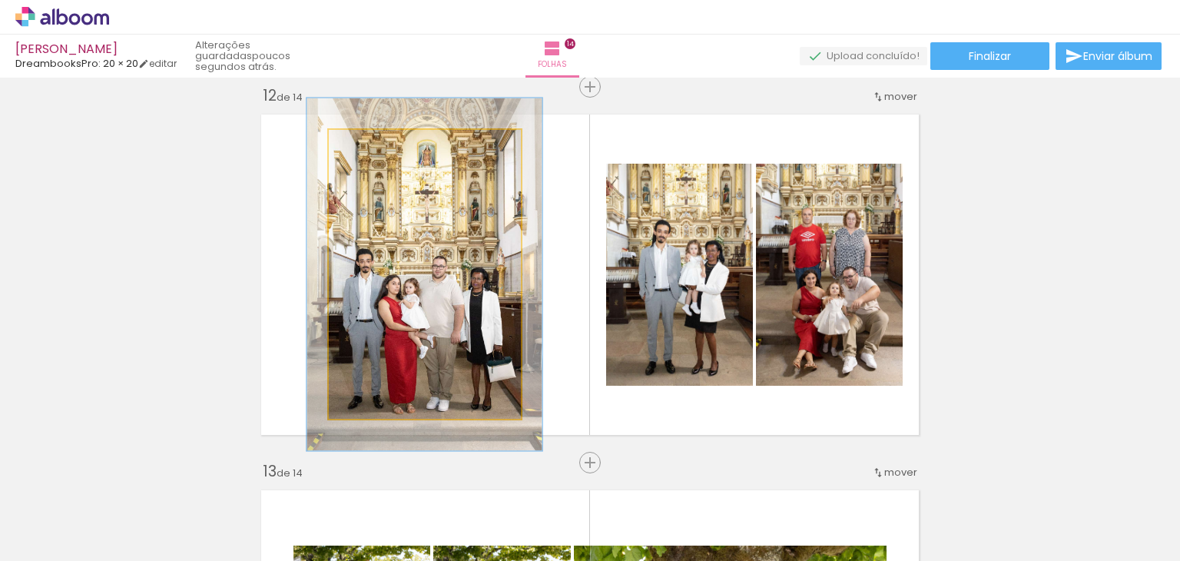
drag, startPoint x: 365, startPoint y: 153, endPoint x: 376, endPoint y: 152, distance: 11.5
type paper-slider "122"
click at [376, 152] on div at bounding box center [376, 146] width 25 height 25
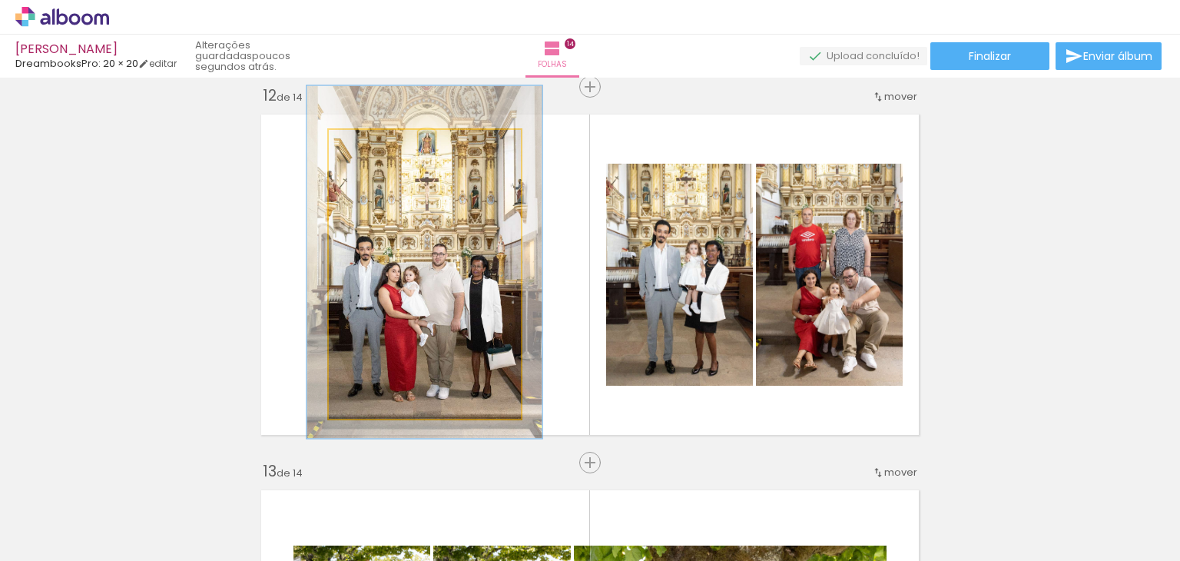
drag, startPoint x: 421, startPoint y: 259, endPoint x: 421, endPoint y: 247, distance: 12.3
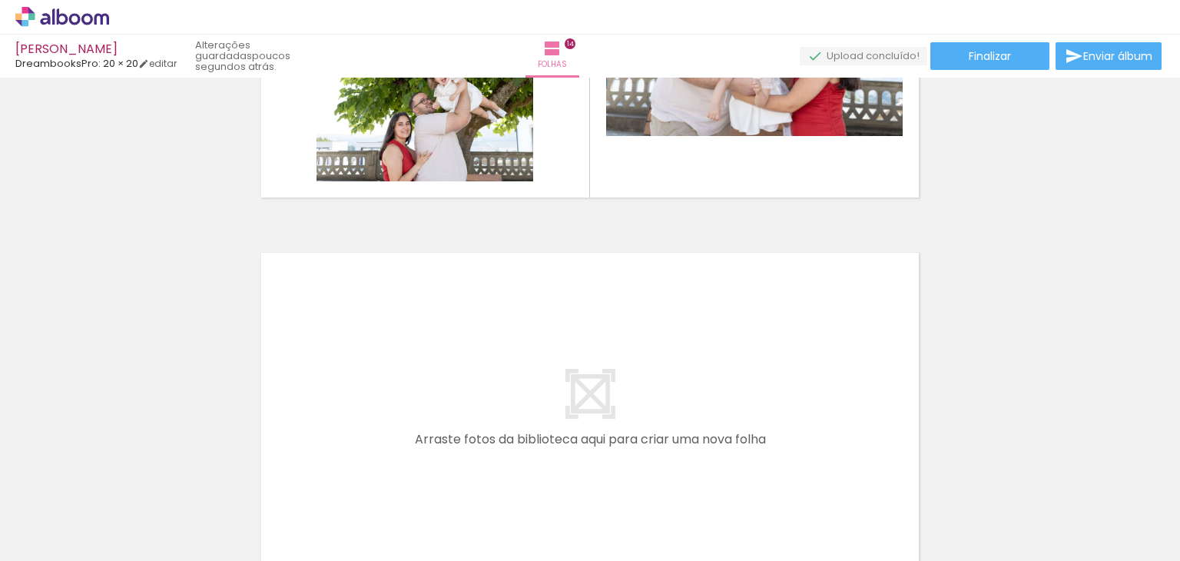
scroll to position [5224, 0]
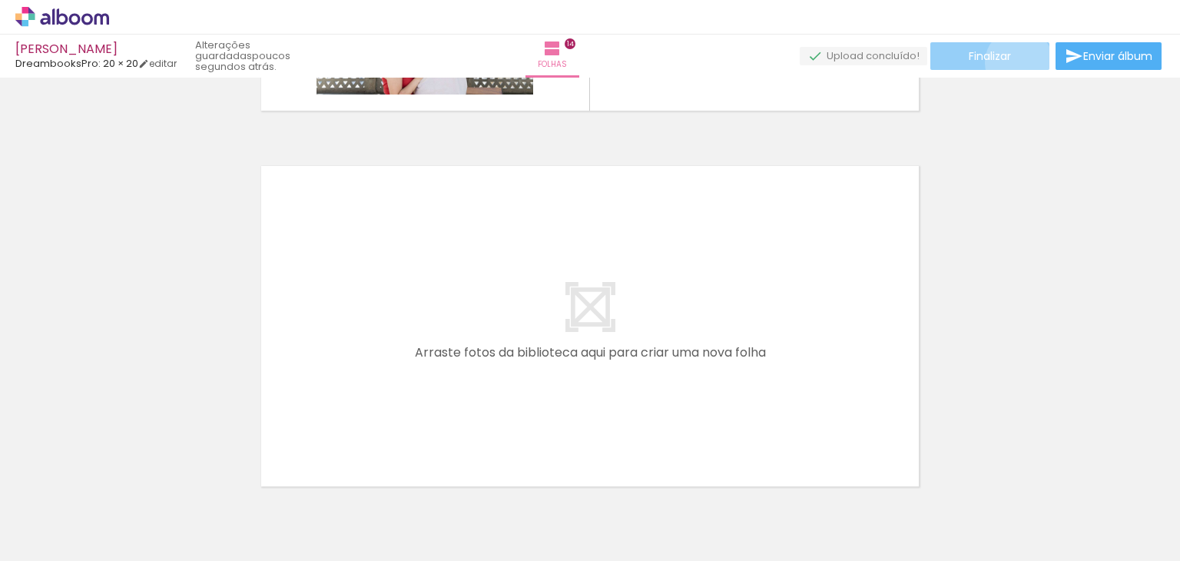
click at [1013, 62] on paper-button "Finalizar" at bounding box center [989, 56] width 119 height 28
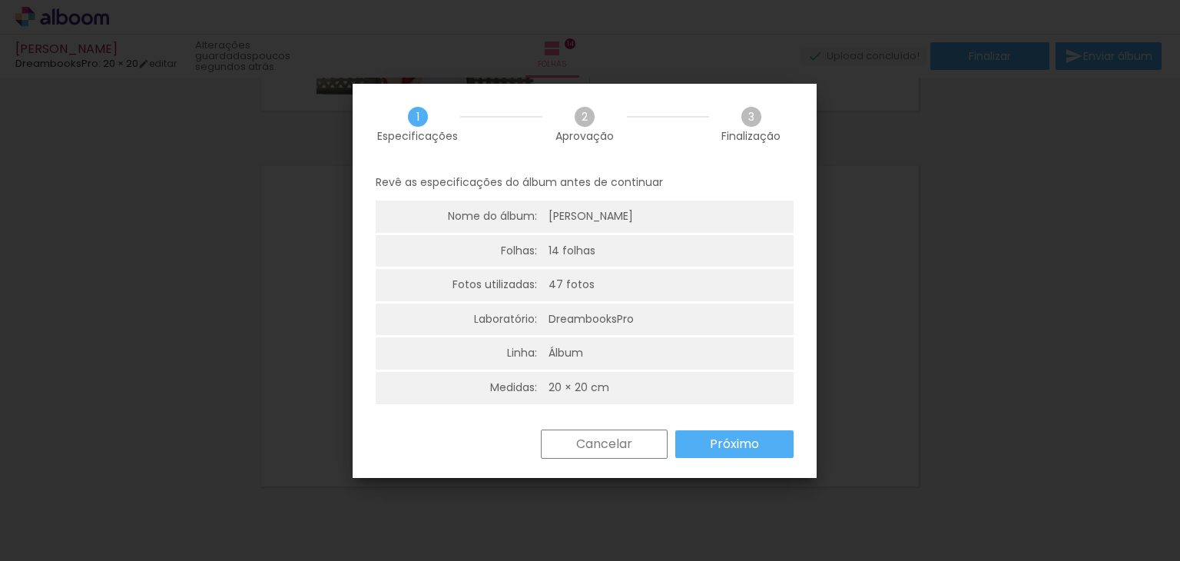
click at [0, 0] on slot "Próximo" at bounding box center [0, 0] width 0 height 0
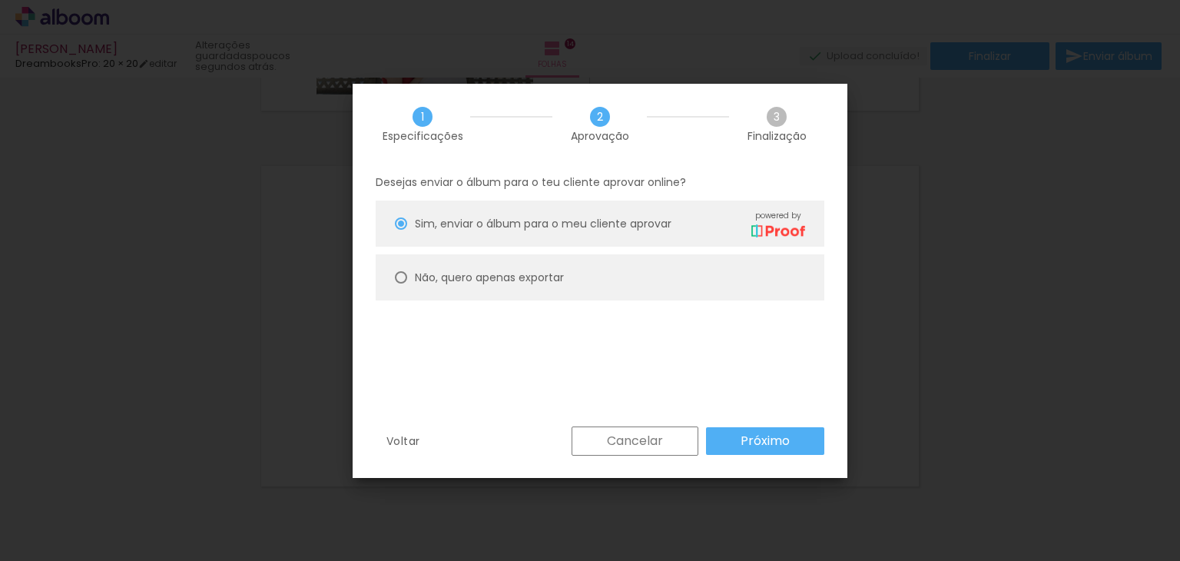
click at [649, 271] on paper-radio-button "Não, quero apenas exportar" at bounding box center [600, 277] width 449 height 46
type paper-radio-button "on"
click at [0, 0] on slot "Próximo" at bounding box center [0, 0] width 0 height 0
type input "Alta, 300 DPI"
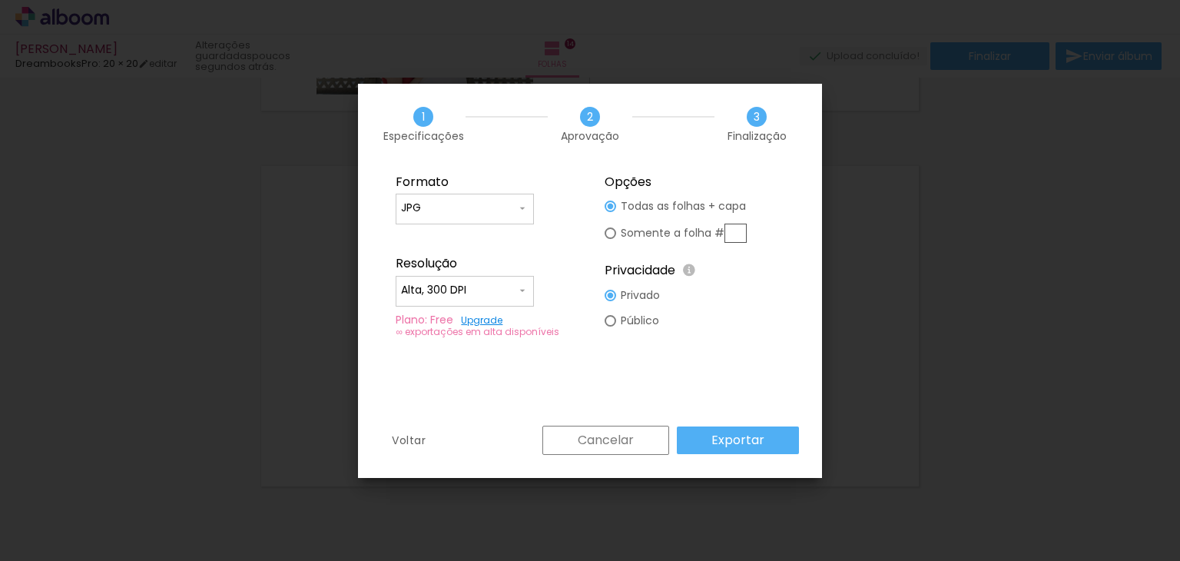
click at [0, 0] on slot "Exportar" at bounding box center [0, 0] width 0 height 0
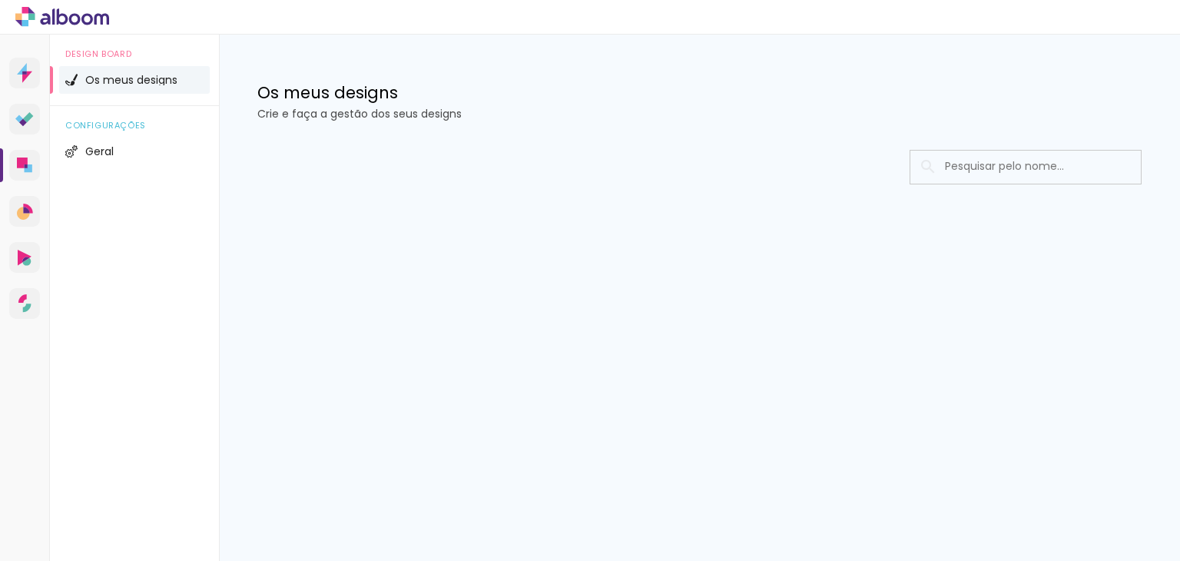
click at [126, 84] on span "Os meus designs" at bounding box center [131, 80] width 92 height 11
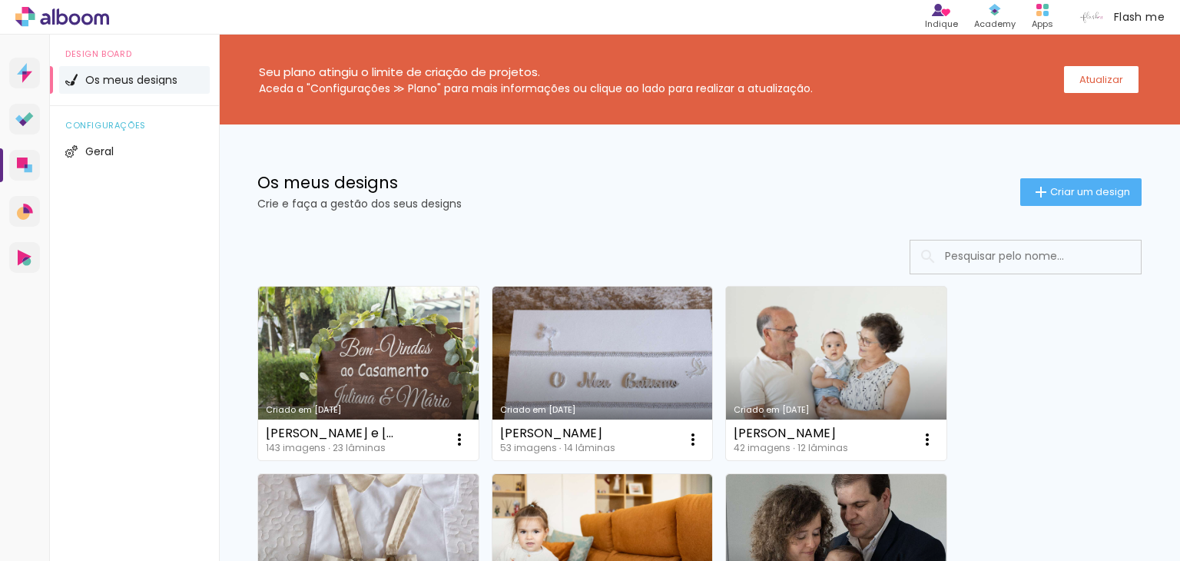
click at [817, 380] on link "Criado em [DATE]" at bounding box center [836, 374] width 220 height 174
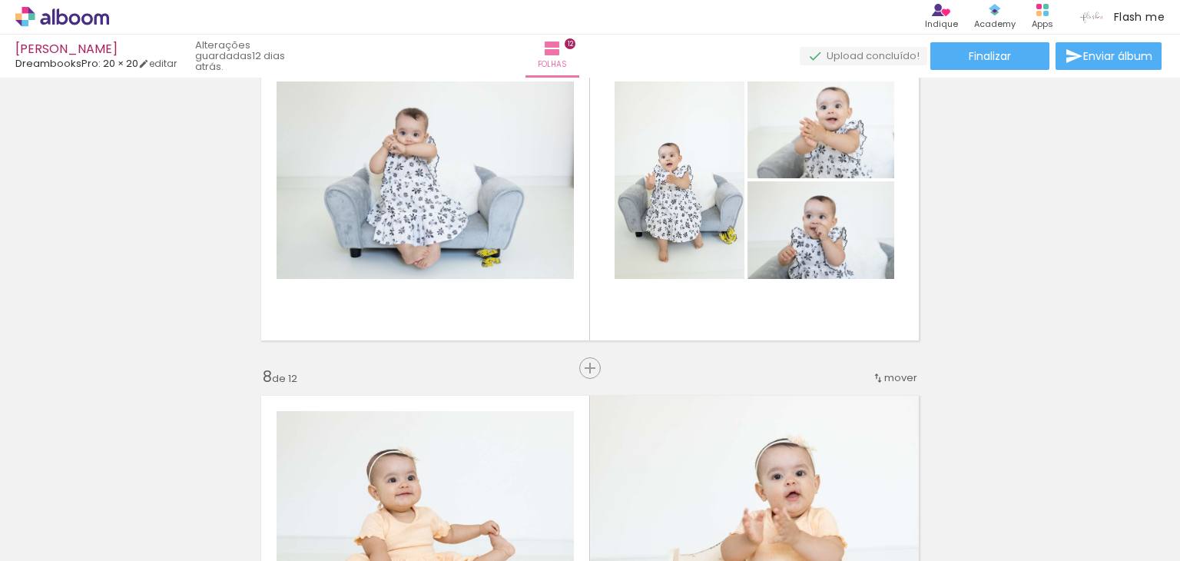
scroll to position [2305, 0]
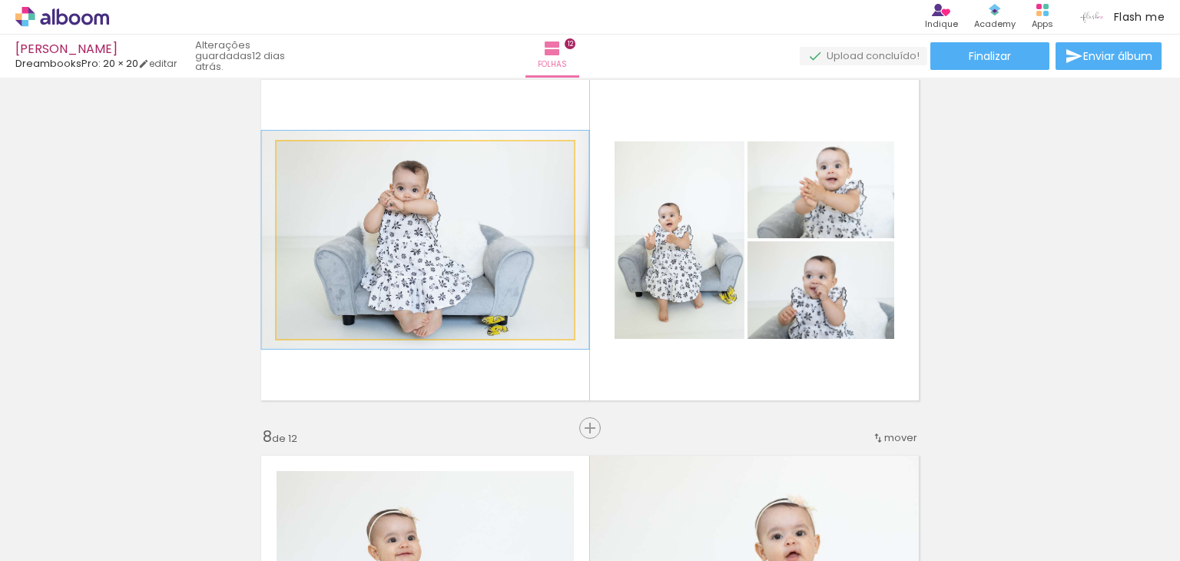
type paper-slider "110"
click at [311, 157] on div at bounding box center [318, 158] width 14 height 14
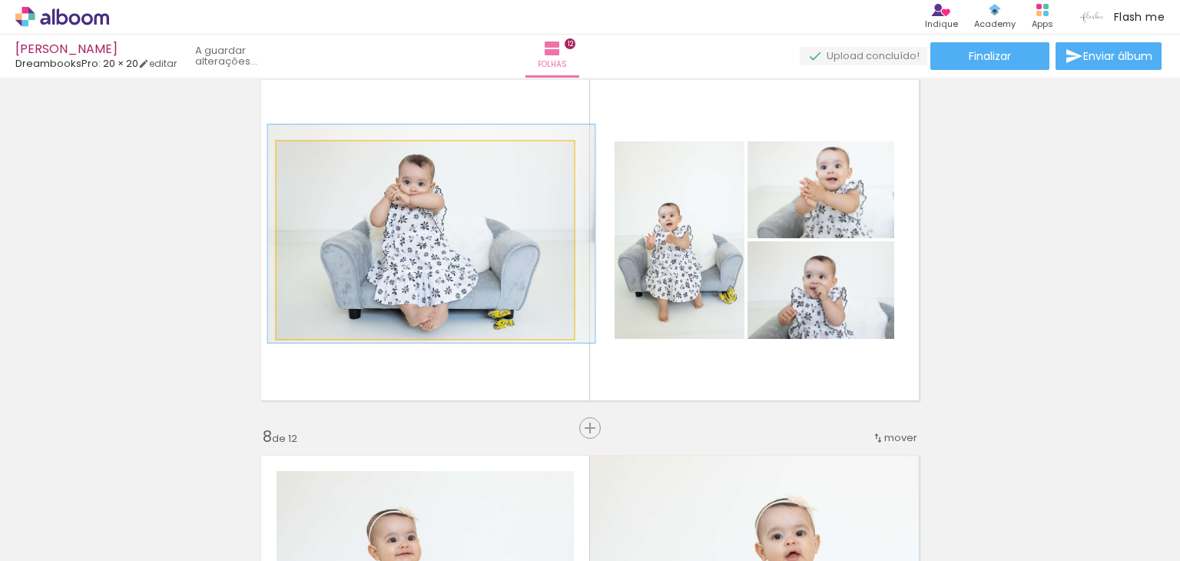
drag, startPoint x: 445, startPoint y: 277, endPoint x: 451, endPoint y: 271, distance: 8.7
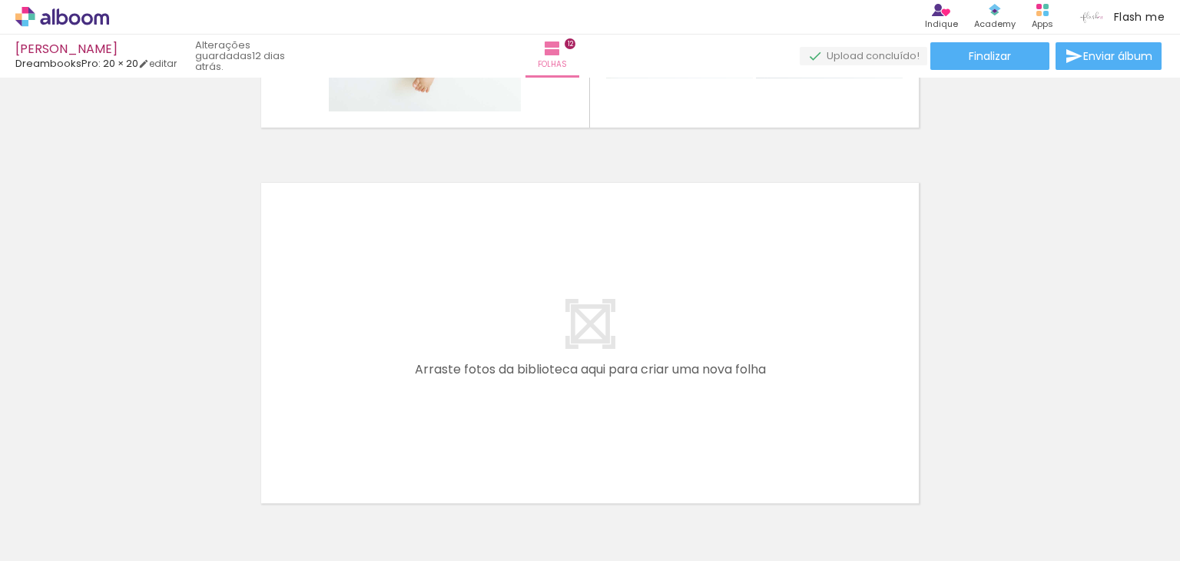
scroll to position [4533, 0]
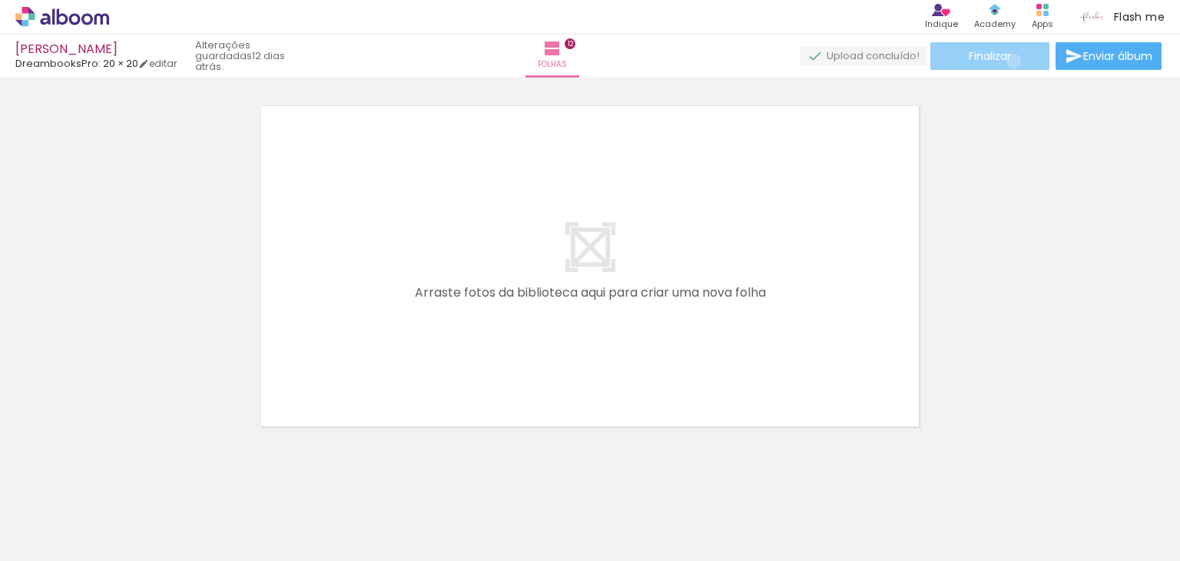
click at [1008, 61] on paper-button "Finalizar" at bounding box center [989, 56] width 119 height 28
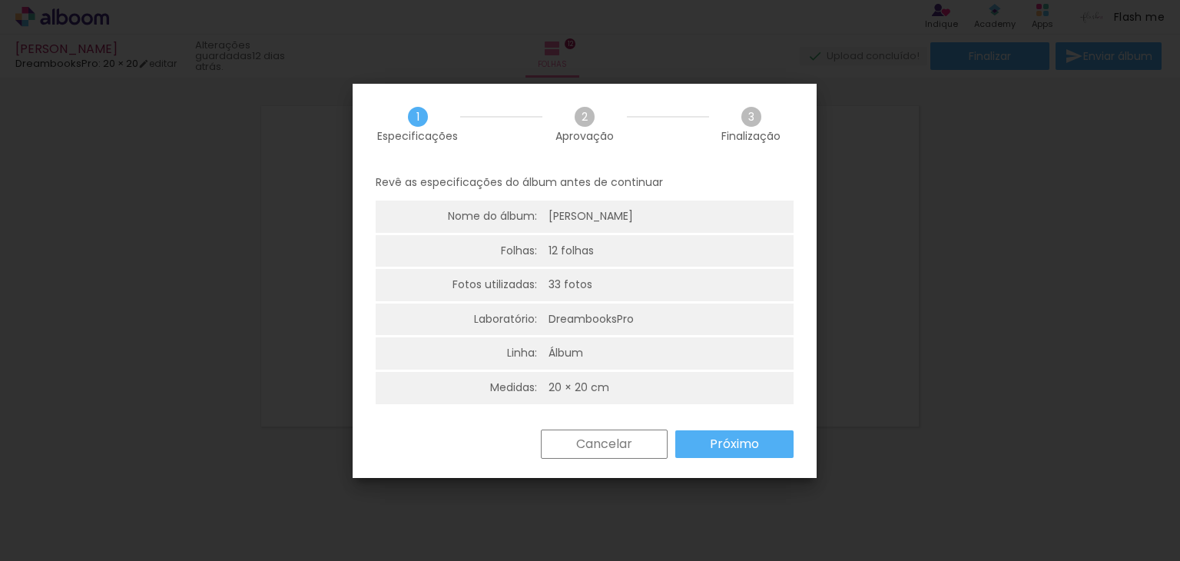
click at [0, 0] on slot "Próximo" at bounding box center [0, 0] width 0 height 0
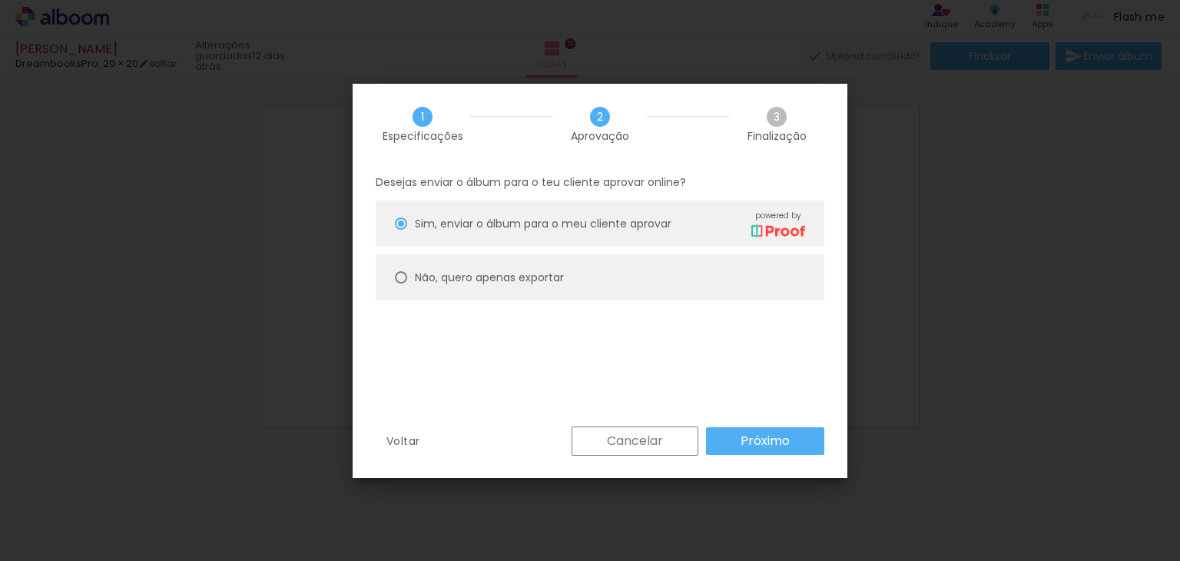
click at [632, 277] on paper-radio-button "Não, quero apenas exportar" at bounding box center [600, 277] width 449 height 46
type paper-radio-button "on"
click at [0, 0] on slot "Próximo" at bounding box center [0, 0] width 0 height 0
type input "Alta, 300 DPI"
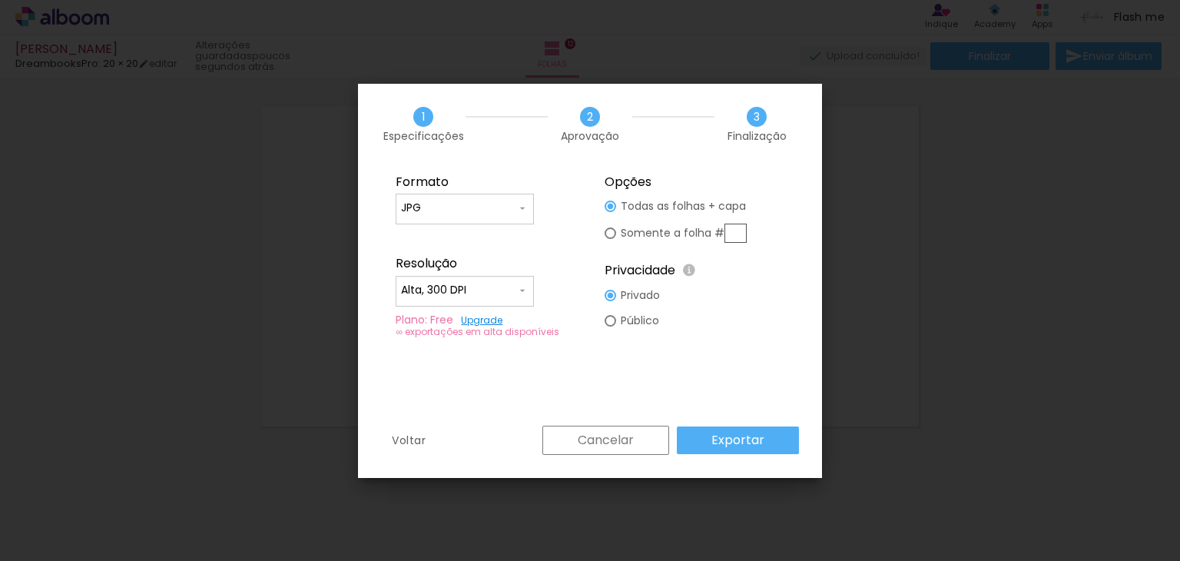
click at [0, 0] on slot "Exportar" at bounding box center [0, 0] width 0 height 0
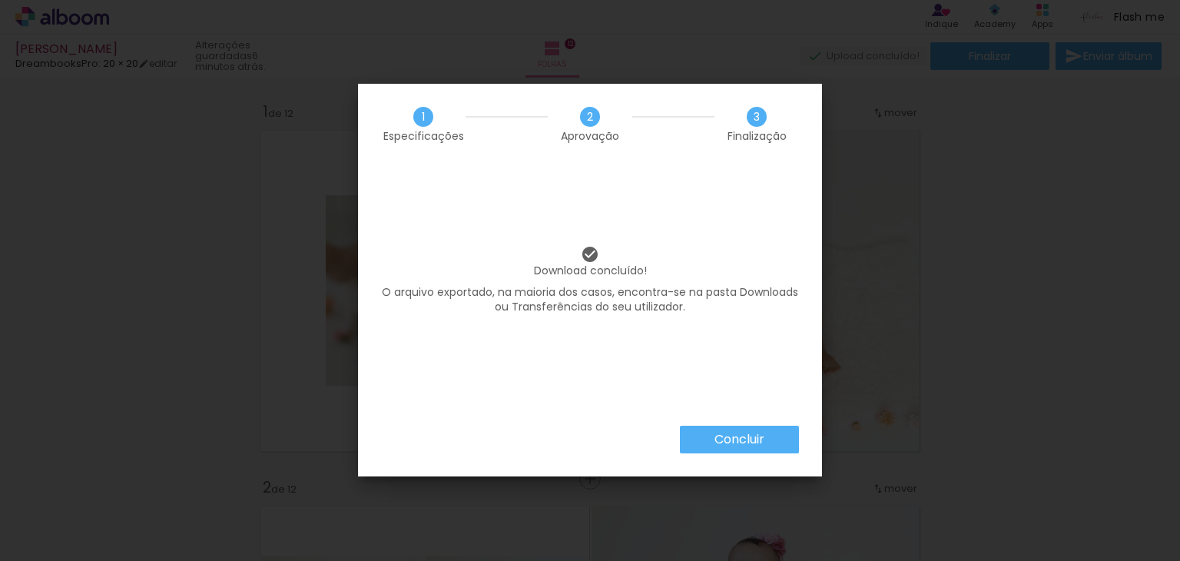
scroll to position [4533, 0]
click at [0, 0] on slot "Concluir" at bounding box center [0, 0] width 0 height 0
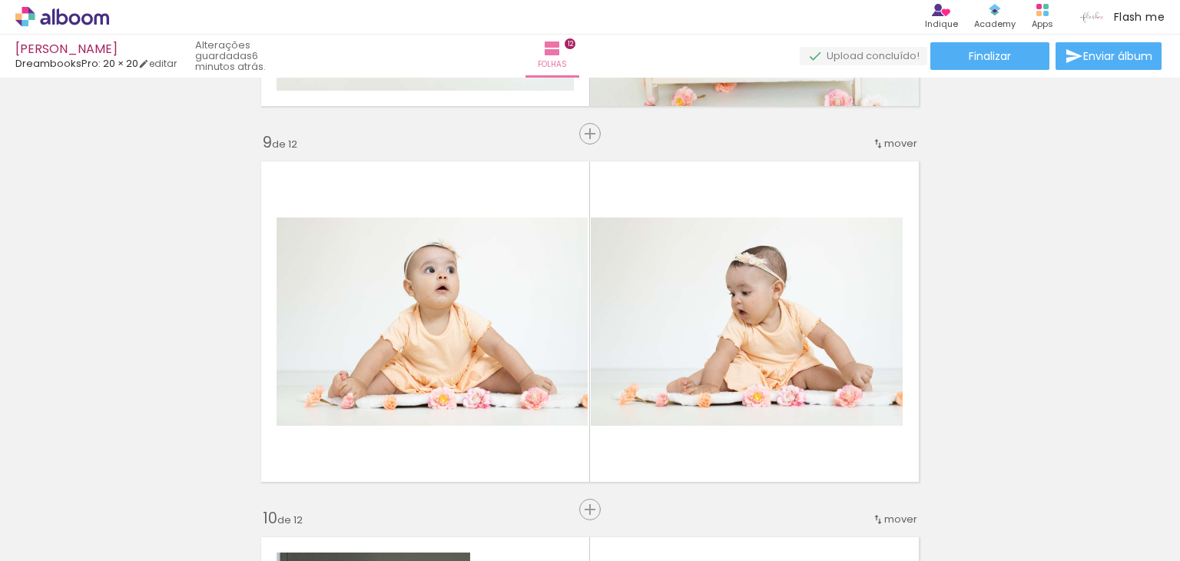
scroll to position [2919, 0]
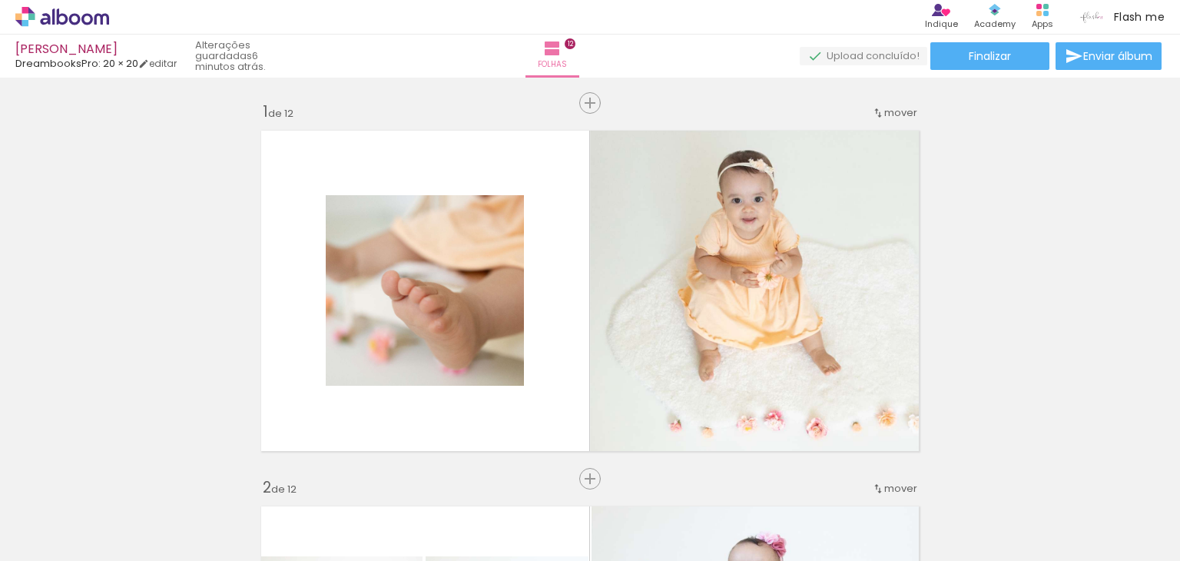
scroll to position [2919, 0]
